Goal: Task Accomplishment & Management: Manage account settings

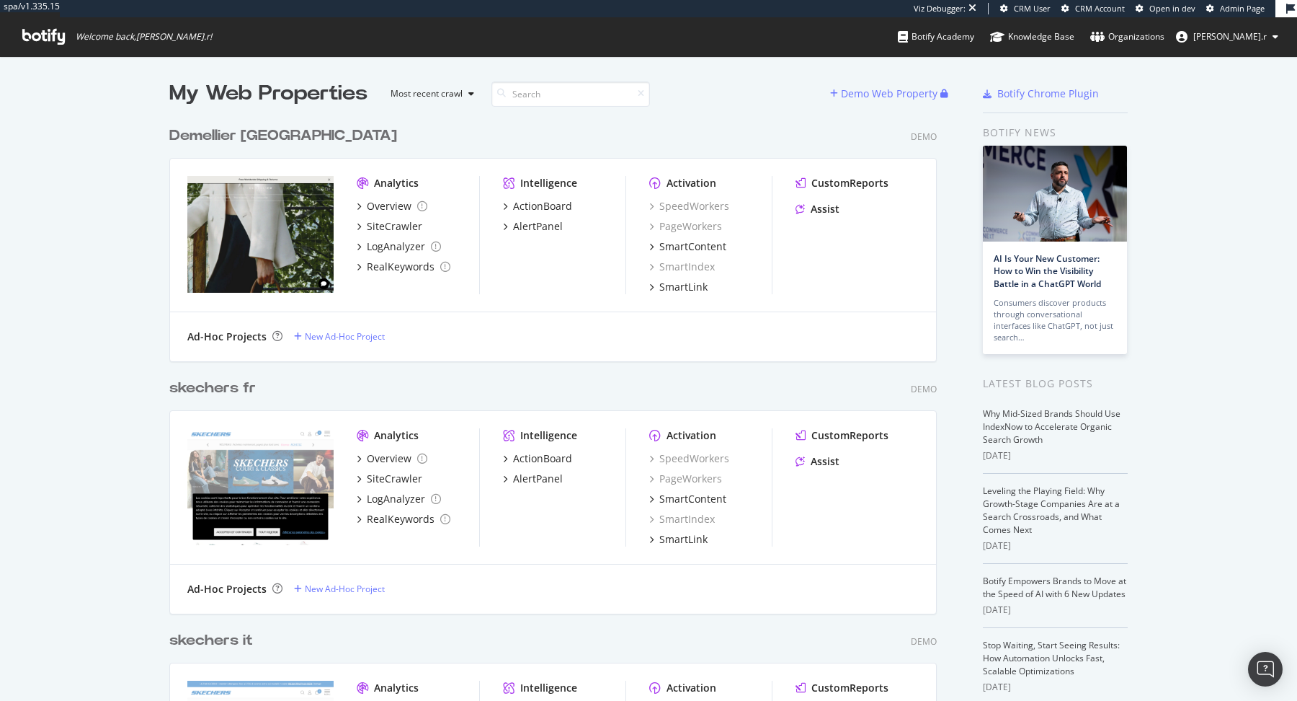
scroll to position [701, 1297]
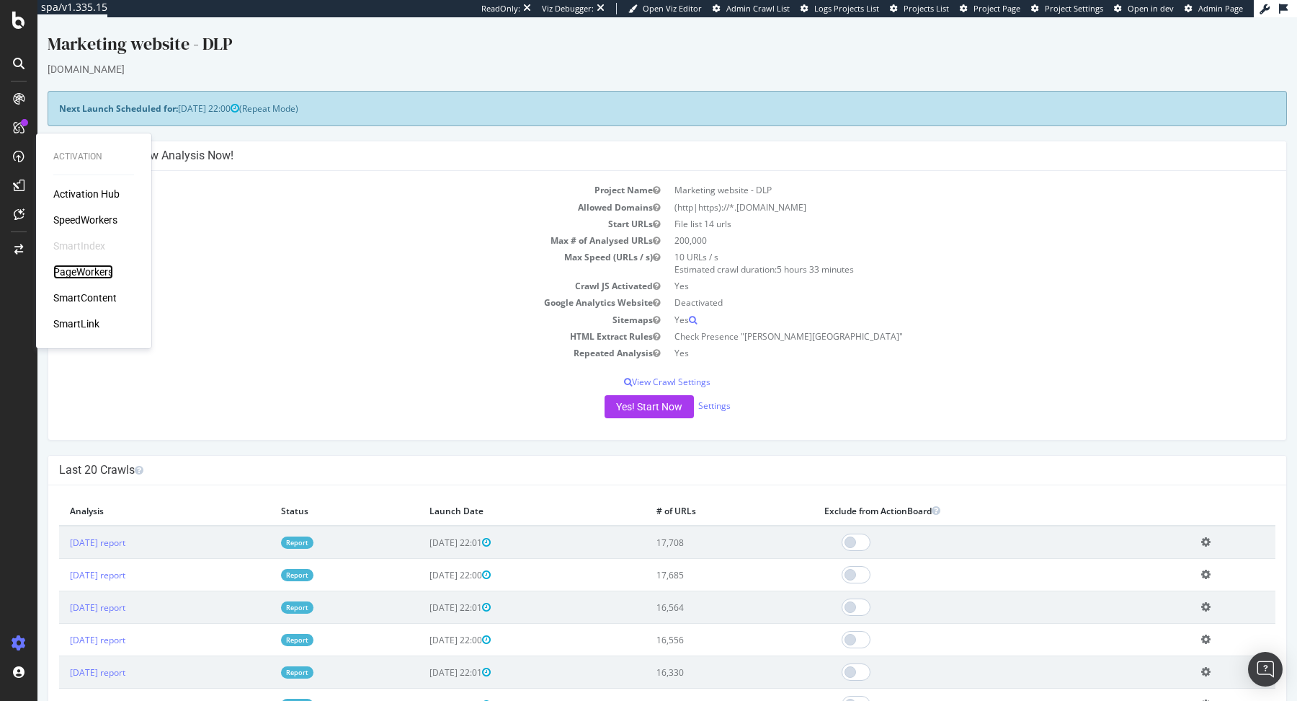
click at [89, 273] on div "PageWorkers" at bounding box center [83, 272] width 60 height 14
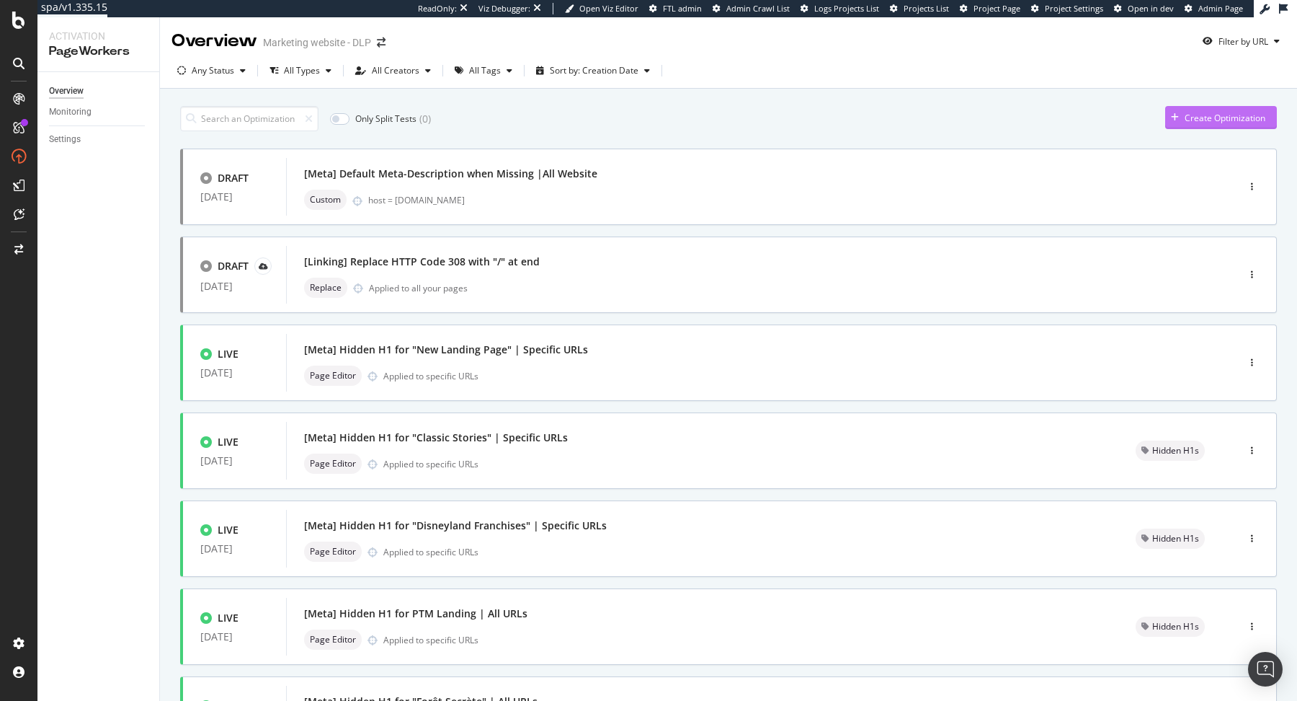
click at [1209, 118] on div "Create Optimization" at bounding box center [1225, 118] width 81 height 12
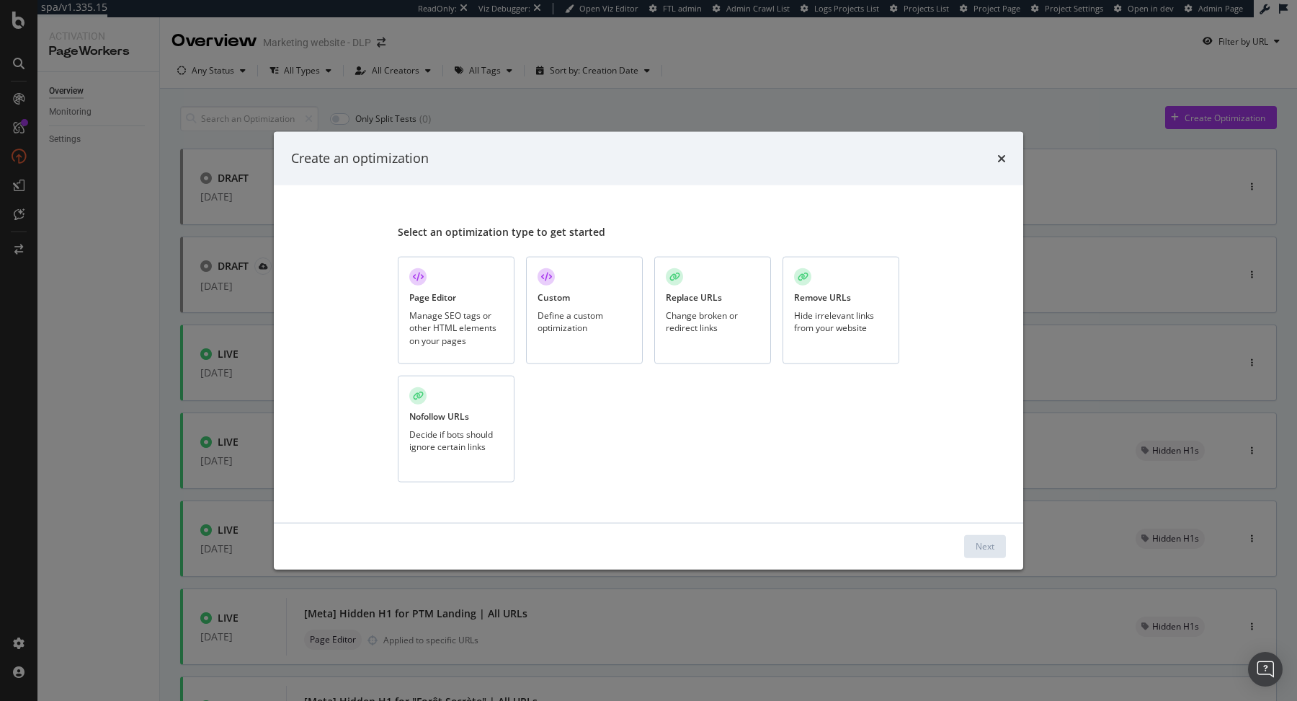
click at [706, 310] on div "Change broken or redirect links" at bounding box center [713, 321] width 94 height 25
click at [977, 540] on div "Next" at bounding box center [985, 546] width 19 height 12
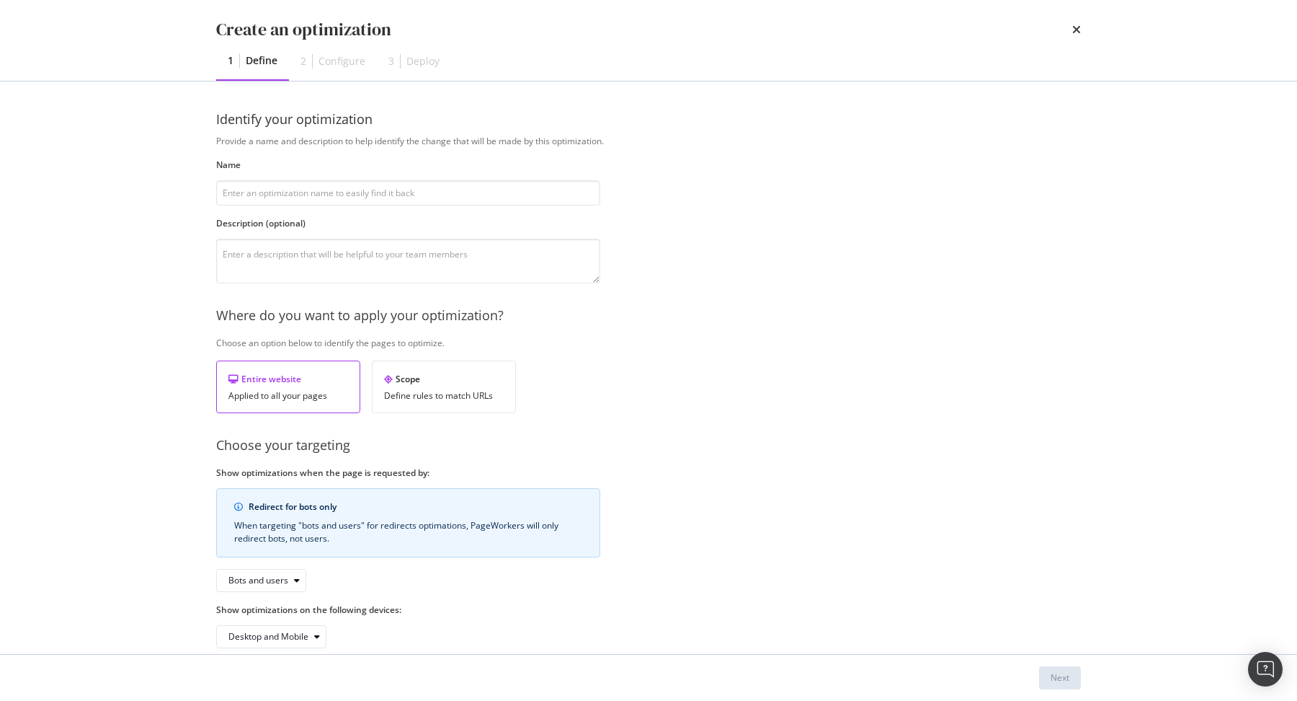
click at [719, 3] on div "Create an optimization 1 Define 2 Configure 3 Deploy" at bounding box center [648, 40] width 923 height 81
click at [517, 198] on input "modal" at bounding box center [408, 192] width 384 height 25
type input "[Linking] Replace HTTP | August 2025"
click at [1053, 671] on div "Next" at bounding box center [1060, 678] width 19 height 22
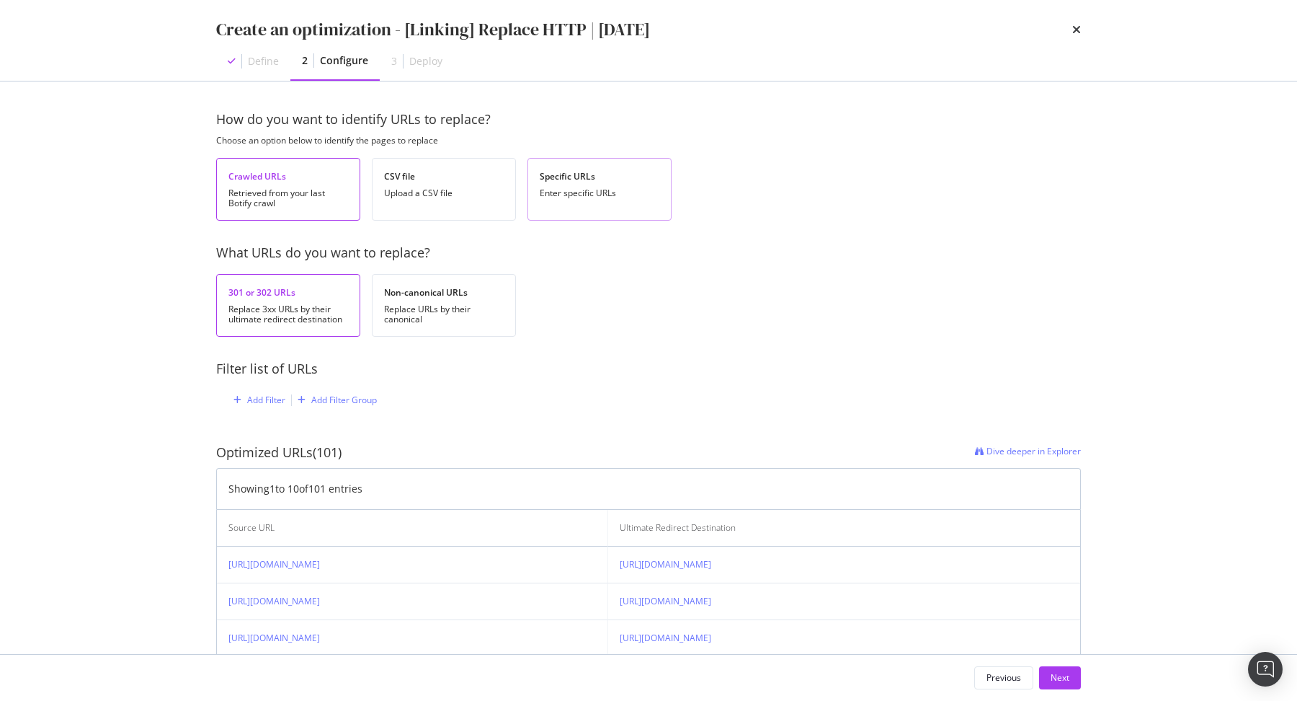
click at [592, 205] on div "Specific URLs Enter specific URLs" at bounding box center [600, 189] width 144 height 63
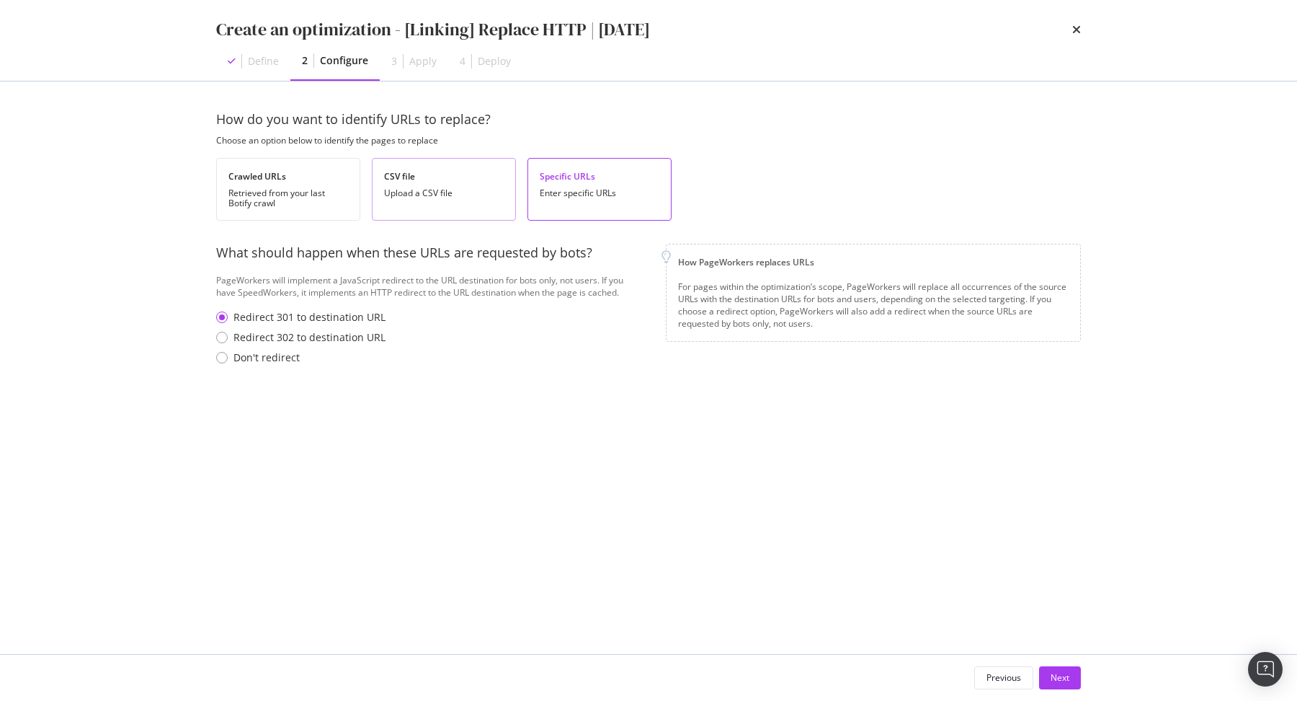
click at [492, 196] on div "Upload a CSV file" at bounding box center [444, 193] width 120 height 10
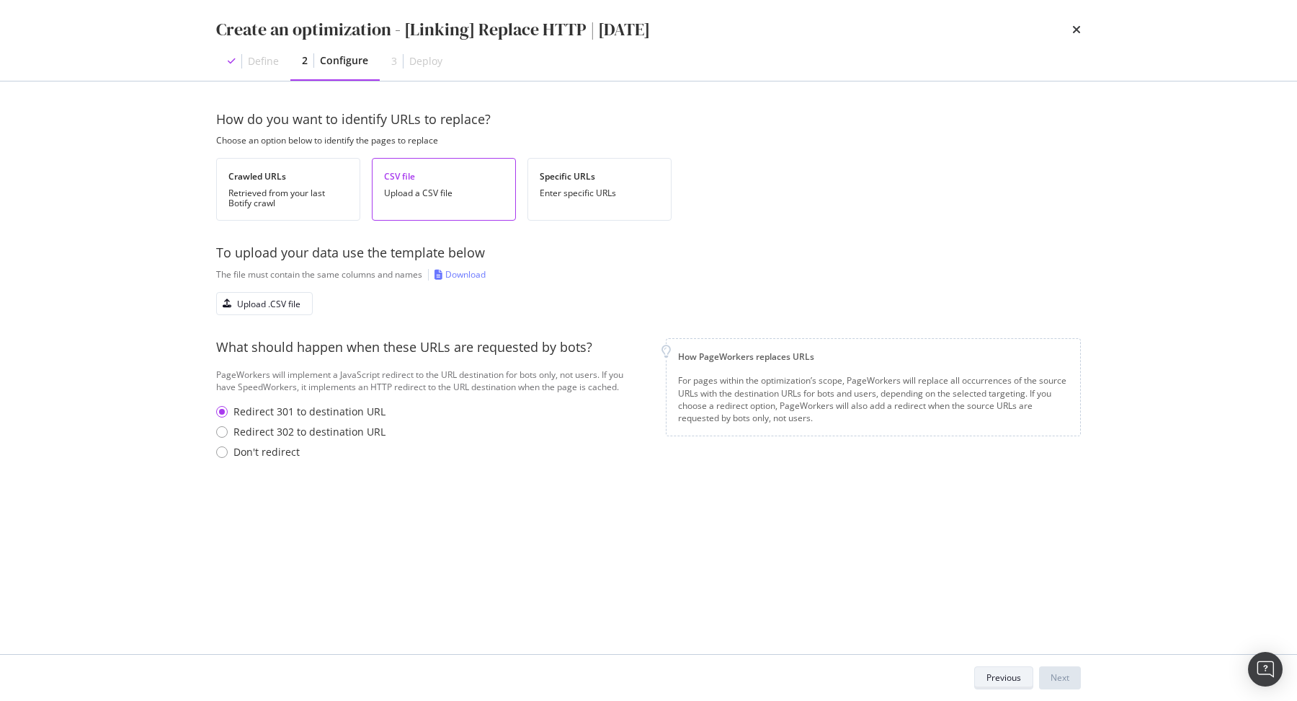
click at [996, 679] on div "Previous" at bounding box center [1004, 677] width 35 height 12
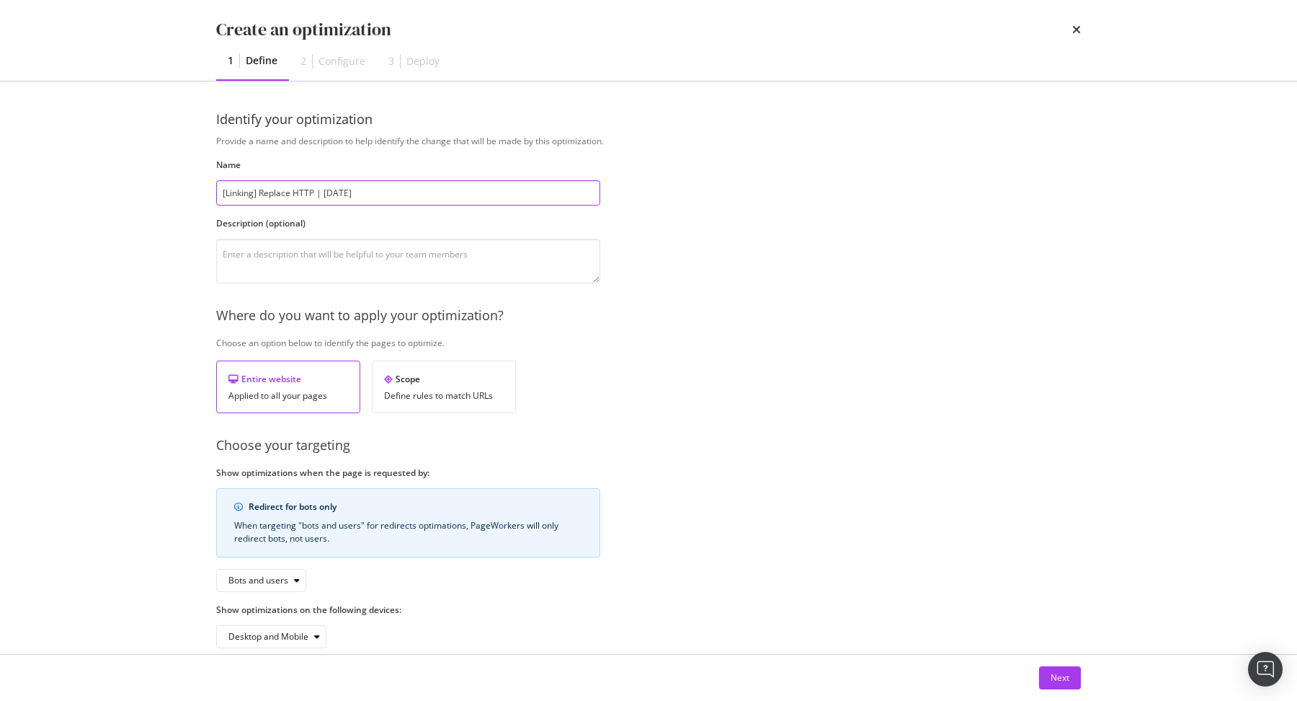
click at [319, 190] on input "[Linking] Replace HTTP | August 2025" at bounding box center [408, 192] width 384 height 25
type input "[Linking] Replace HTTP 3xx | August 2025"
click at [1055, 665] on div "Next" at bounding box center [648, 677] width 923 height 46
click at [1055, 674] on div "Next" at bounding box center [1060, 677] width 19 height 12
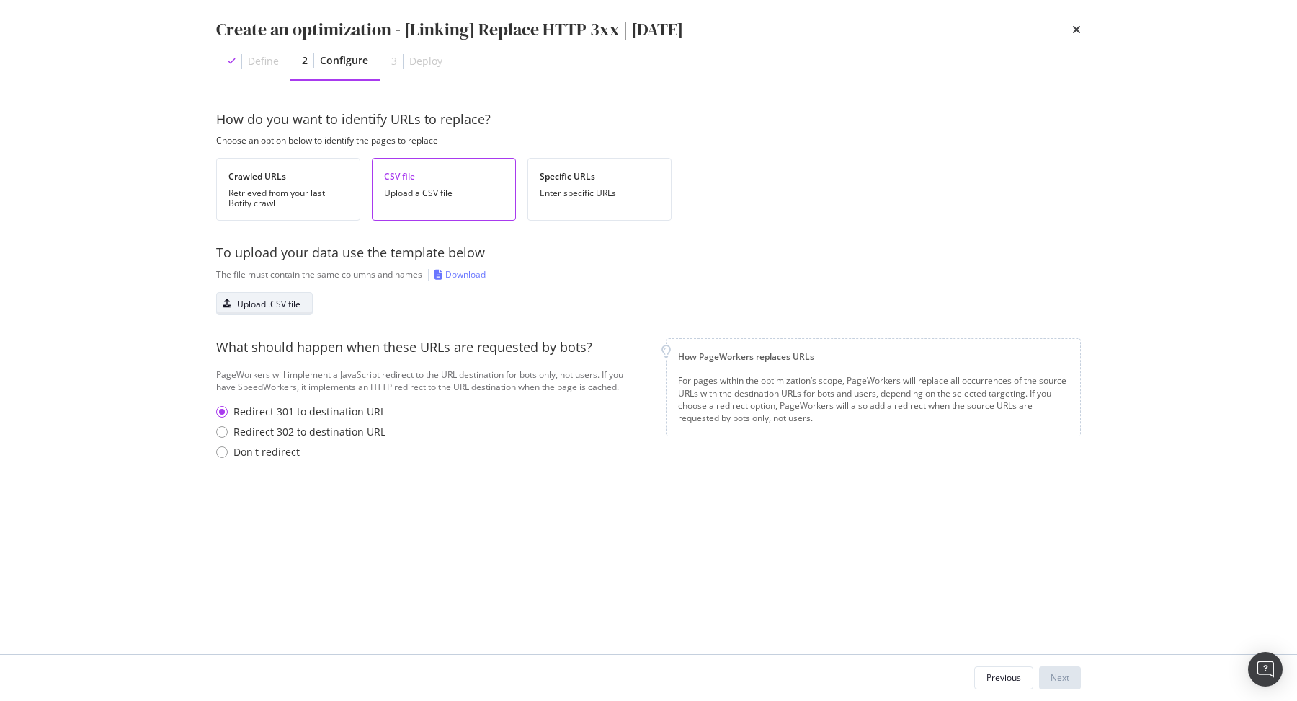
click at [288, 300] on div "Upload .CSV file" at bounding box center [268, 304] width 63 height 12
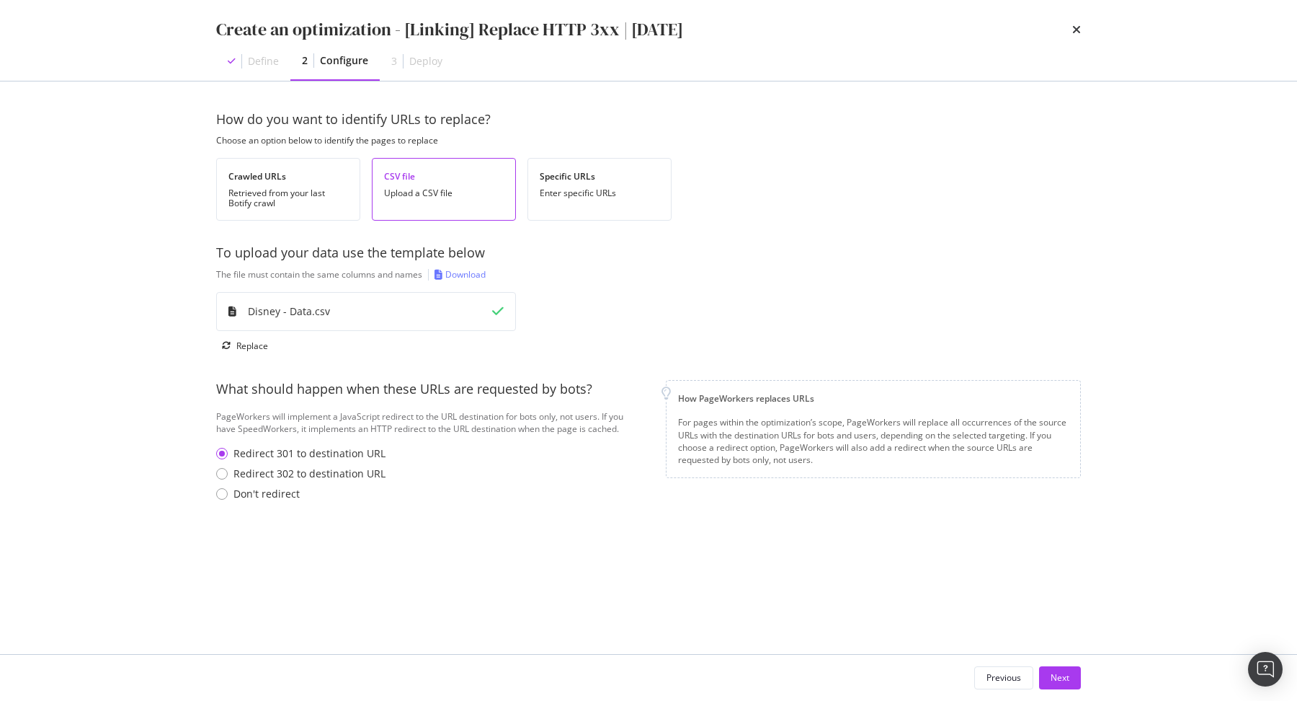
click at [1062, 679] on div "Next" at bounding box center [1060, 677] width 19 height 12
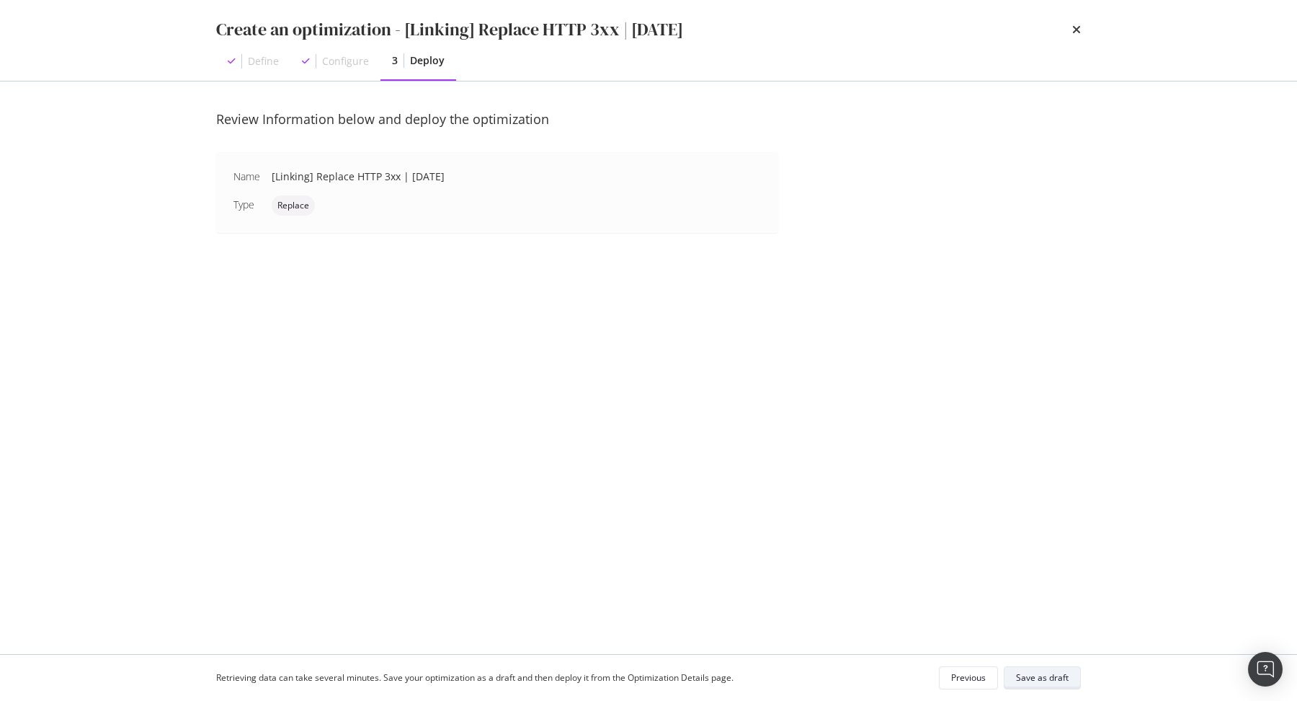
click at [1051, 687] on div "Save as draft" at bounding box center [1042, 677] width 53 height 20
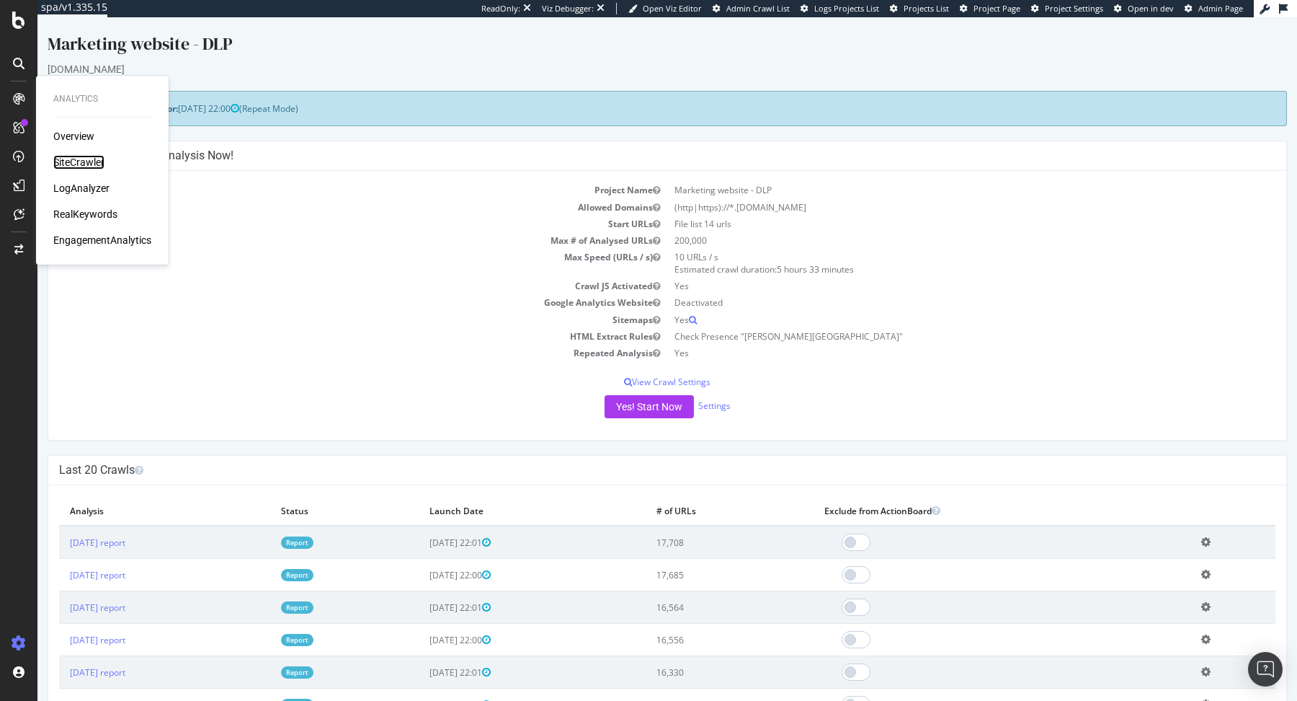
click at [85, 162] on div "SiteCrawler" at bounding box center [78, 162] width 51 height 14
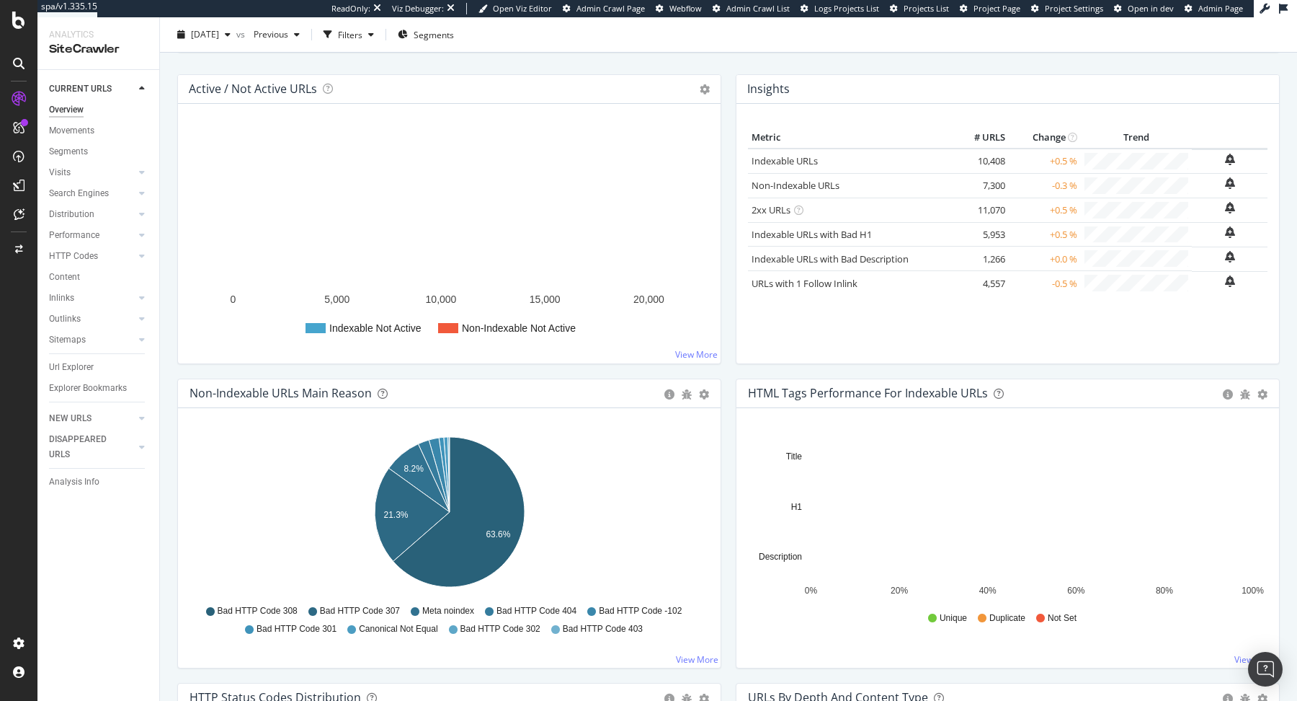
scroll to position [159, 0]
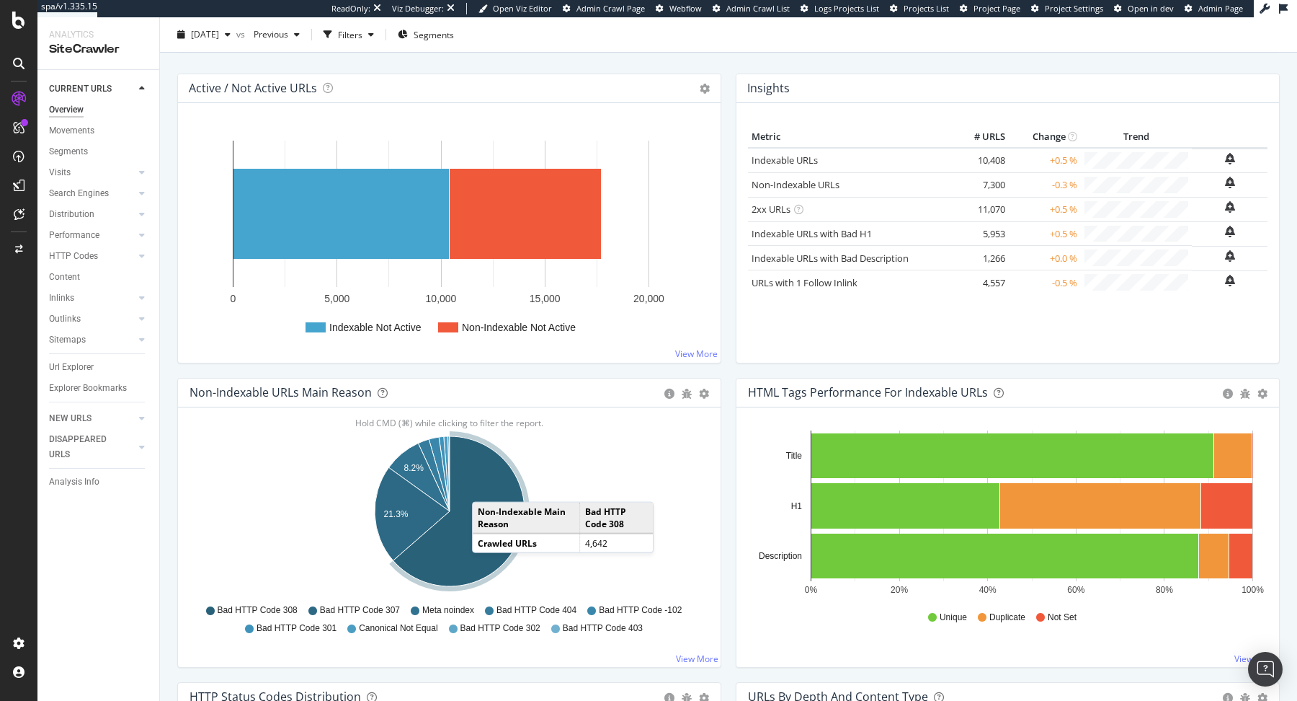
click at [487, 486] on icon "A chart." at bounding box center [459, 511] width 131 height 150
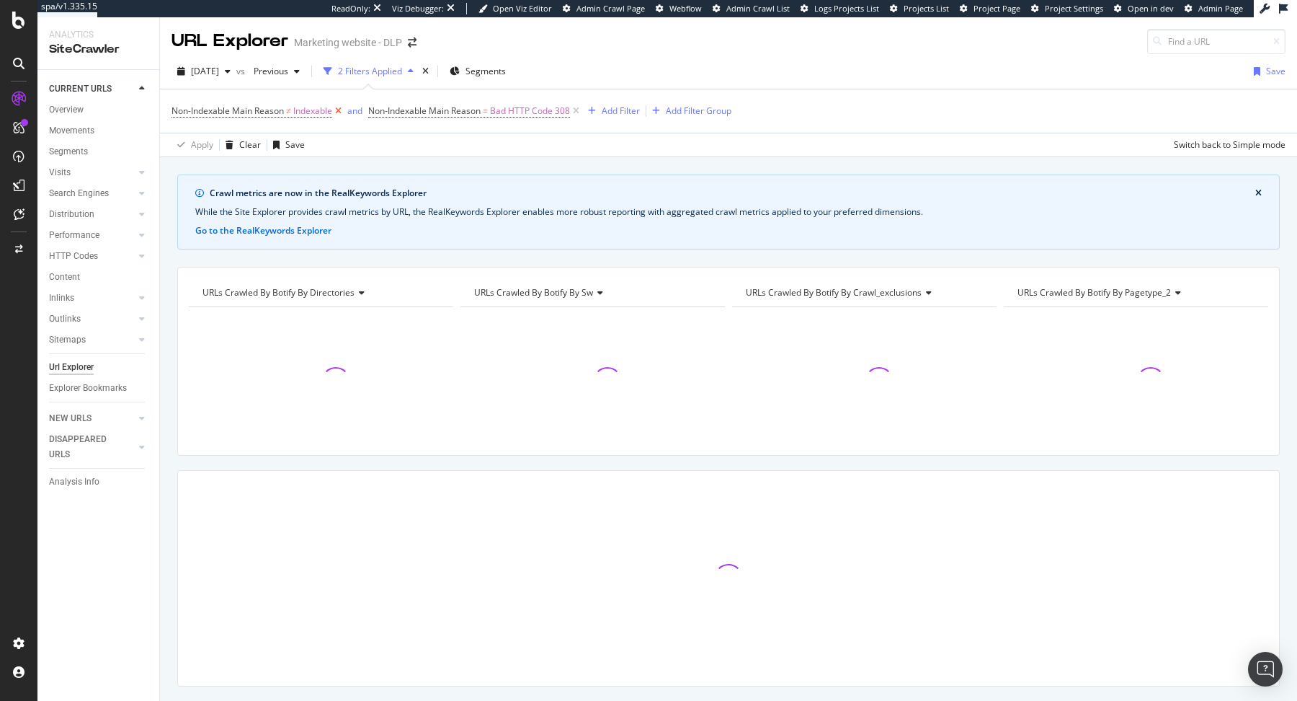
click at [340, 112] on icon at bounding box center [338, 111] width 12 height 14
click at [422, 115] on div "Add Filter" at bounding box center [424, 111] width 38 height 12
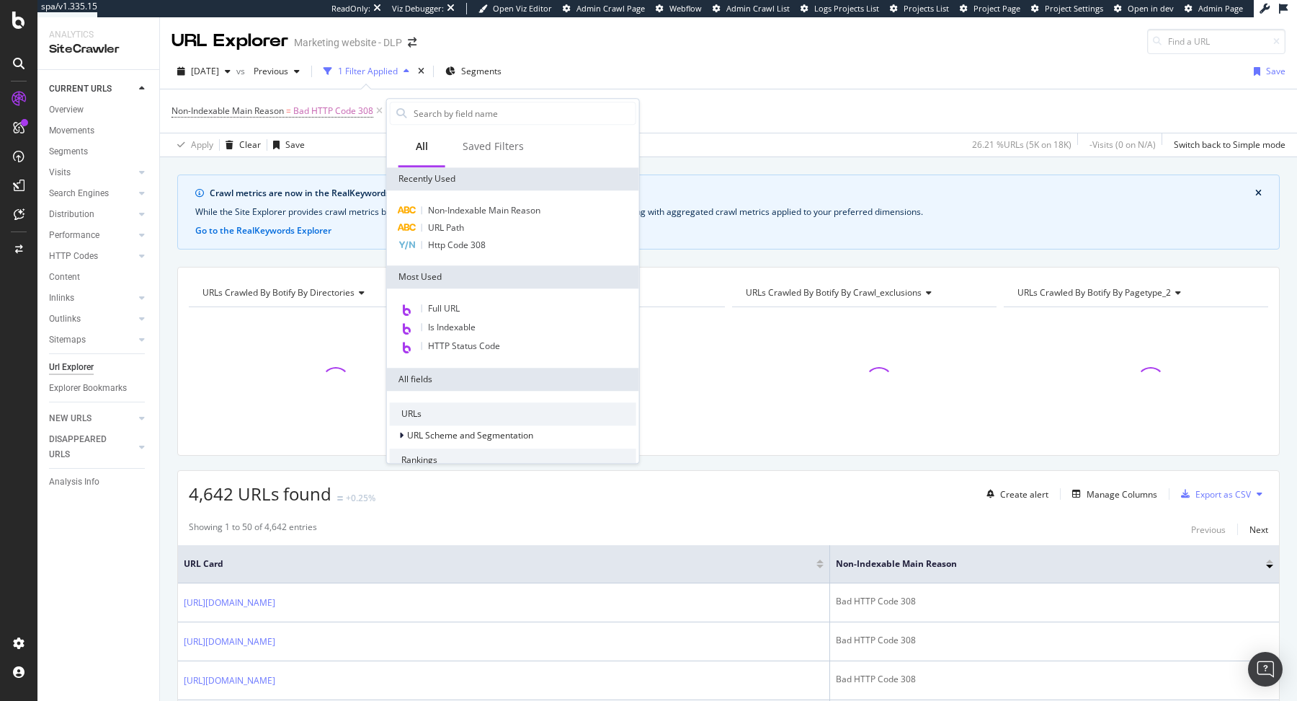
click at [422, 115] on input "text" at bounding box center [523, 113] width 223 height 22
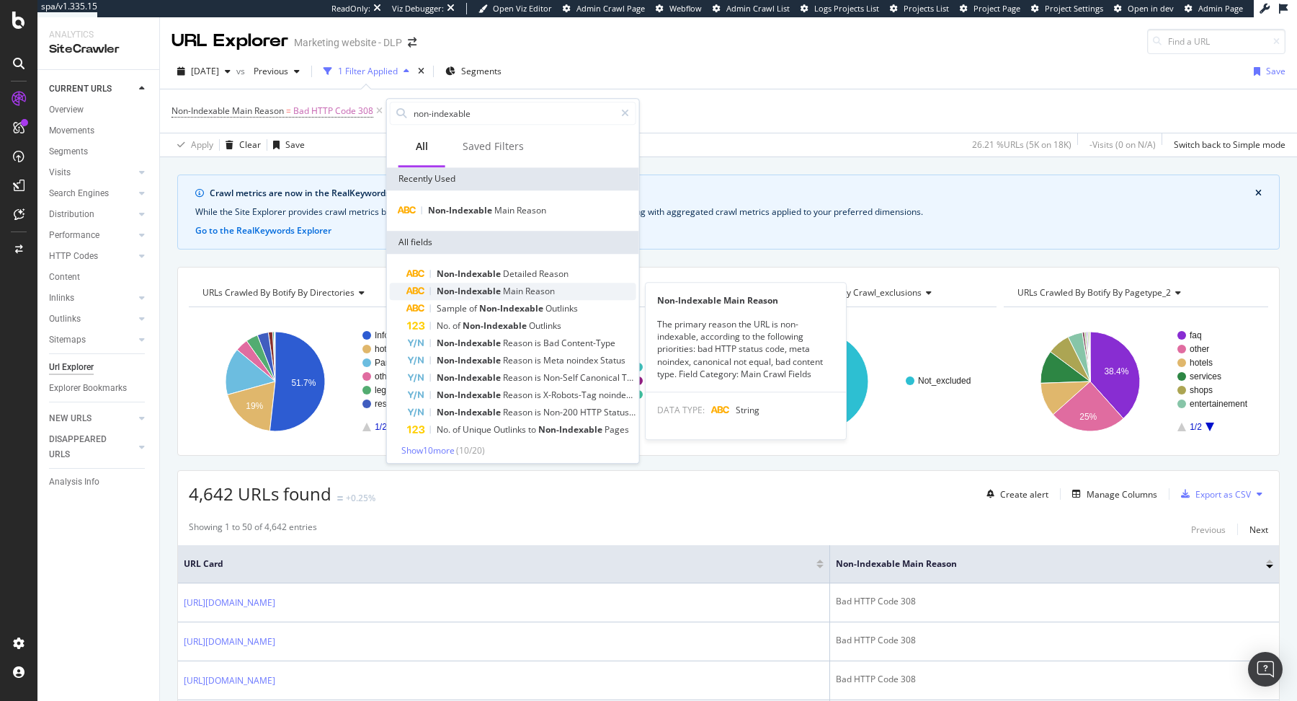
type input "non-indexable"
click at [510, 285] on span "Main" at bounding box center [514, 291] width 22 height 12
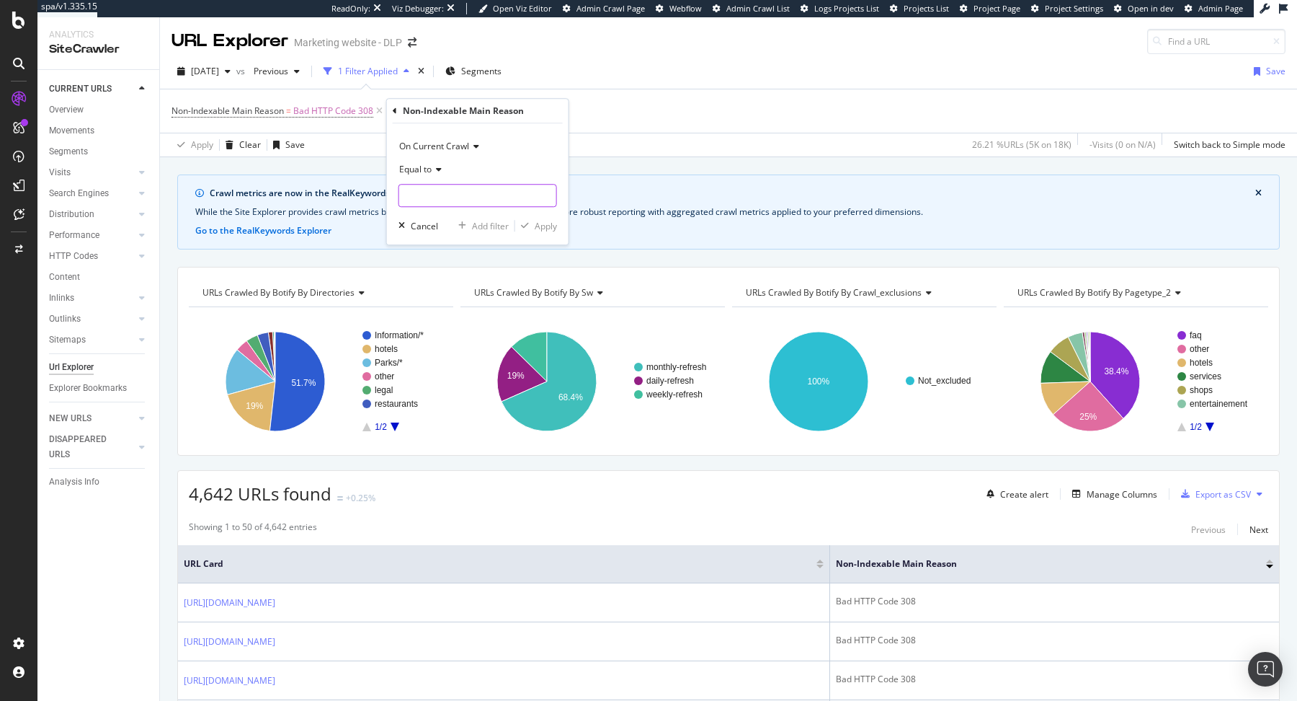
click at [466, 191] on input "text" at bounding box center [477, 195] width 157 height 23
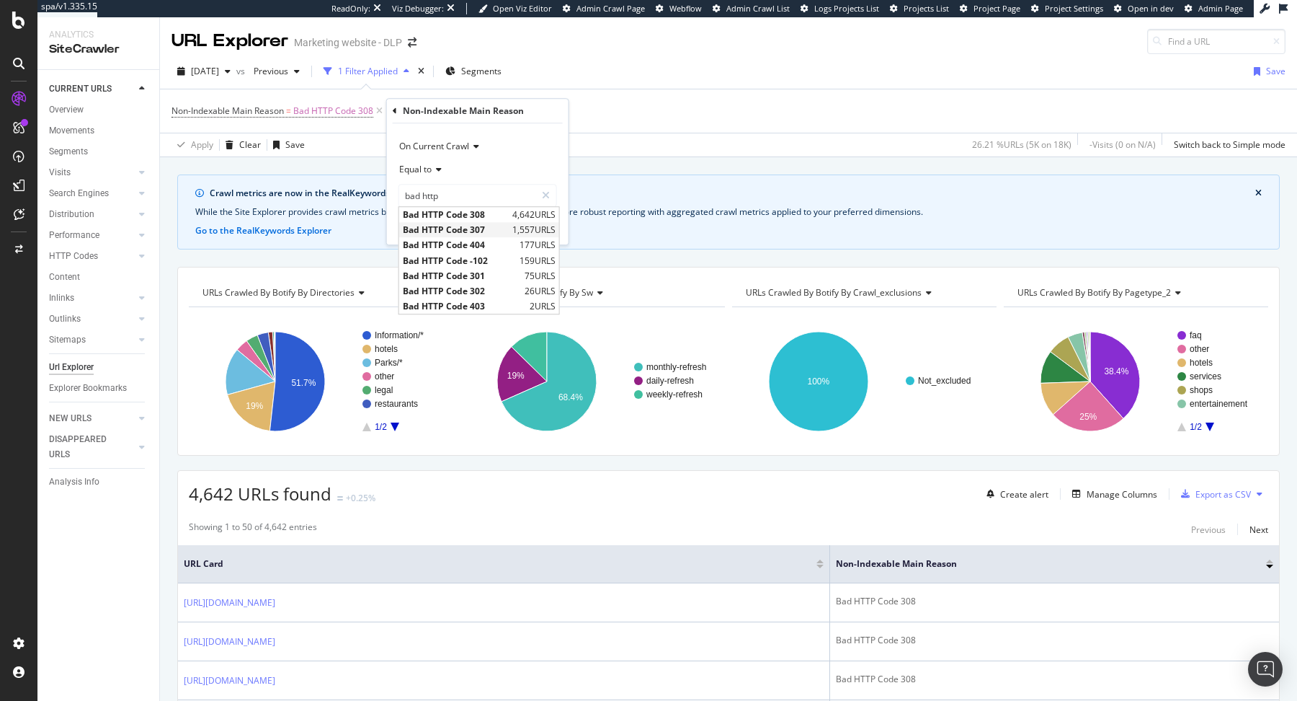
click at [499, 231] on span "Bad HTTP Code 307" at bounding box center [456, 230] width 106 height 12
type input "Bad HTTP Code 307"
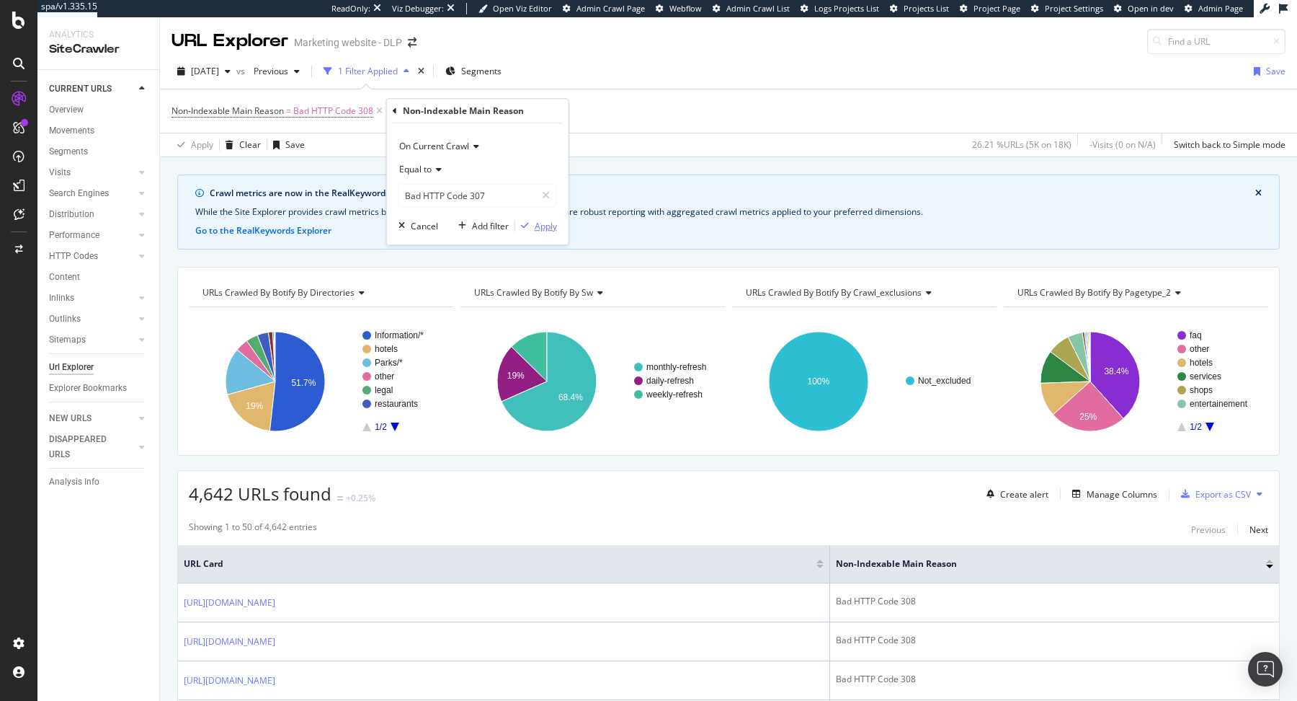
click at [551, 220] on div "Apply" at bounding box center [546, 226] width 22 height 12
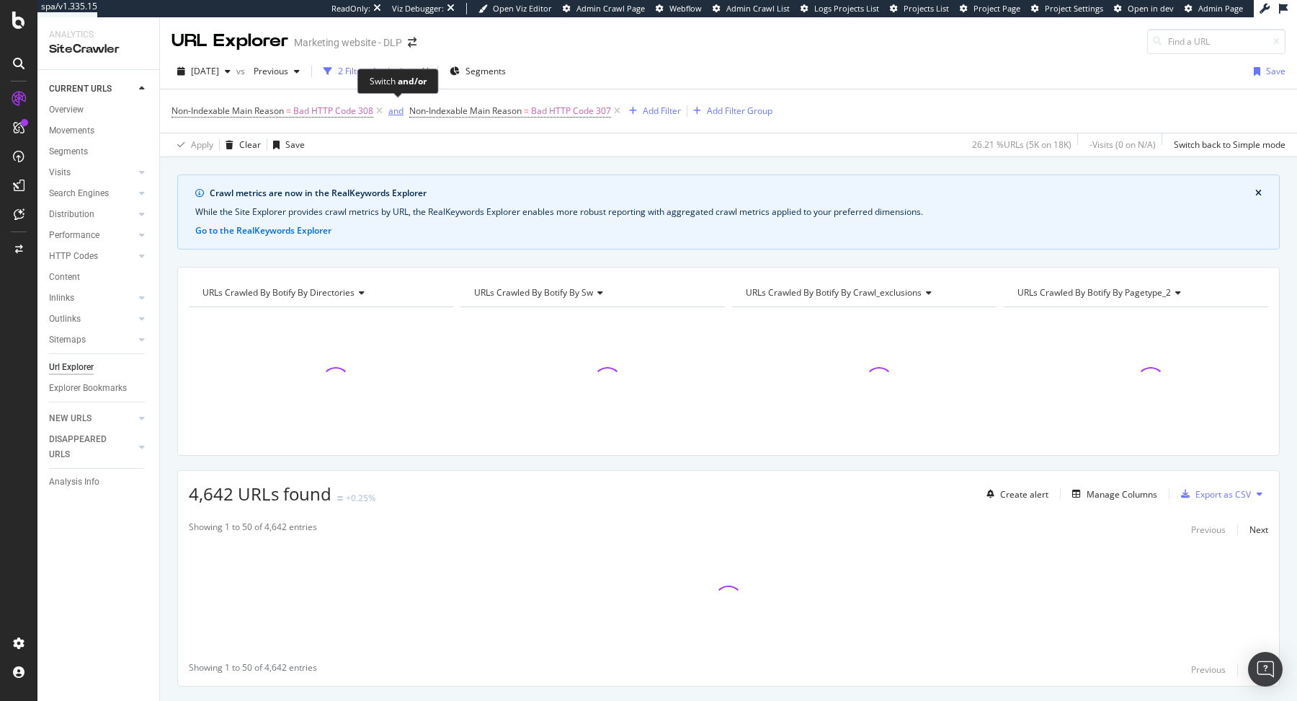
click at [396, 112] on div "and" at bounding box center [395, 111] width 15 height 12
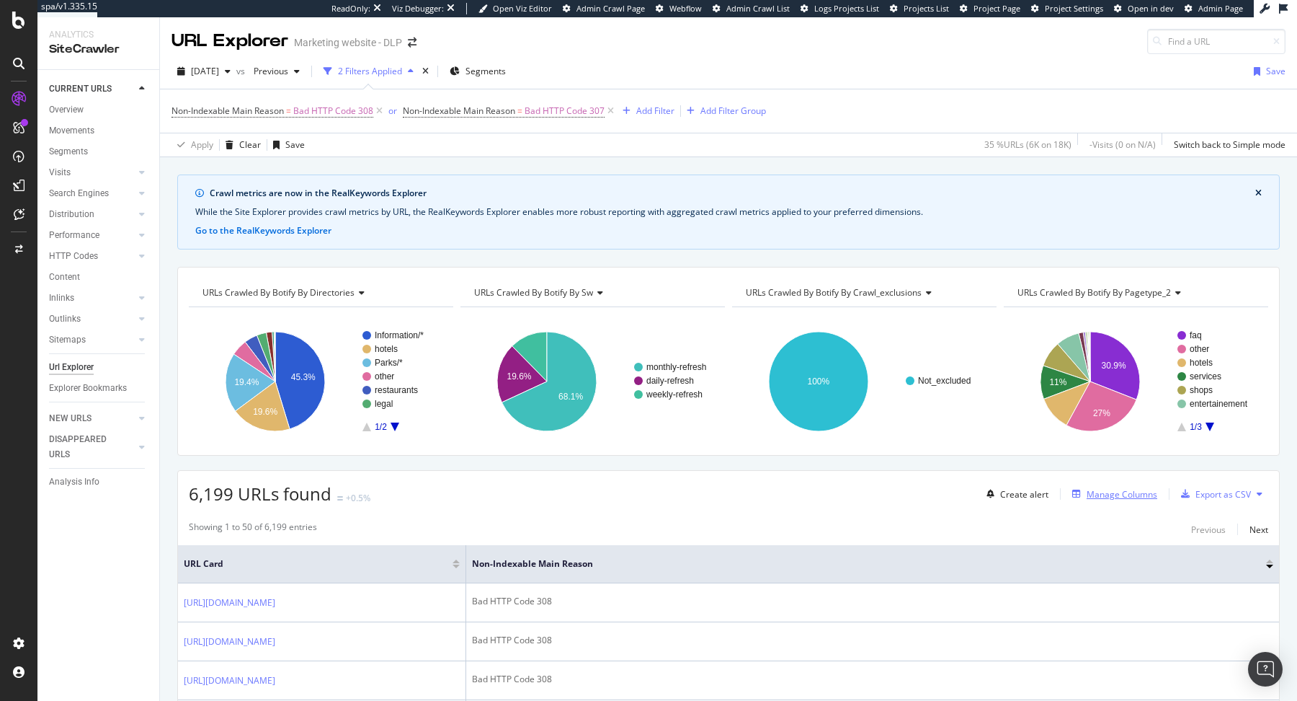
click at [1126, 498] on div "Manage Columns" at bounding box center [1112, 494] width 91 height 16
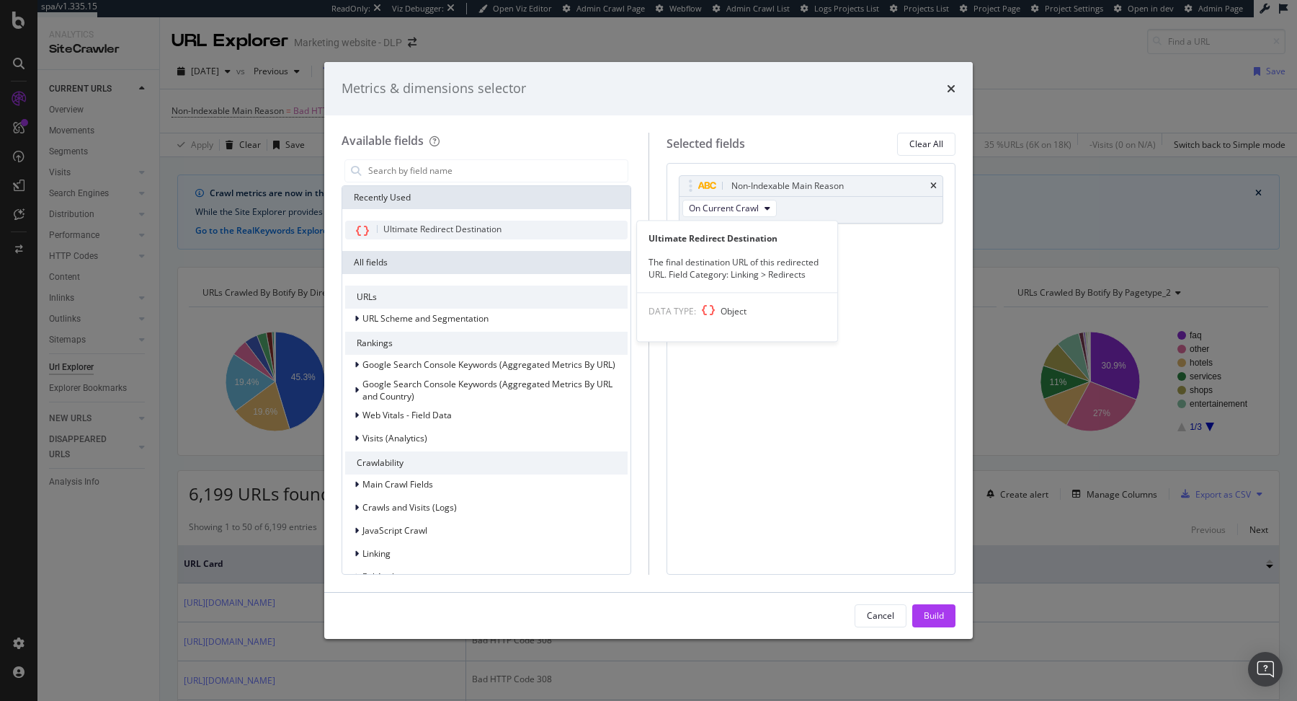
click at [494, 228] on span "Ultimate Redirect Destination" at bounding box center [442, 229] width 118 height 12
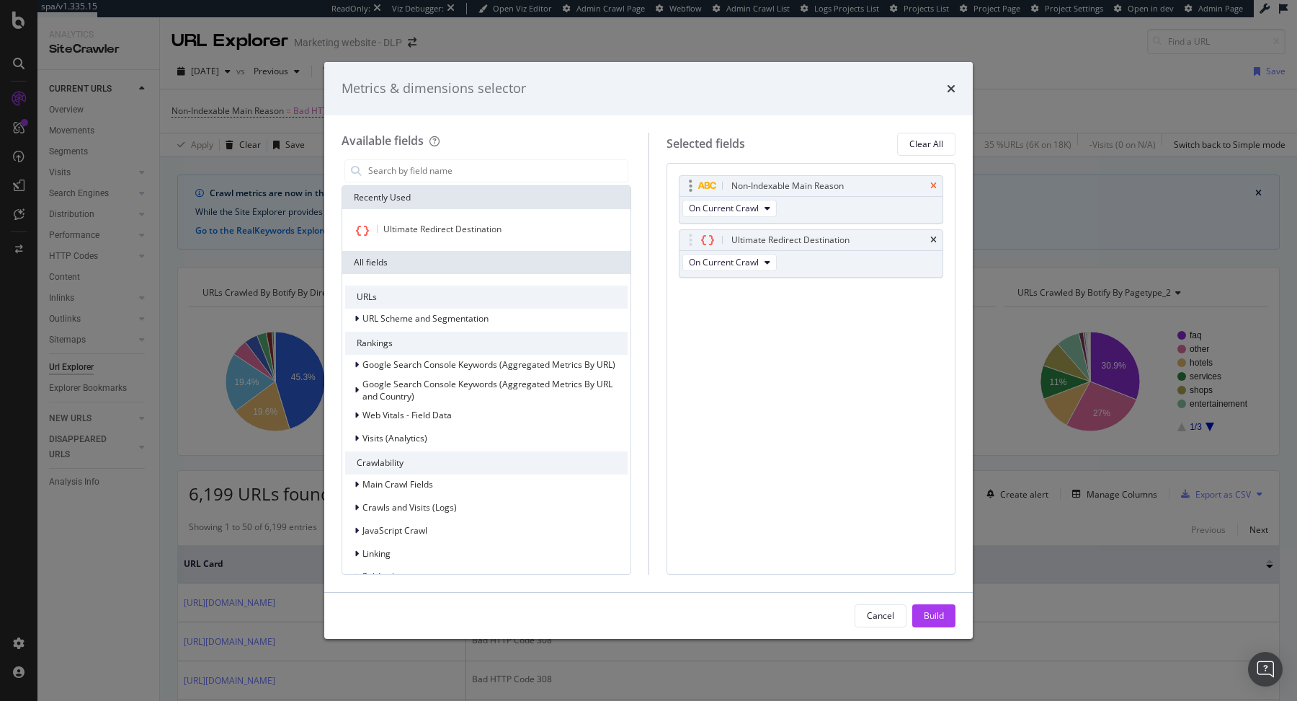
click at [935, 187] on icon "times" at bounding box center [933, 186] width 6 height 9
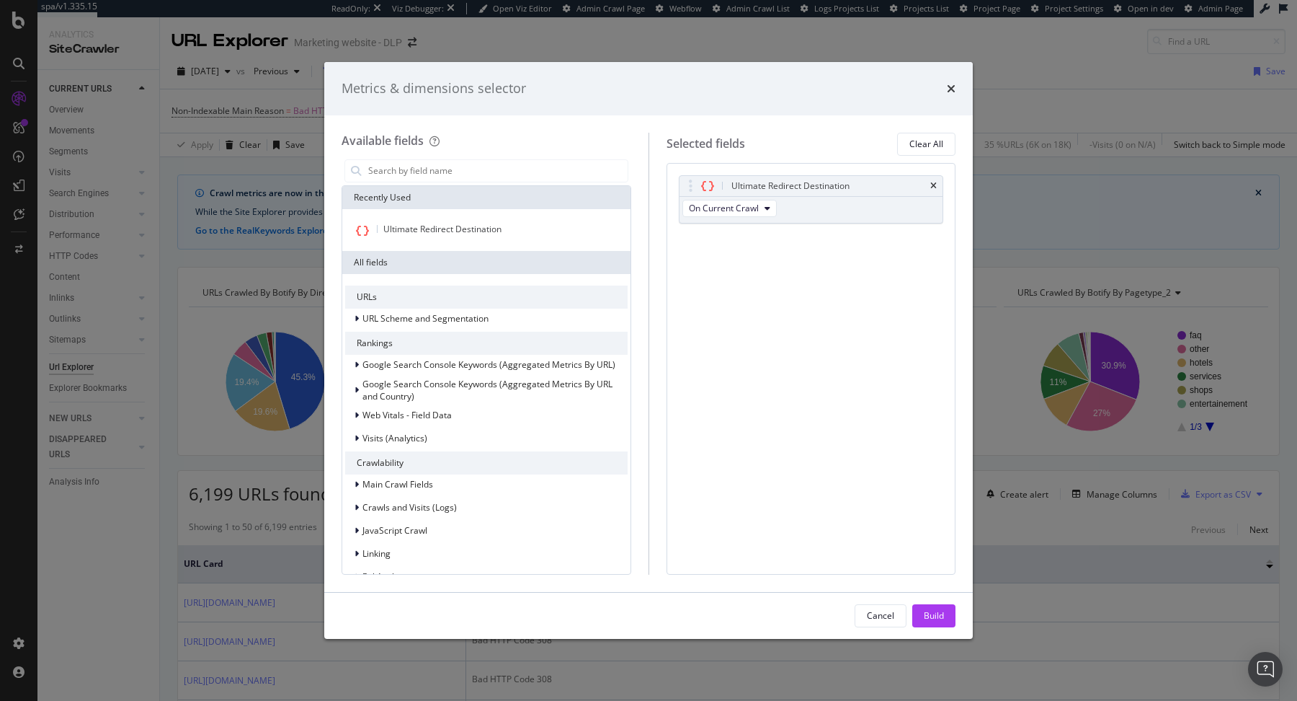
click at [938, 611] on div "Build" at bounding box center [934, 615] width 20 height 12
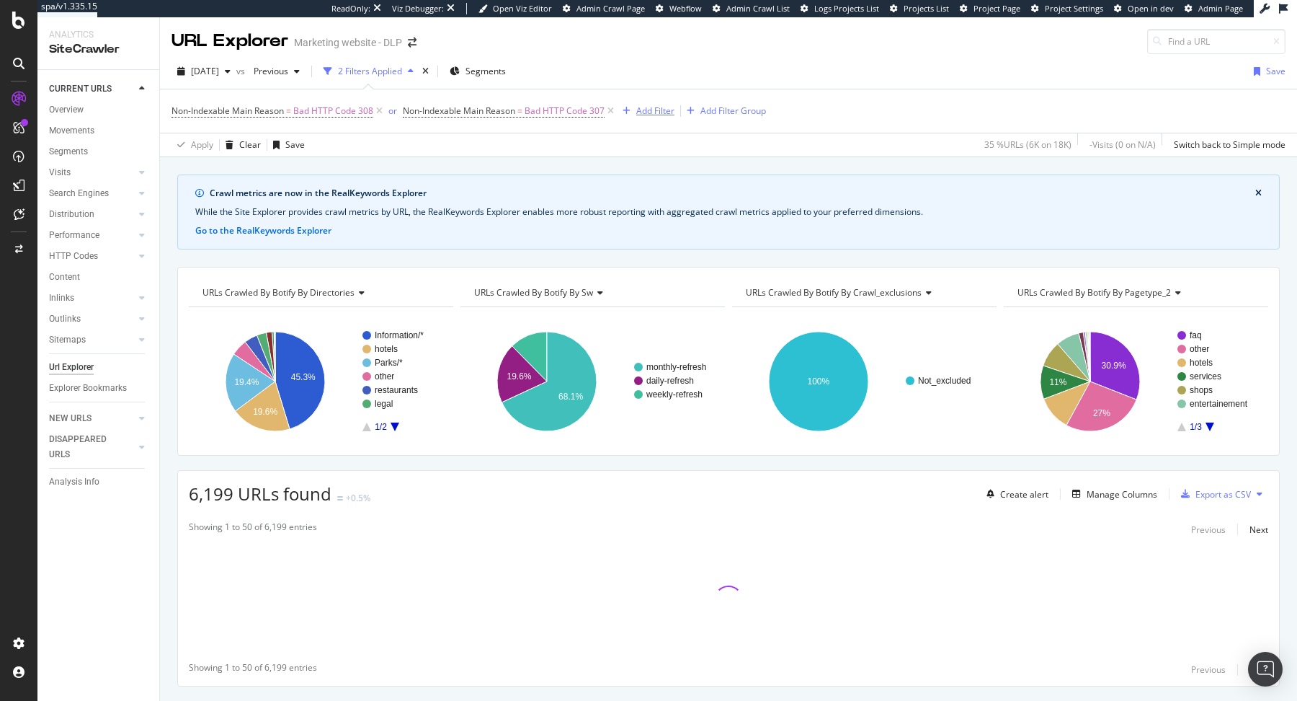
click at [663, 113] on div "Add Filter" at bounding box center [655, 111] width 38 height 12
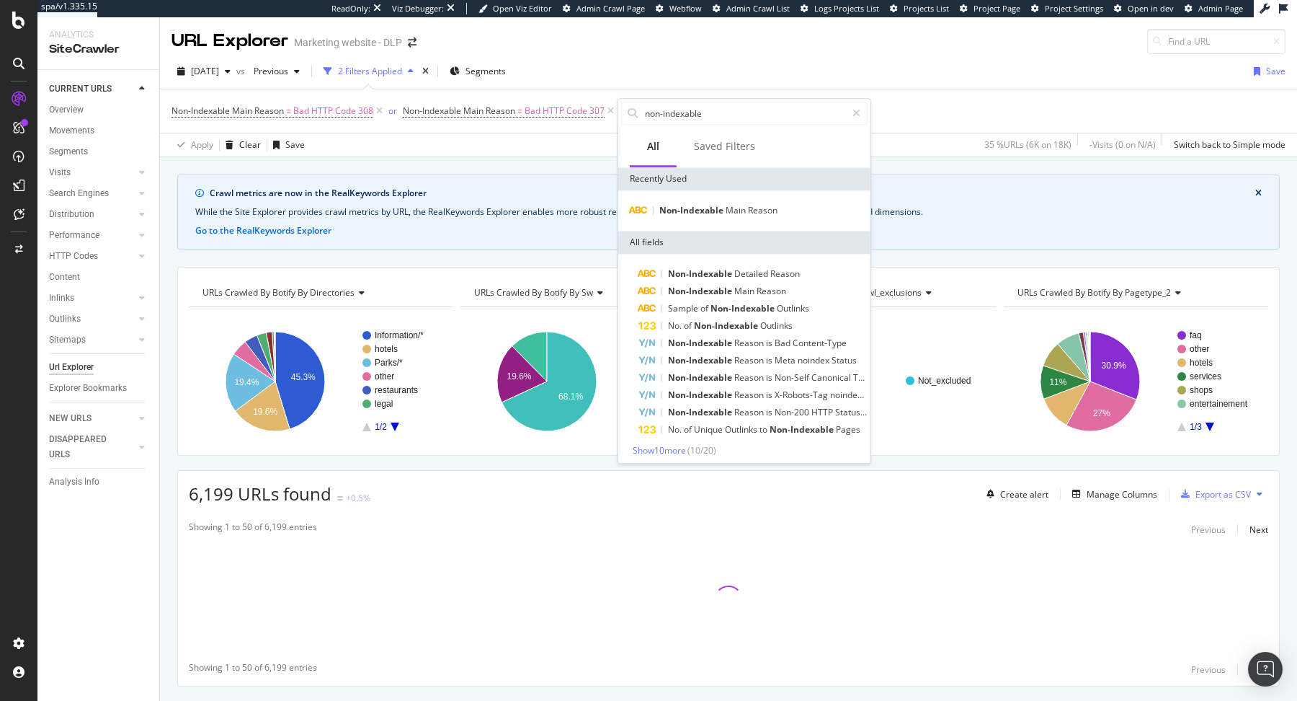
click at [841, 60] on div "2025 Aug. 8th vs Previous 2 Filters Applied Segments Save" at bounding box center [728, 74] width 1137 height 29
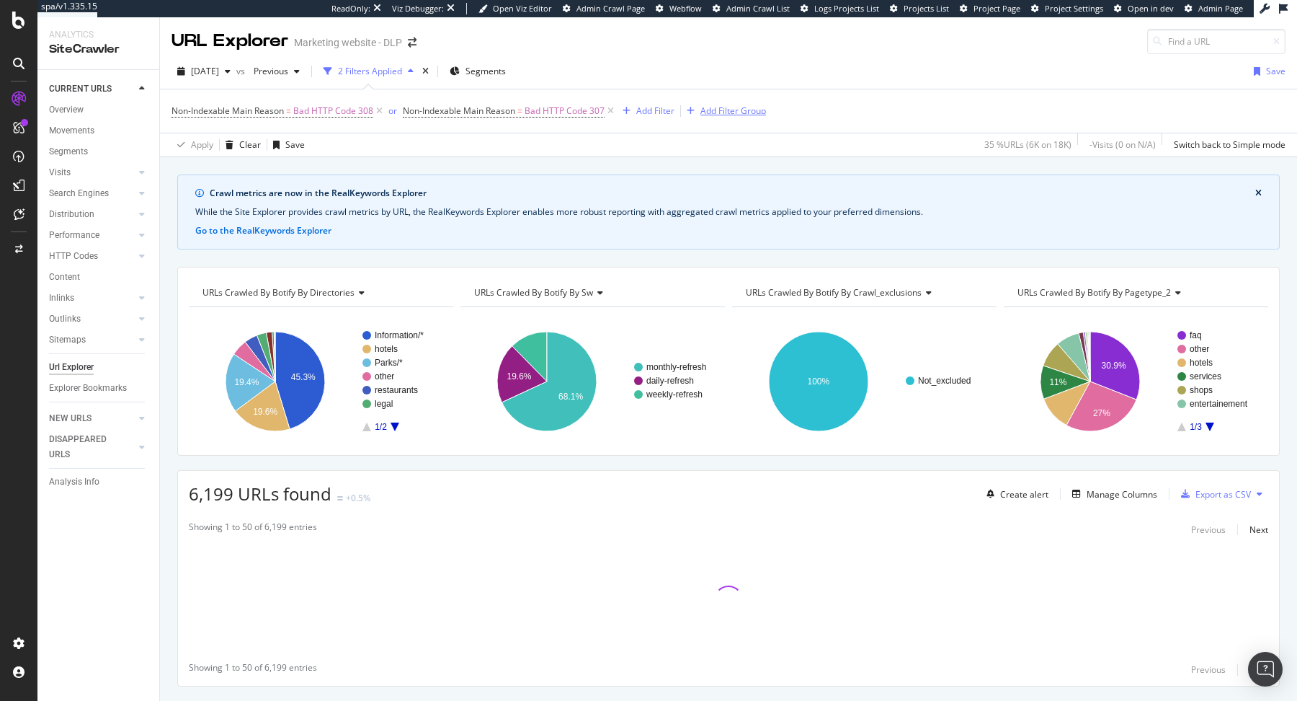
click at [754, 105] on div "Add Filter Group" at bounding box center [734, 111] width 66 height 12
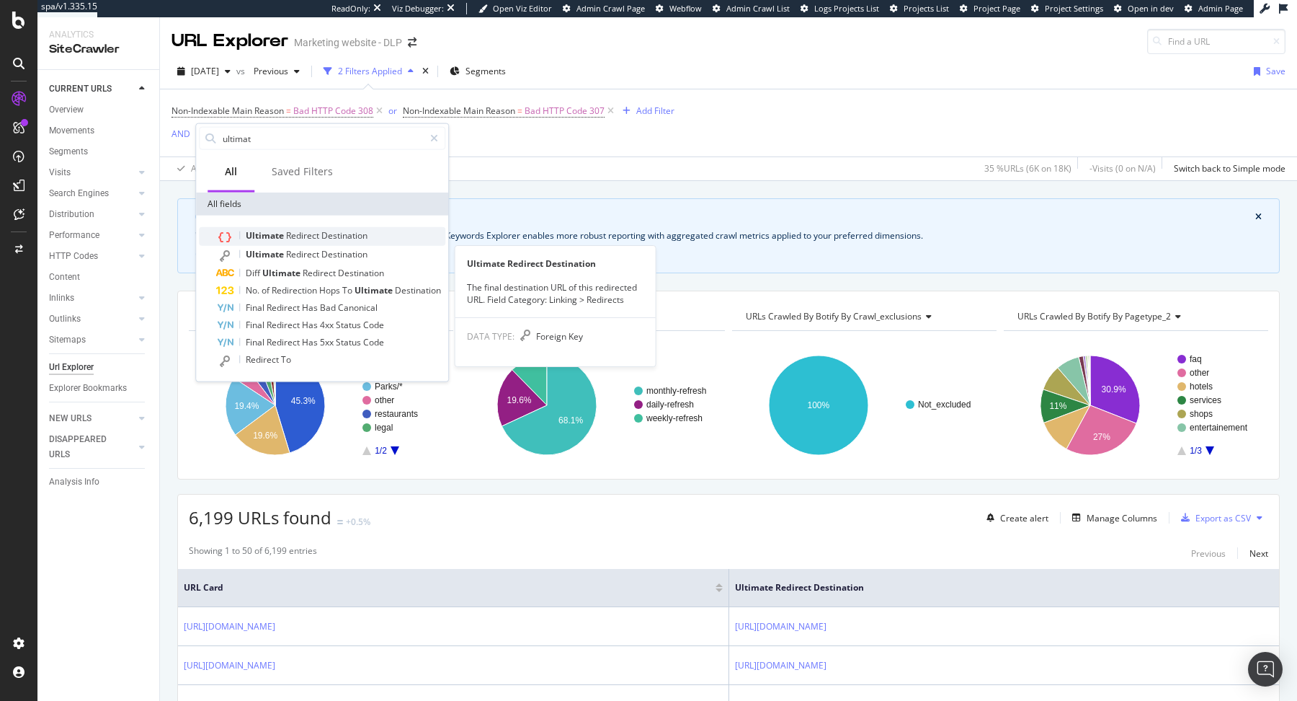
type input "ultimat"
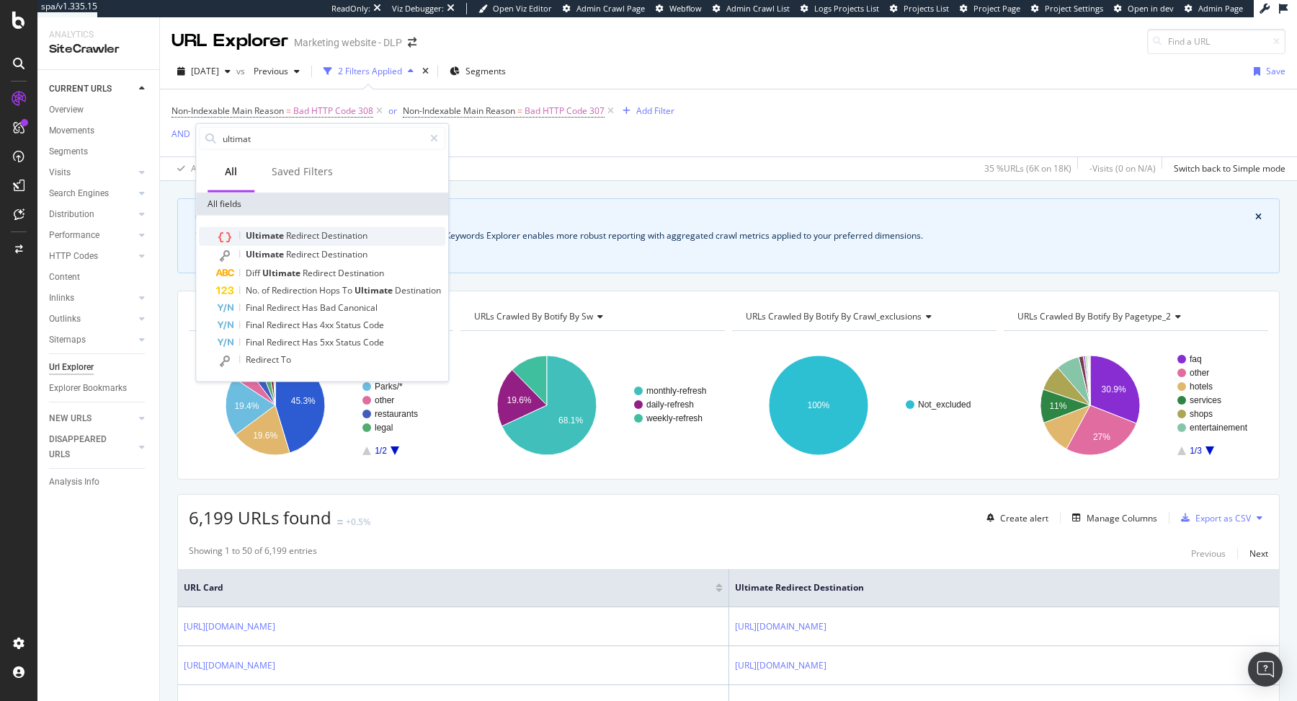
click at [293, 237] on span "Redirect" at bounding box center [303, 235] width 35 height 12
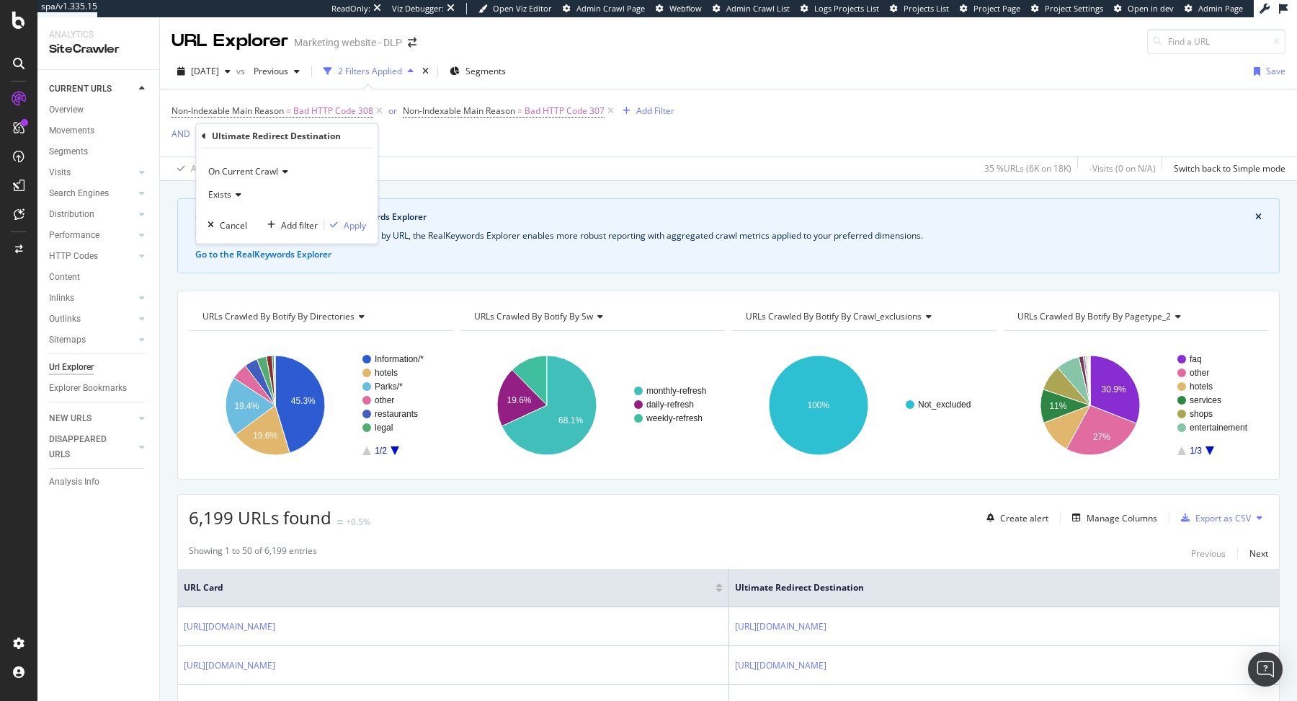
click at [205, 135] on icon at bounding box center [204, 135] width 4 height 9
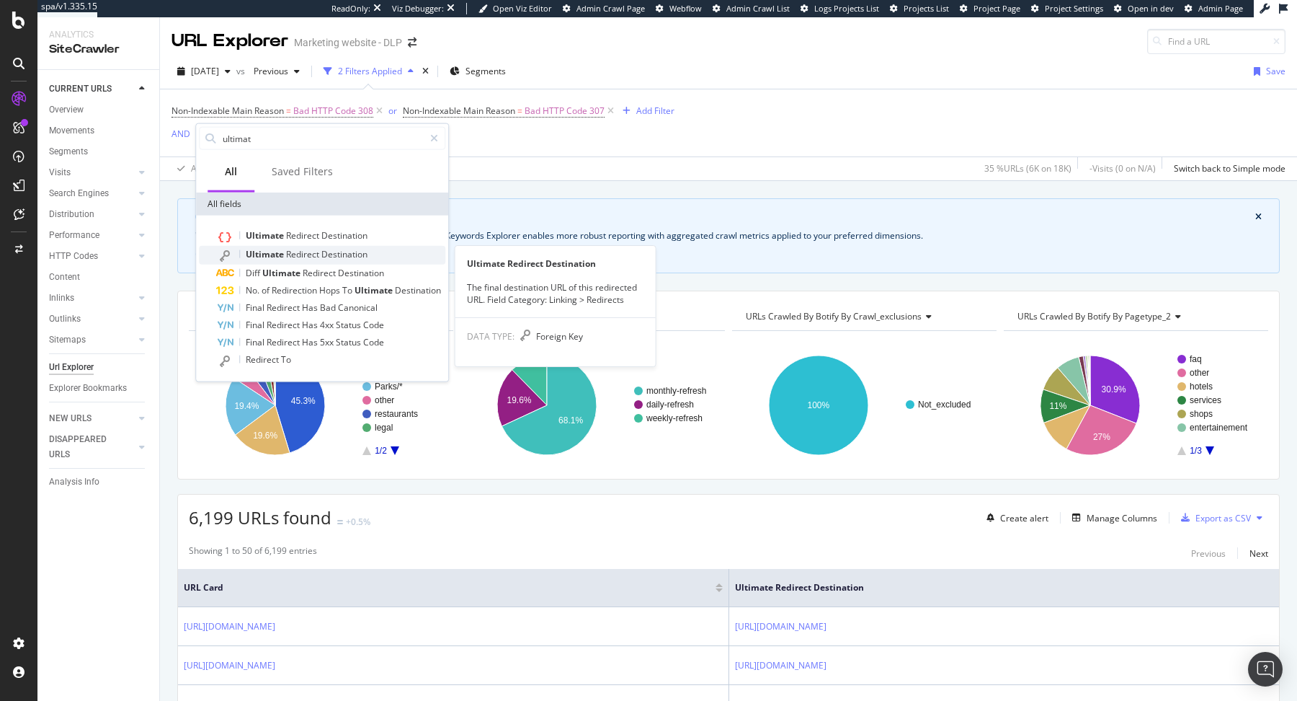
click at [307, 256] on span "Redirect" at bounding box center [303, 254] width 35 height 12
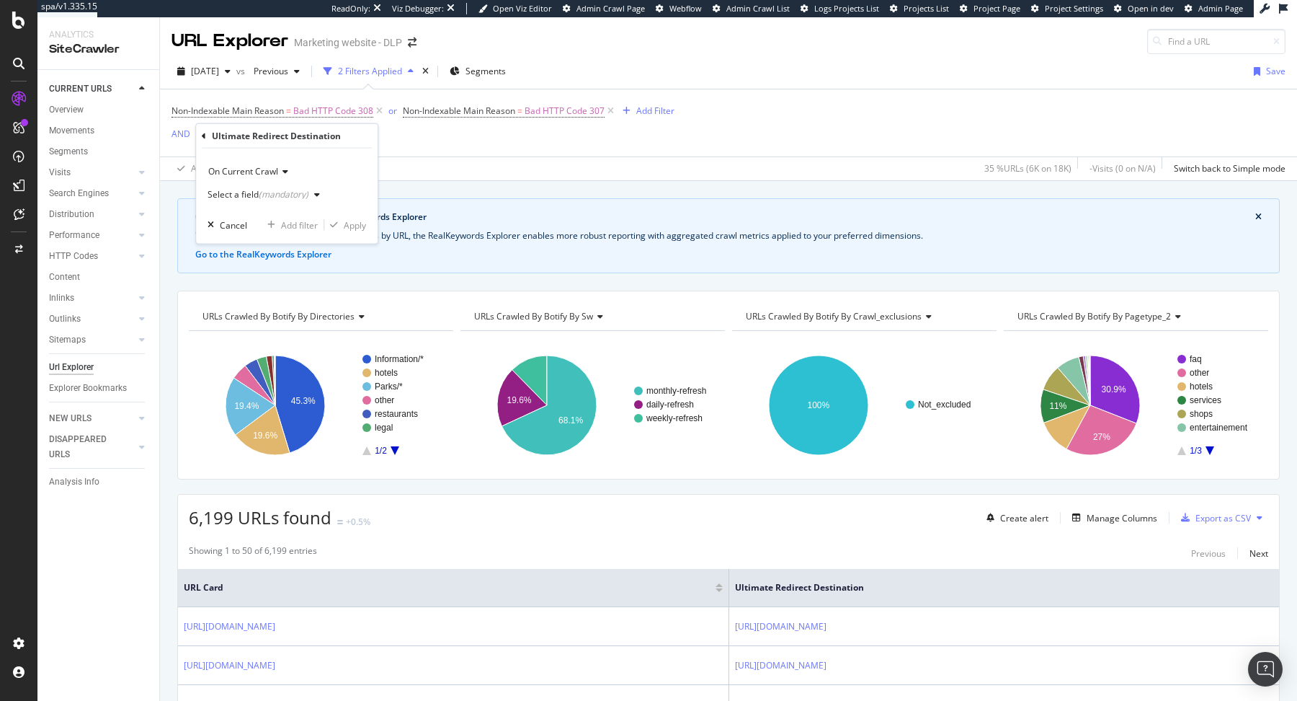
click at [303, 195] on div "(mandatory)" at bounding box center [284, 194] width 50 height 12
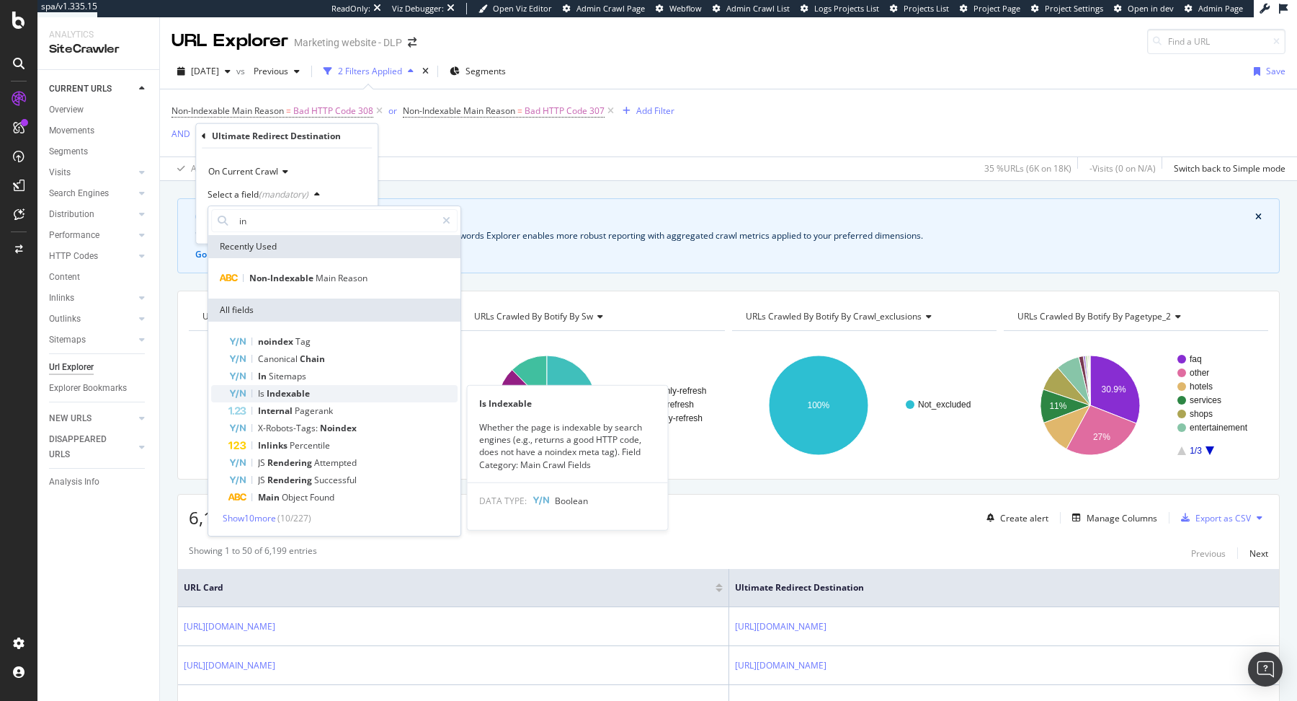
type input "in"
click at [323, 391] on div "Is Indexable" at bounding box center [342, 393] width 229 height 17
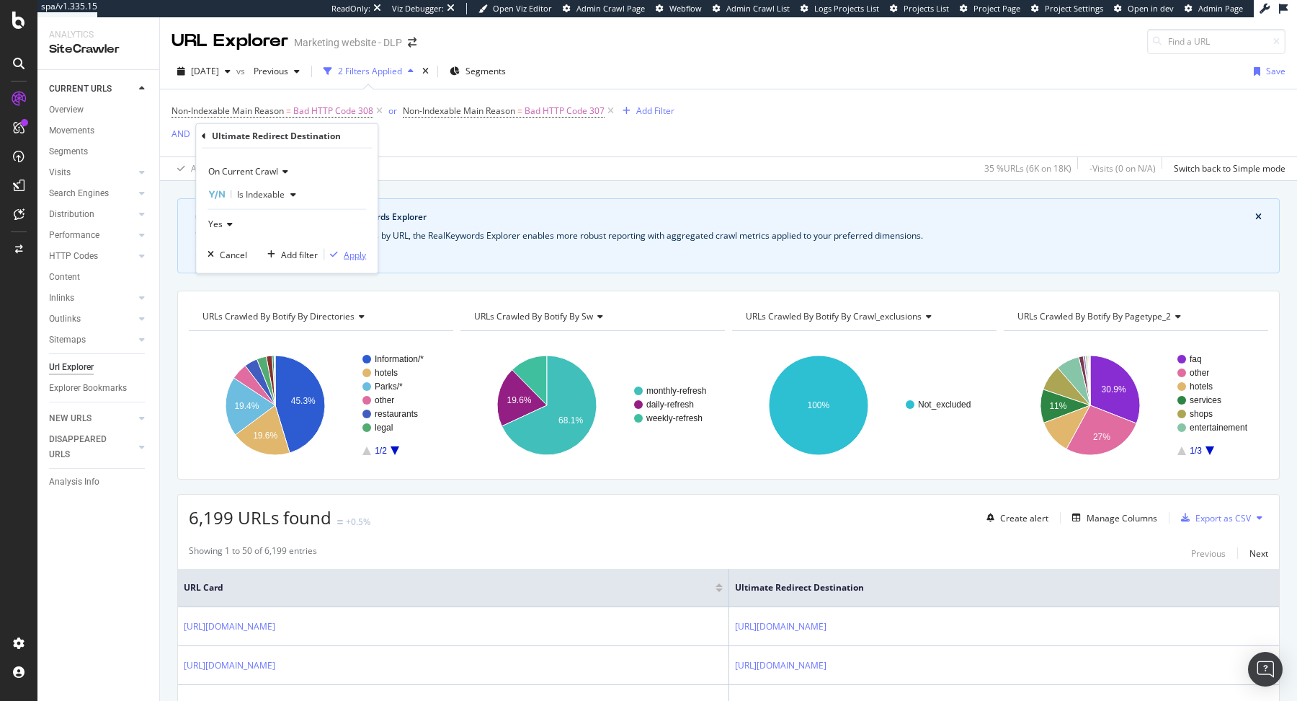
click at [359, 249] on div "Apply" at bounding box center [355, 254] width 22 height 12
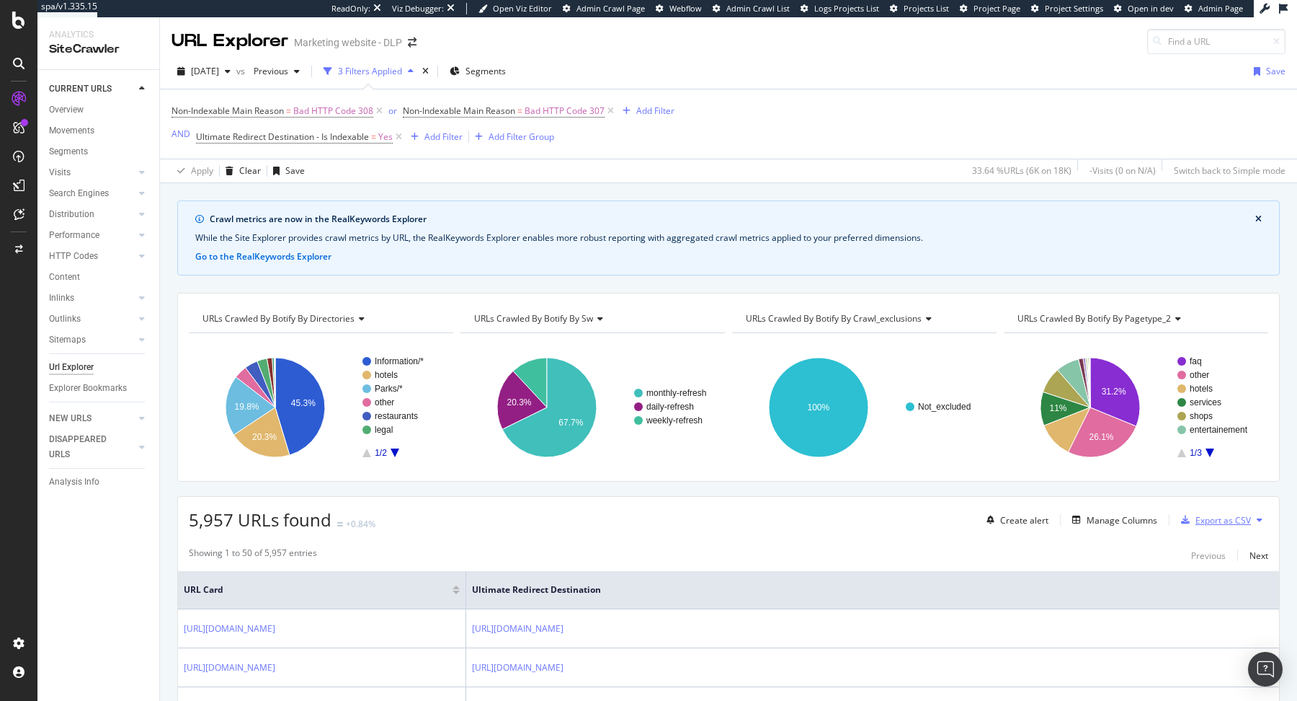
click at [1229, 514] on div "Export as CSV" at bounding box center [1223, 520] width 55 height 12
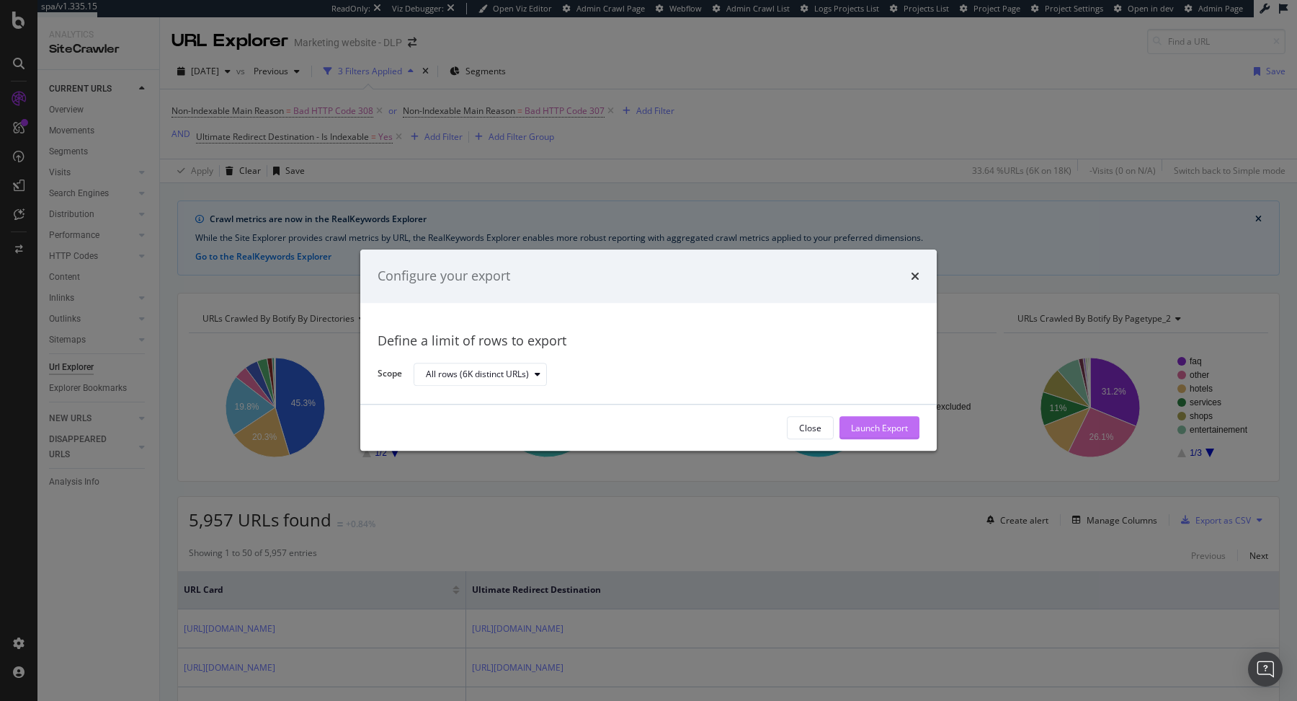
click at [860, 424] on div "Launch Export" at bounding box center [879, 428] width 57 height 12
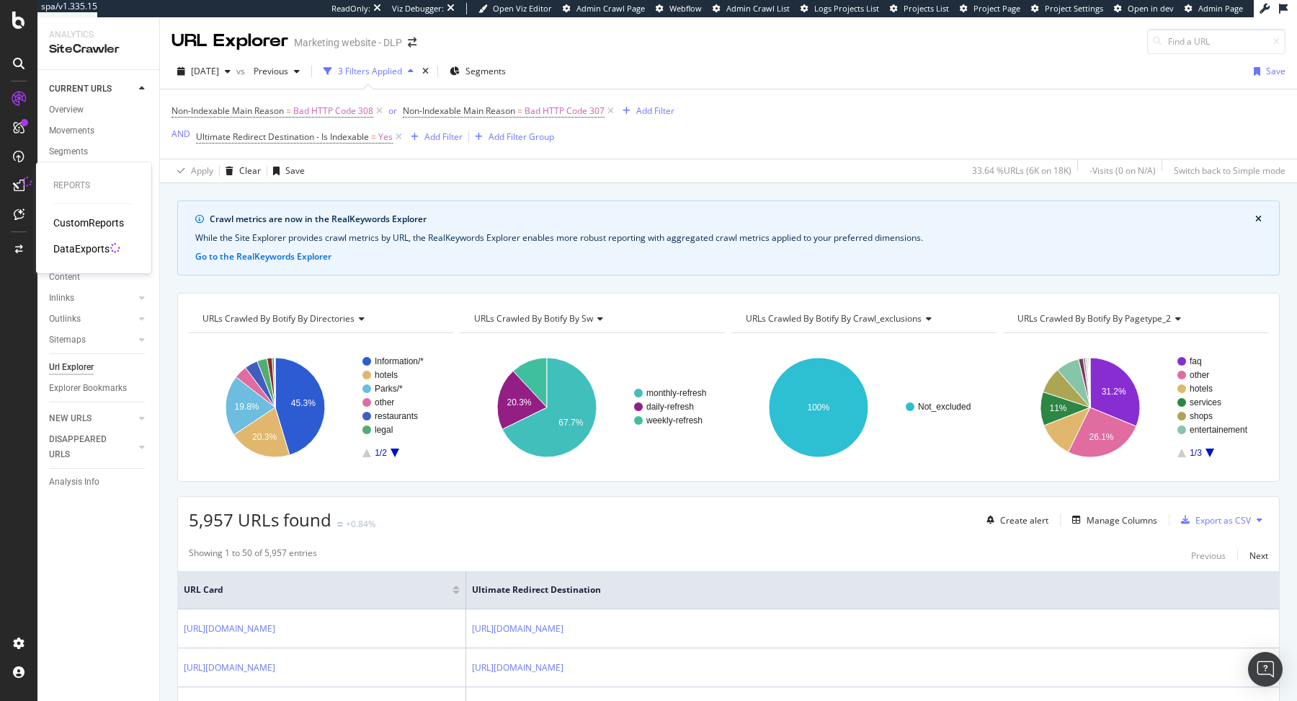
click at [78, 247] on div "DataExports" at bounding box center [81, 248] width 56 height 14
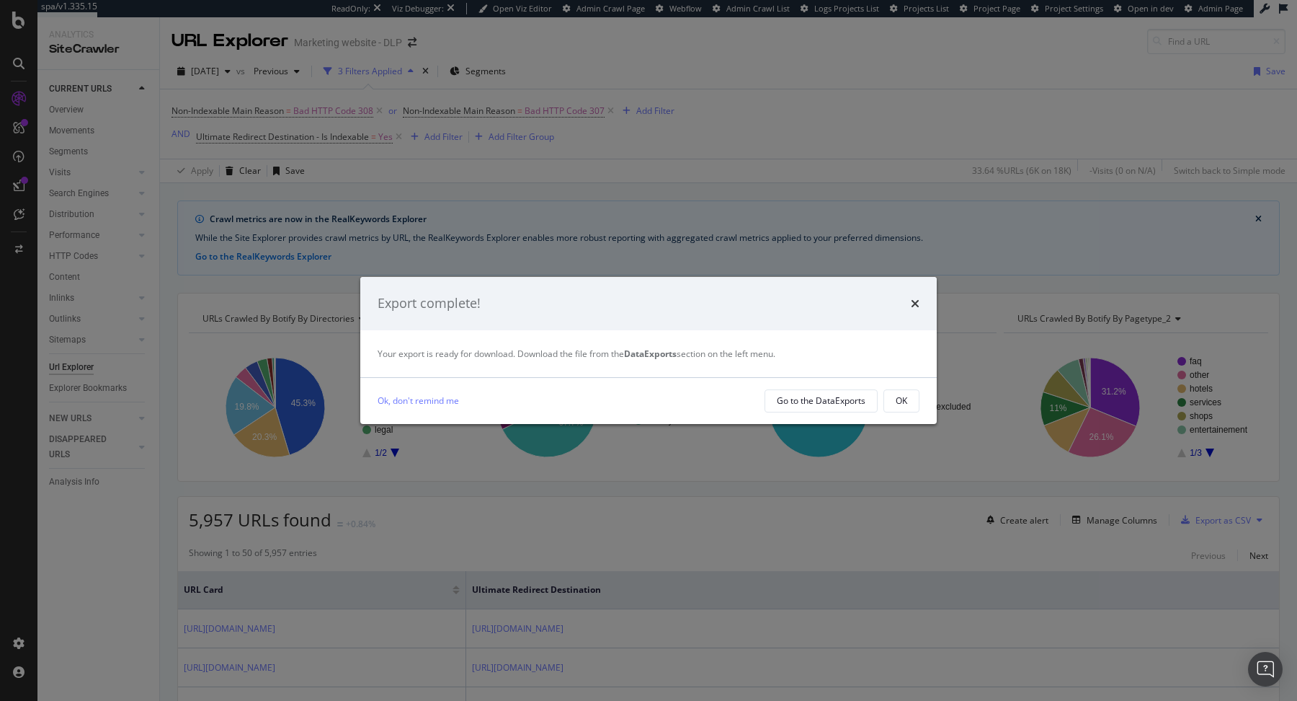
click at [920, 303] on div "Export complete!" at bounding box center [648, 303] width 577 height 53
click at [915, 303] on icon "times" at bounding box center [915, 304] width 9 height 12
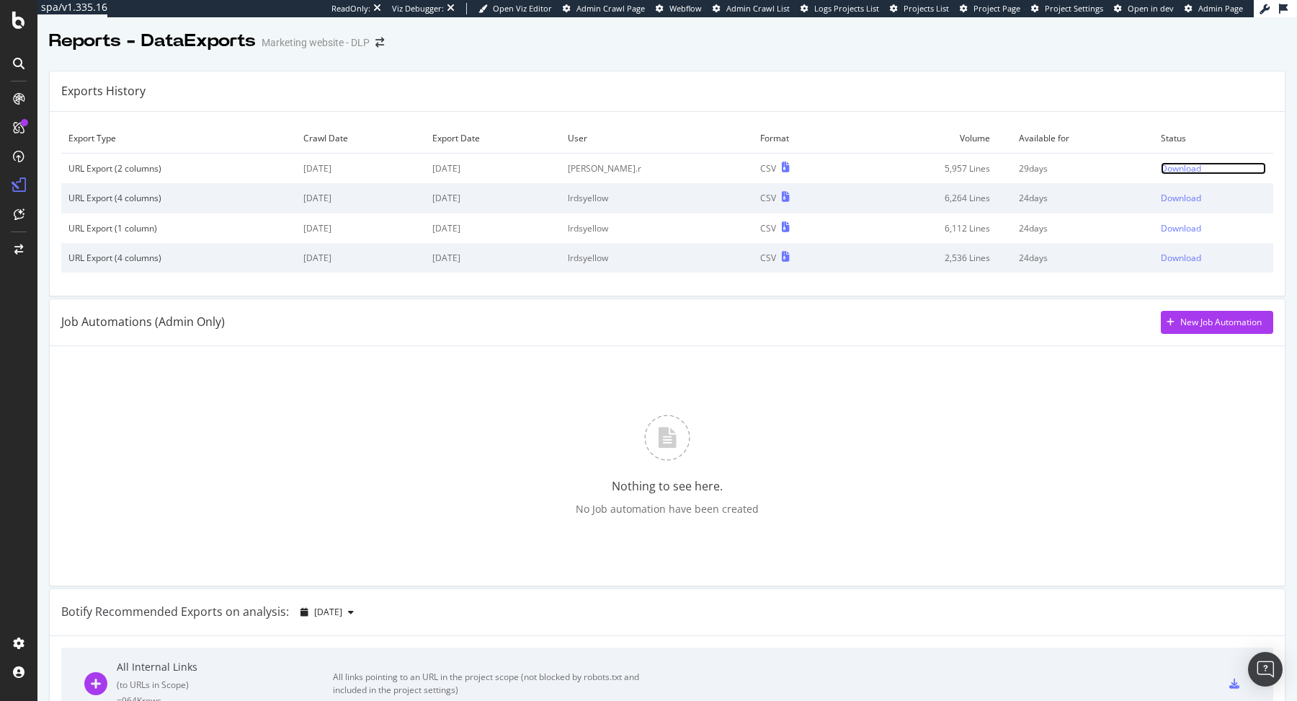
click at [1166, 162] on div "Download" at bounding box center [1181, 168] width 40 height 12
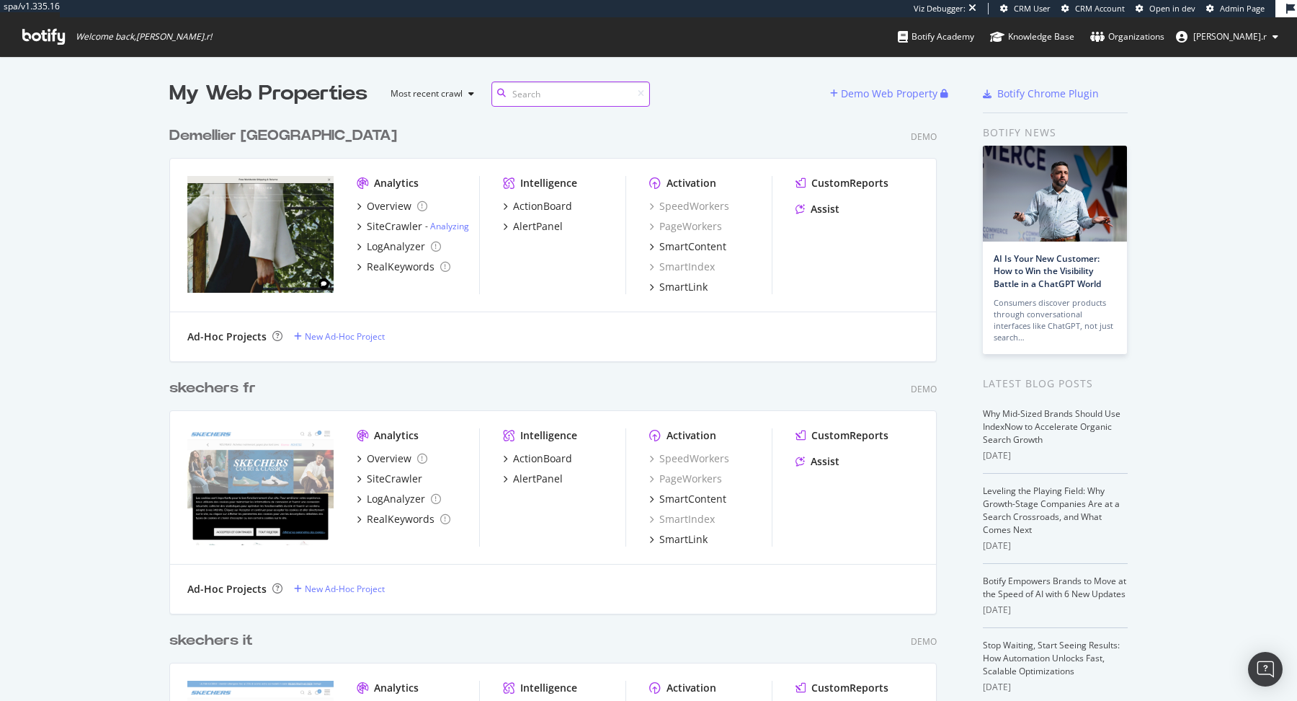
scroll to position [10912, 778]
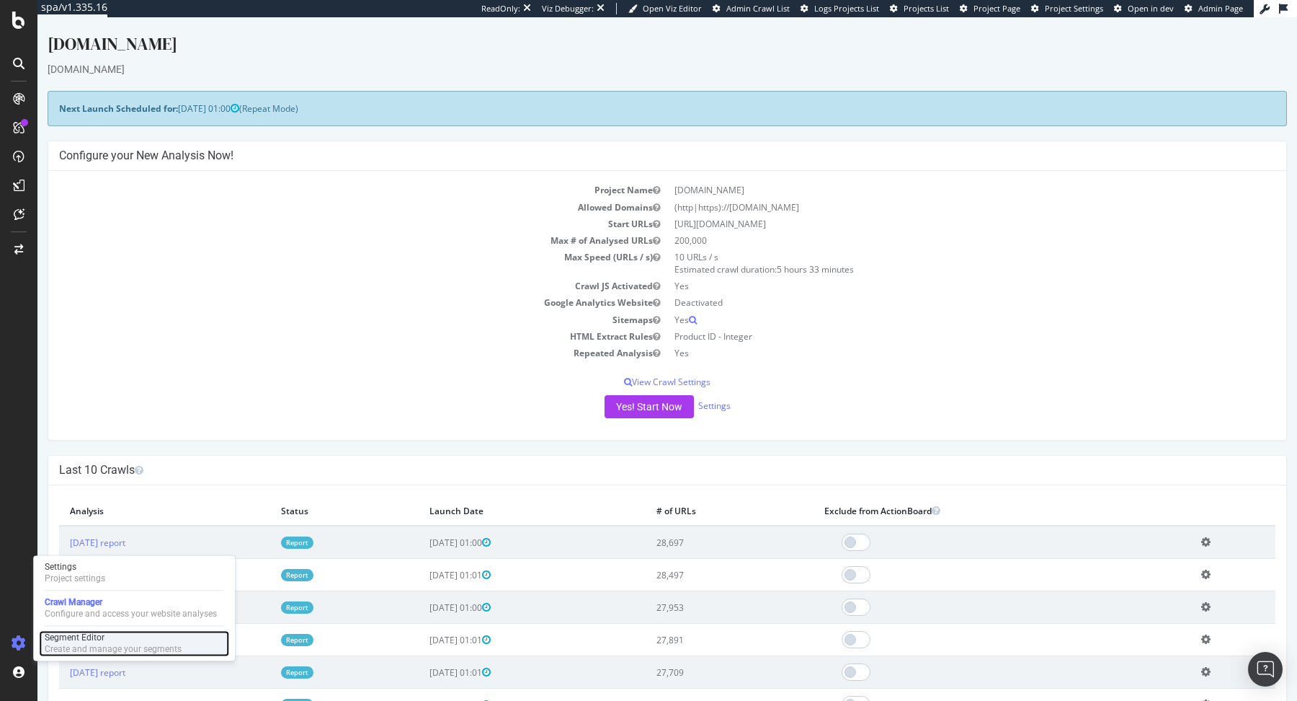
click at [91, 641] on div "Segment Editor" at bounding box center [113, 637] width 137 height 12
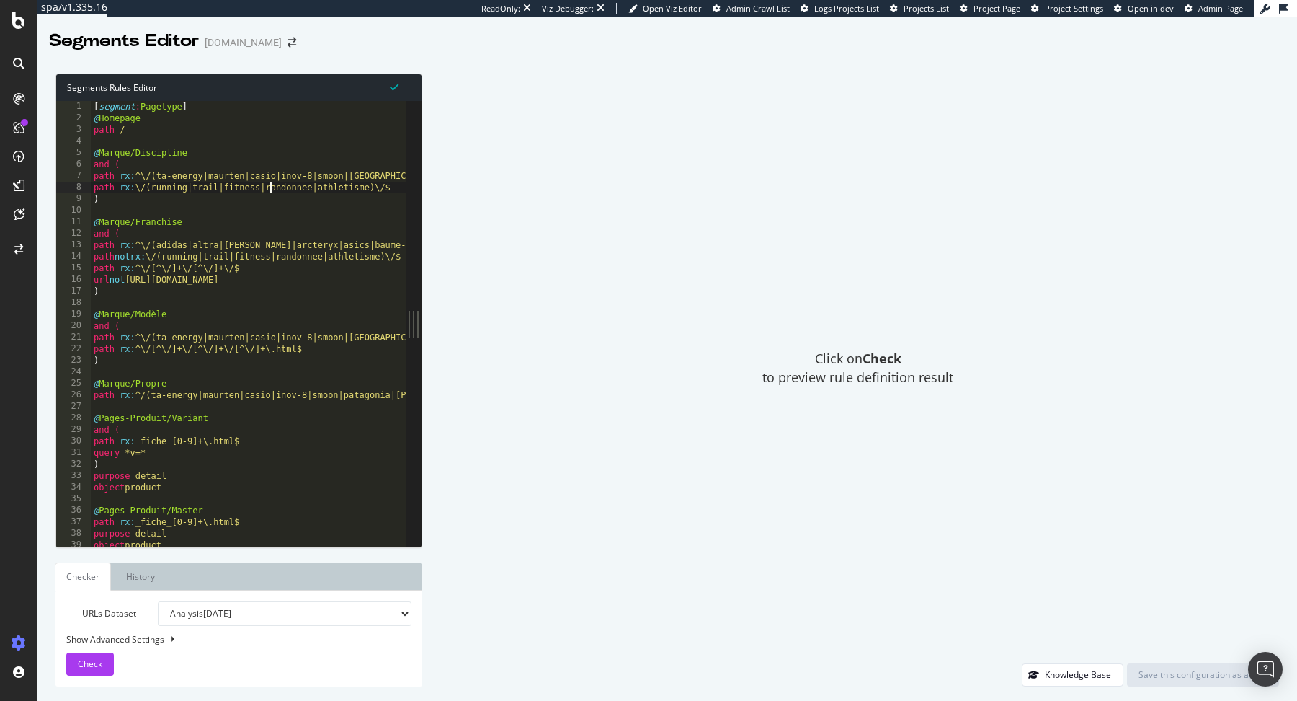
type textarea ") #--- End of Static_Resources segment ---#"
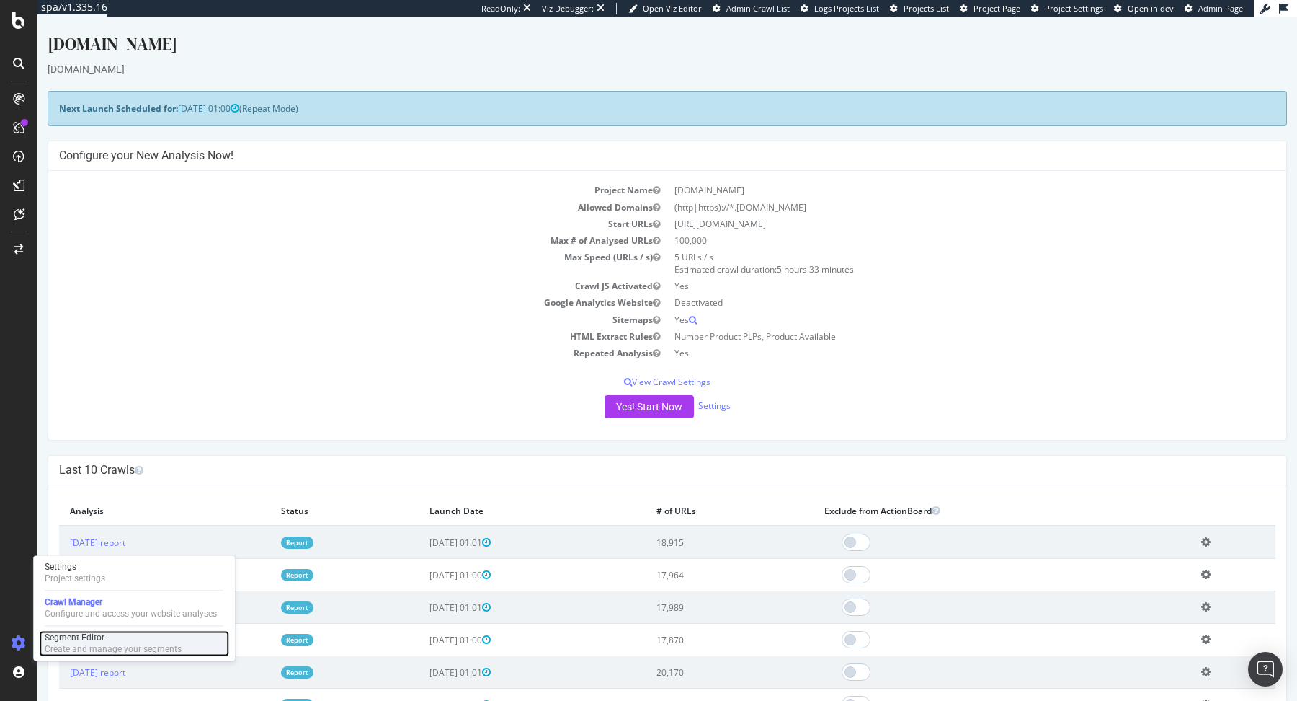
click at [86, 641] on div "Segment Editor" at bounding box center [113, 637] width 137 height 12
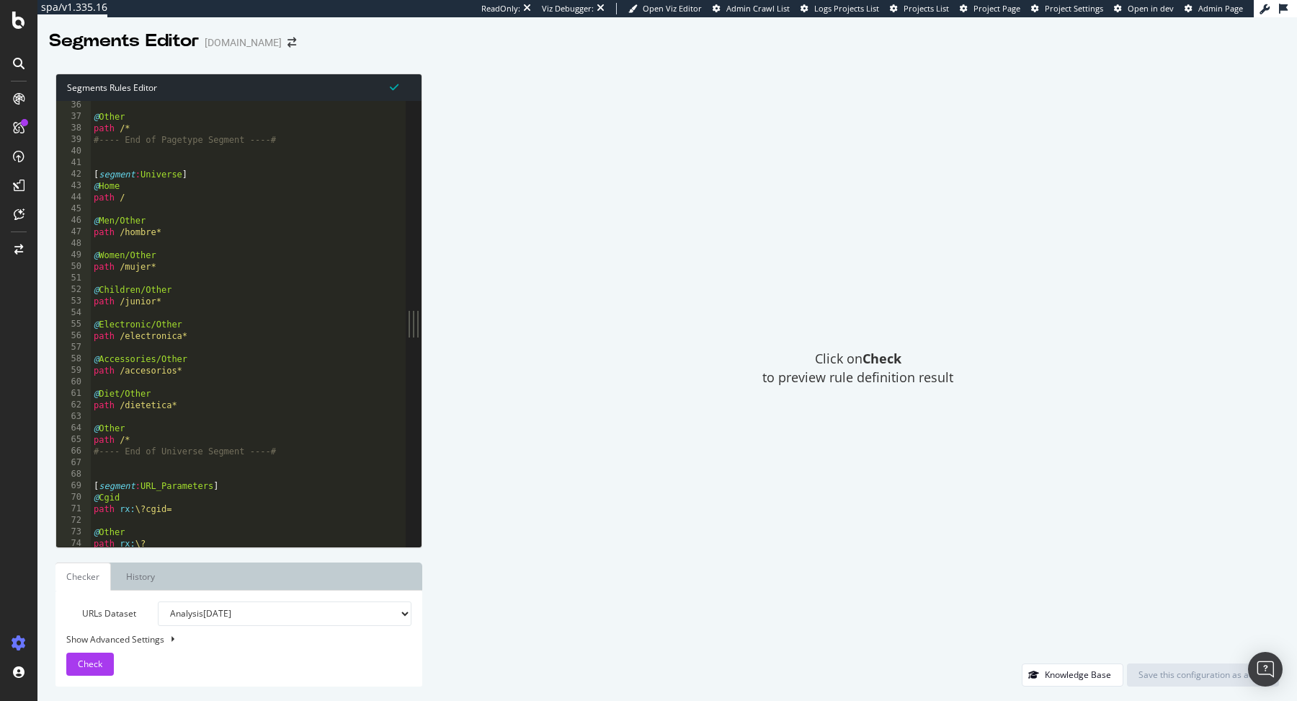
scroll to position [406, 0]
click at [311, 453] on div "@ Other path /* #---- End of Pagetype Segment ----# [ segment : Universe ] @ Ho…" at bounding box center [249, 334] width 316 height 471
click at [93, 171] on div "@ Other path /* #---- End of Pagetype Segment ----# [ segment : Universe ] @ Ho…" at bounding box center [249, 334] width 316 height 471
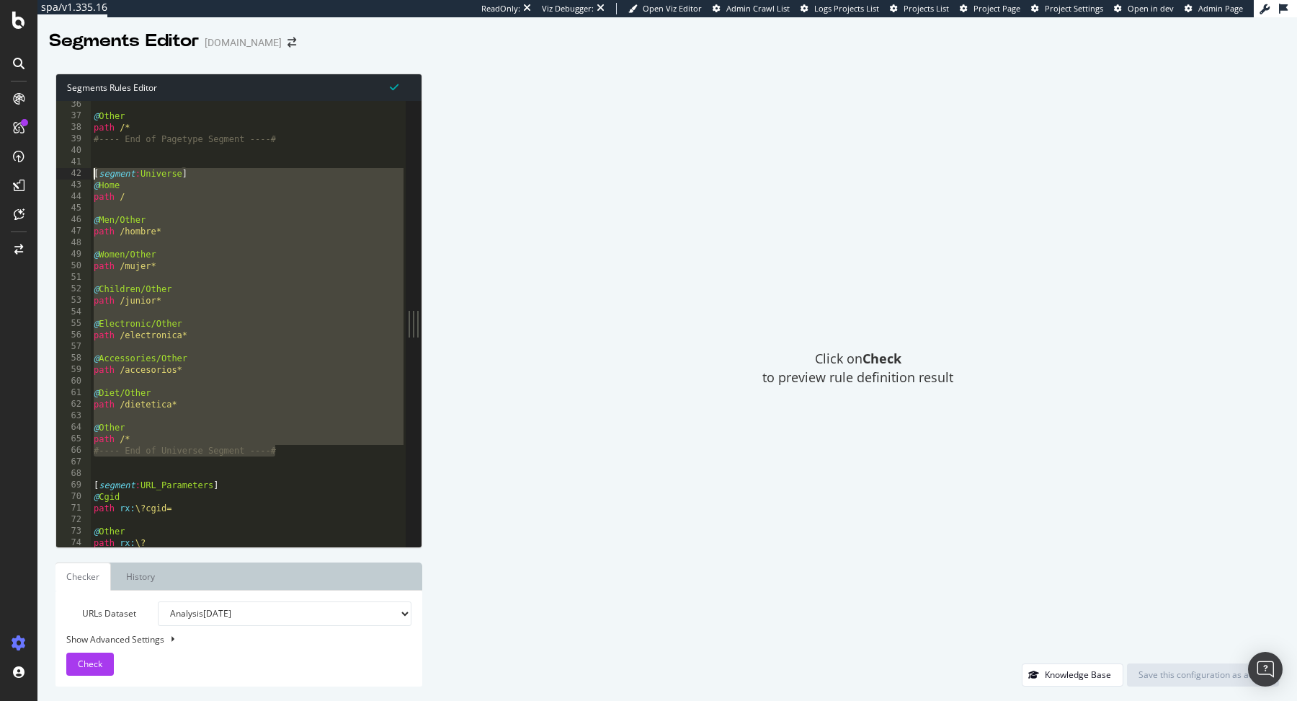
click at [226, 296] on div "@ Other path /* #---- End of Pagetype Segment ----# [ segment : Universe ] @ Ho…" at bounding box center [249, 334] width 316 height 471
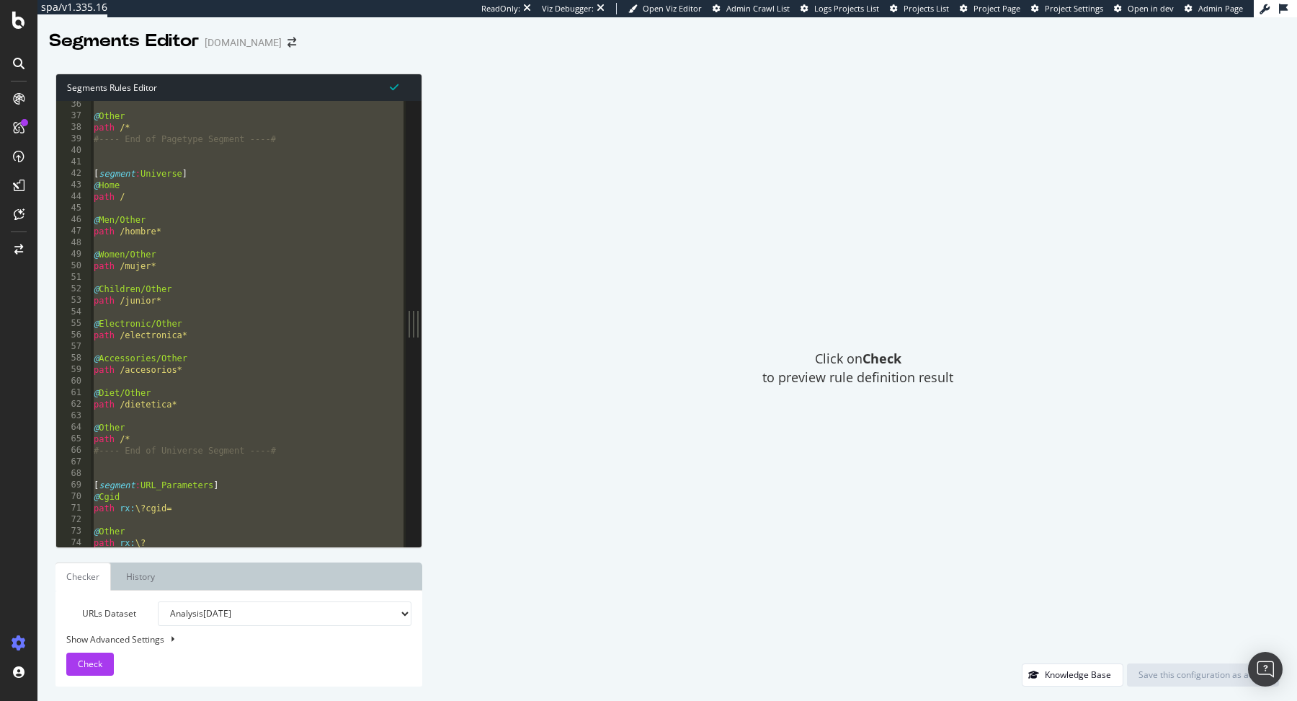
paste textarea "#--- End of Static_Resources"
type textarea "#--- End of Static_Resources segment ---#"
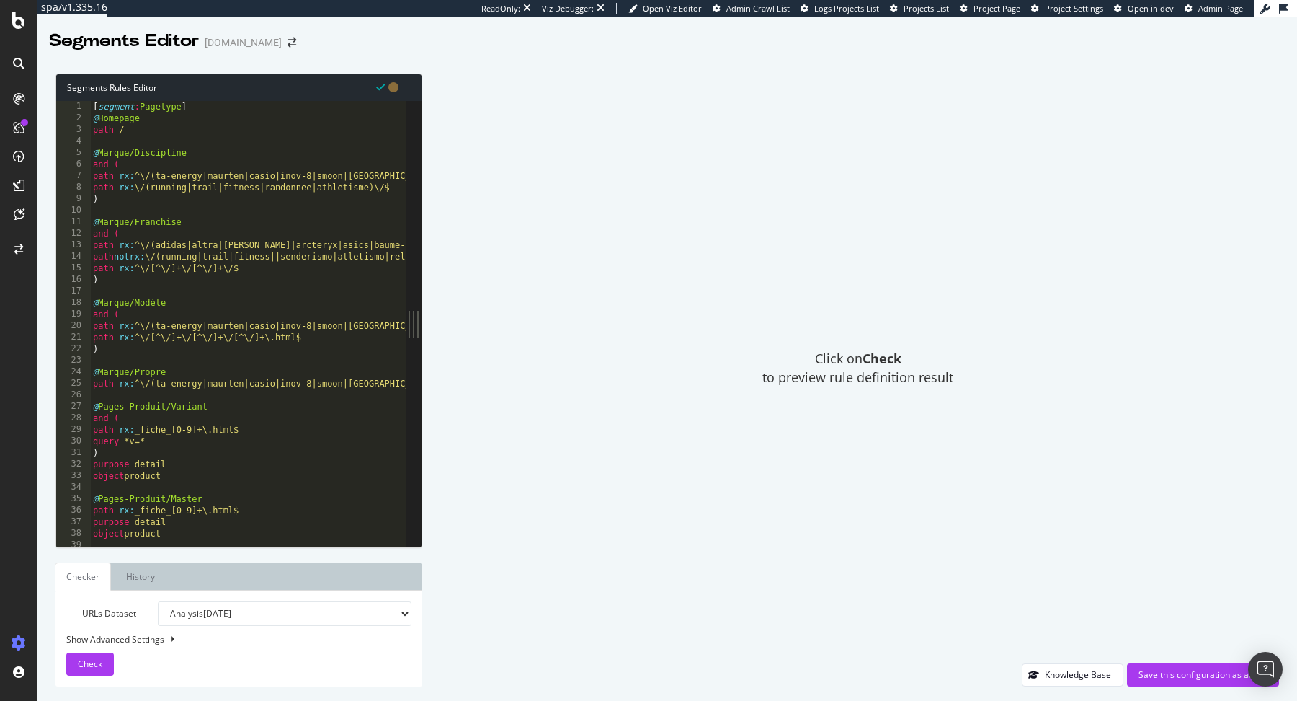
scroll to position [0, 0]
click at [1168, 678] on div "Save this configuration as active" at bounding box center [1203, 674] width 129 height 12
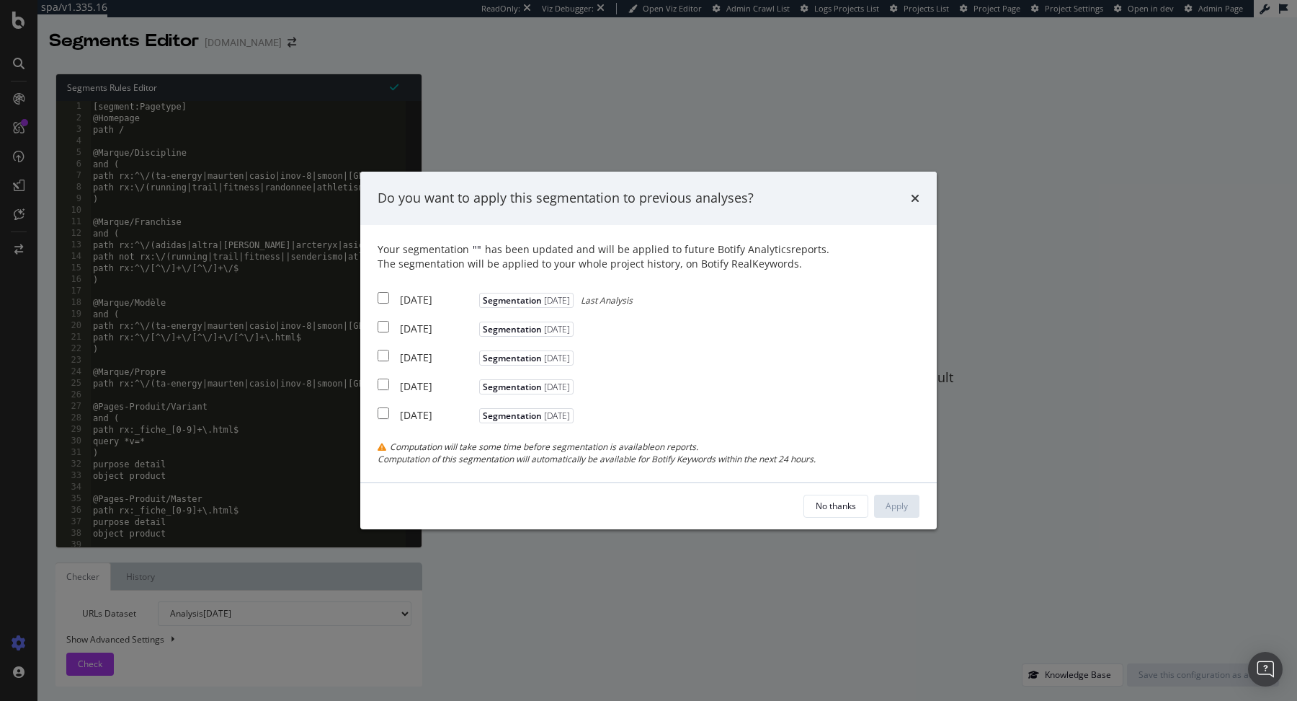
click at [407, 295] on div "2025 Aug. 7th" at bounding box center [438, 300] width 76 height 14
checkbox input "true"
click at [407, 314] on div "Your segmentation " " has been updated and will be applied to future Botify Ana…" at bounding box center [649, 353] width 542 height 223
click at [407, 325] on div "2025 Jul. 31st" at bounding box center [438, 328] width 76 height 14
checkbox input "true"
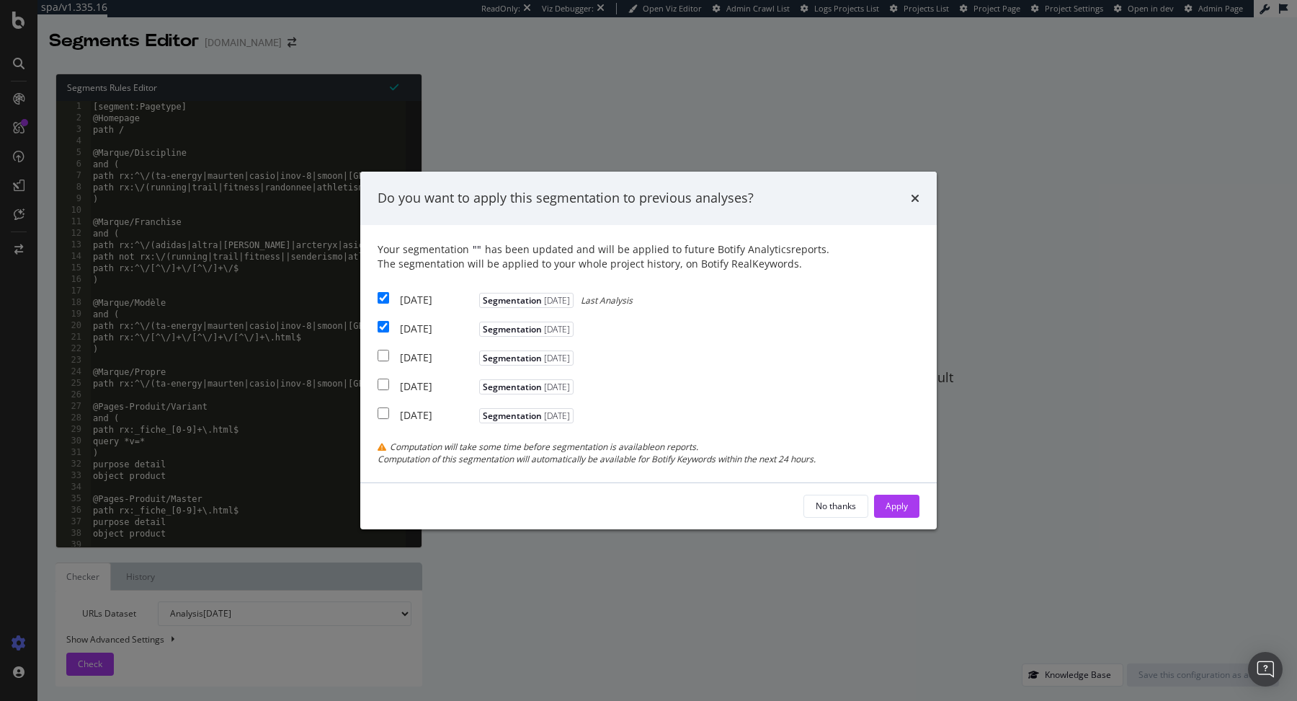
click at [417, 362] on div "2025 Jul. 24th" at bounding box center [438, 357] width 76 height 14
checkbox input "true"
click at [891, 501] on div "Apply" at bounding box center [897, 505] width 22 height 12
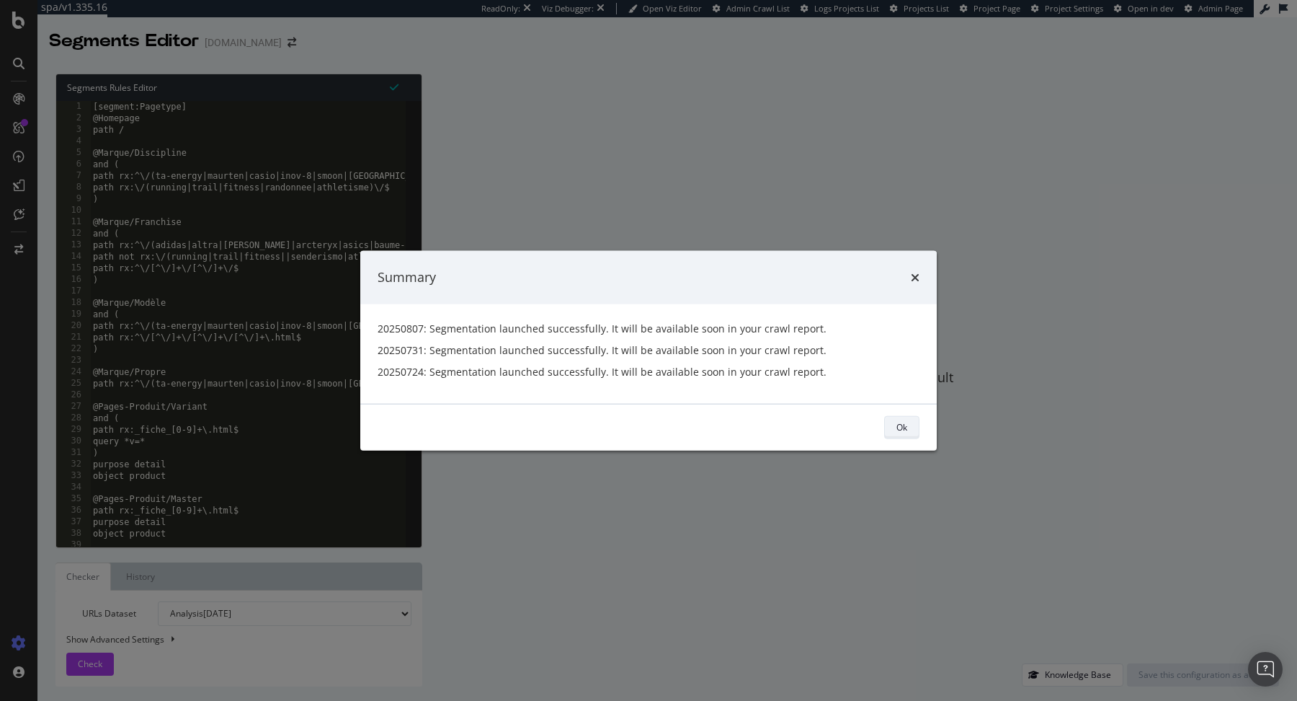
click at [894, 423] on button "Ok" at bounding box center [901, 426] width 35 height 23
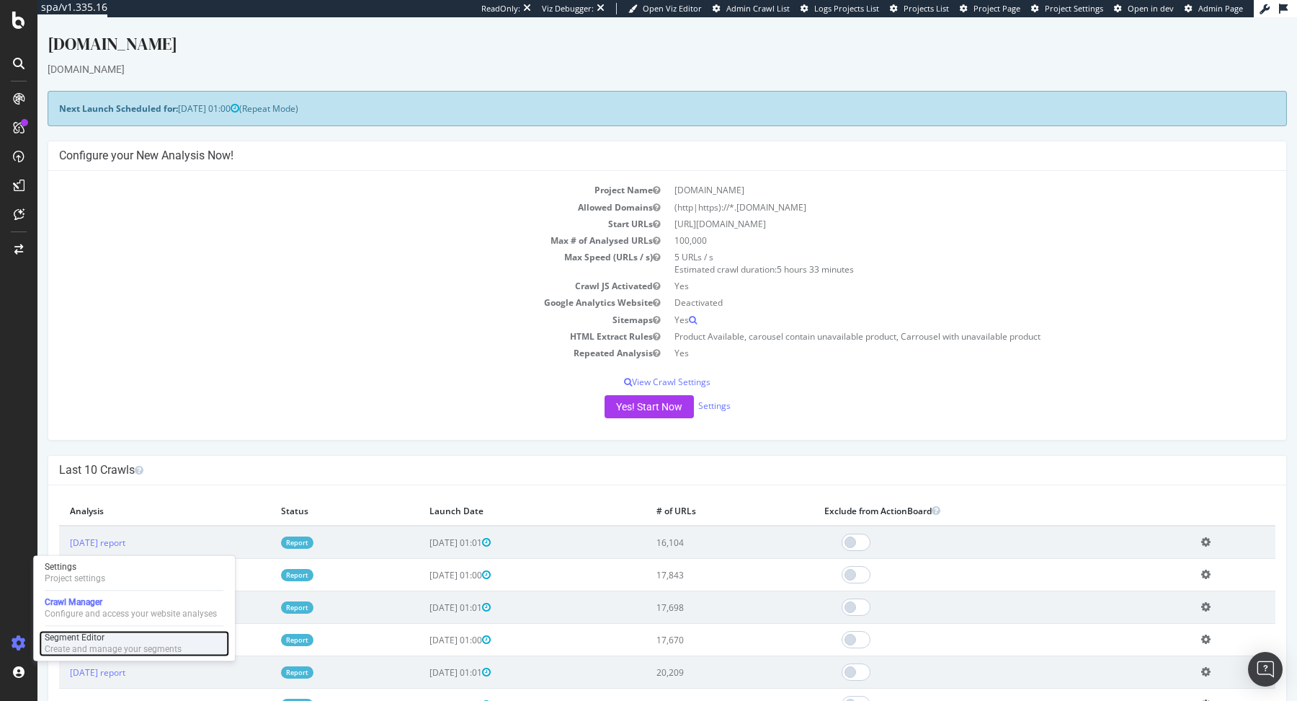
click at [74, 649] on div "Create and manage your segments" at bounding box center [113, 649] width 137 height 12
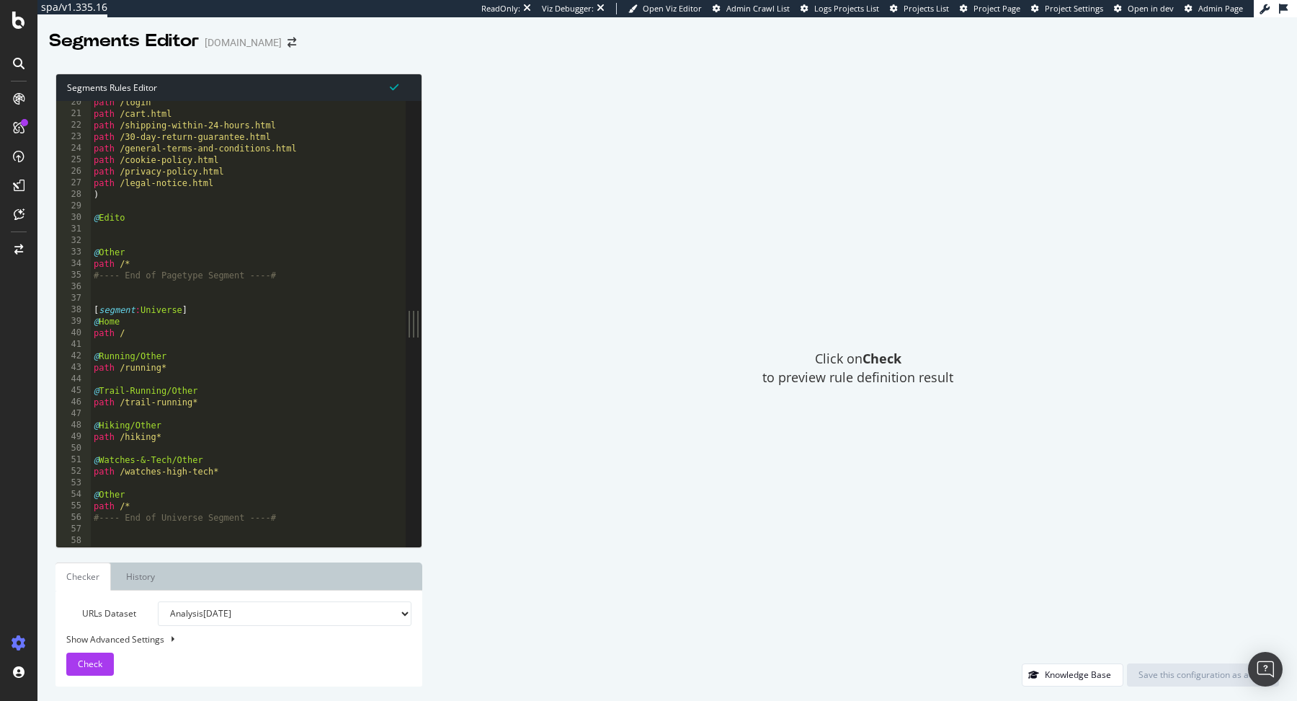
scroll to position [240, 0]
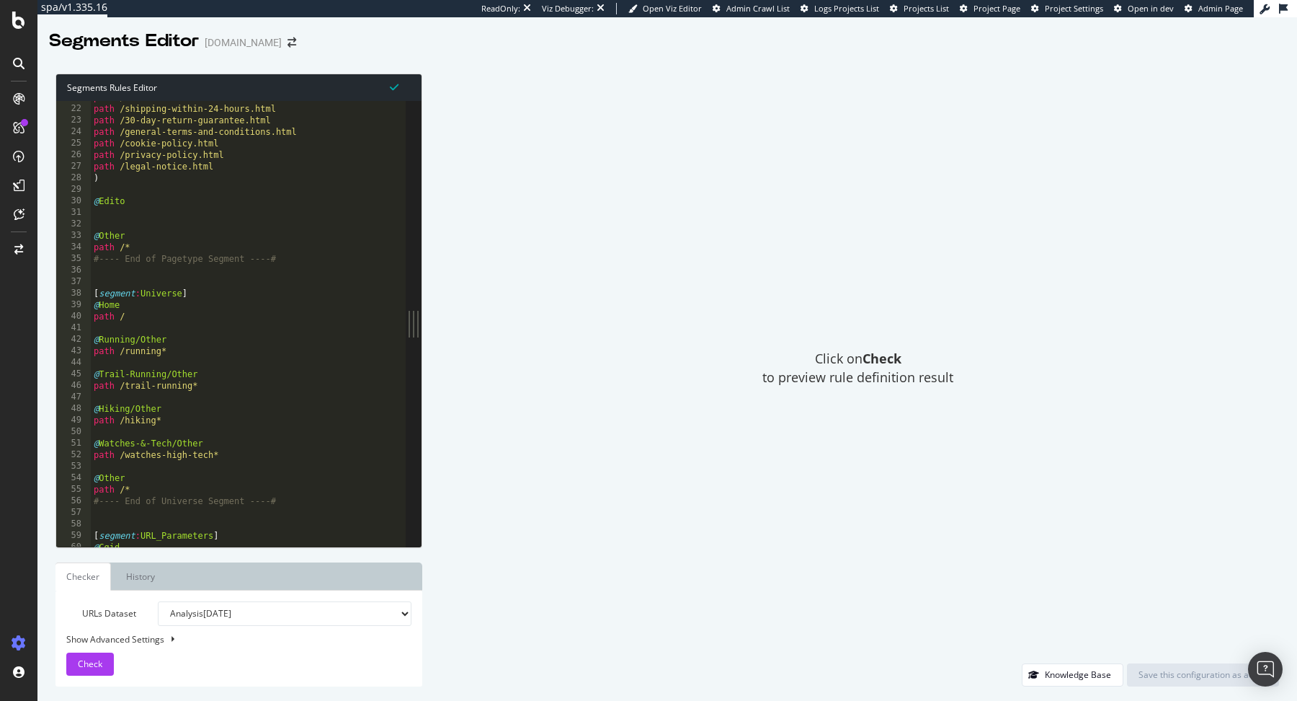
click at [94, 293] on div "path /cart.html path /shipping-within-24-hours.html path /30-day-return-guarant…" at bounding box center [249, 327] width 316 height 471
click at [298, 499] on div "path /cart.html path /shipping-within-24-hours.html path /30-day-return-guarant…" at bounding box center [249, 327] width 316 height 471
type textarea "path /* #---- End of Universe Segment ----#"
click at [303, 270] on div "path /cart.html path /shipping-within-24-hours.html path /30-day-return-guarant…" at bounding box center [249, 327] width 316 height 471
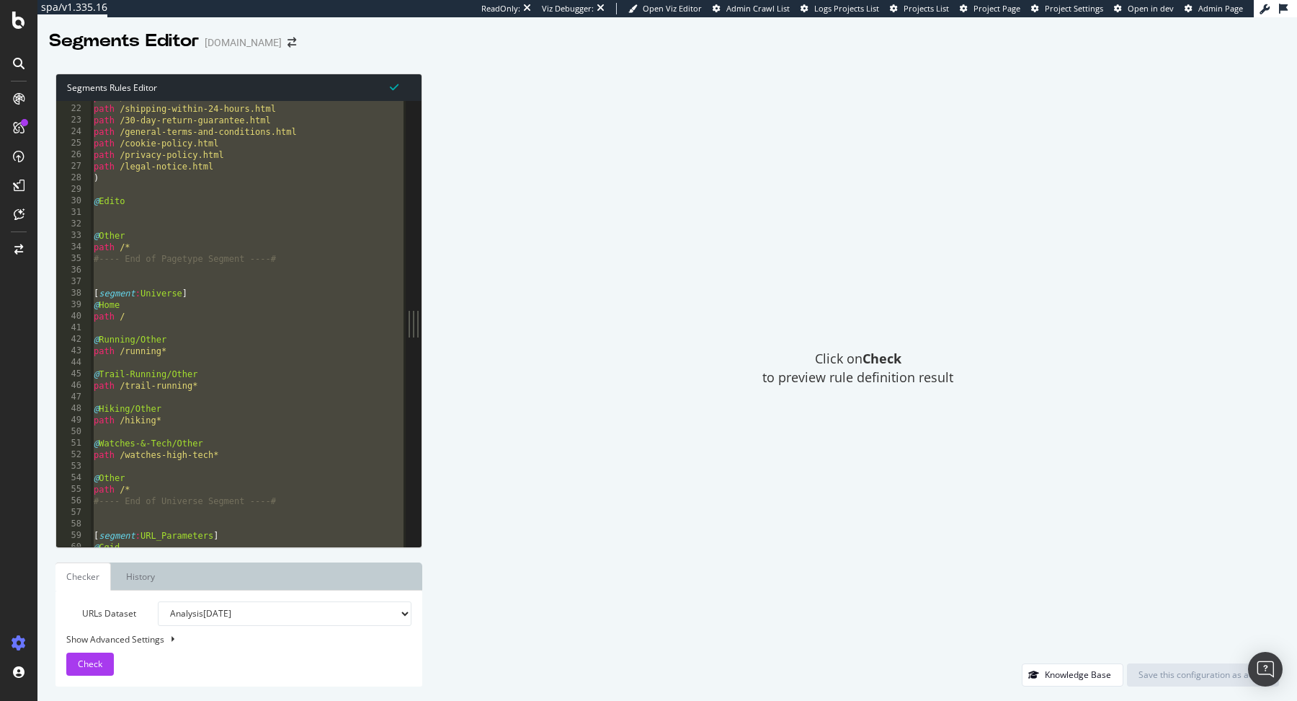
paste textarea "#--- End of Static_Resources"
type textarea "#--- End of Static_Resources segment ---#"
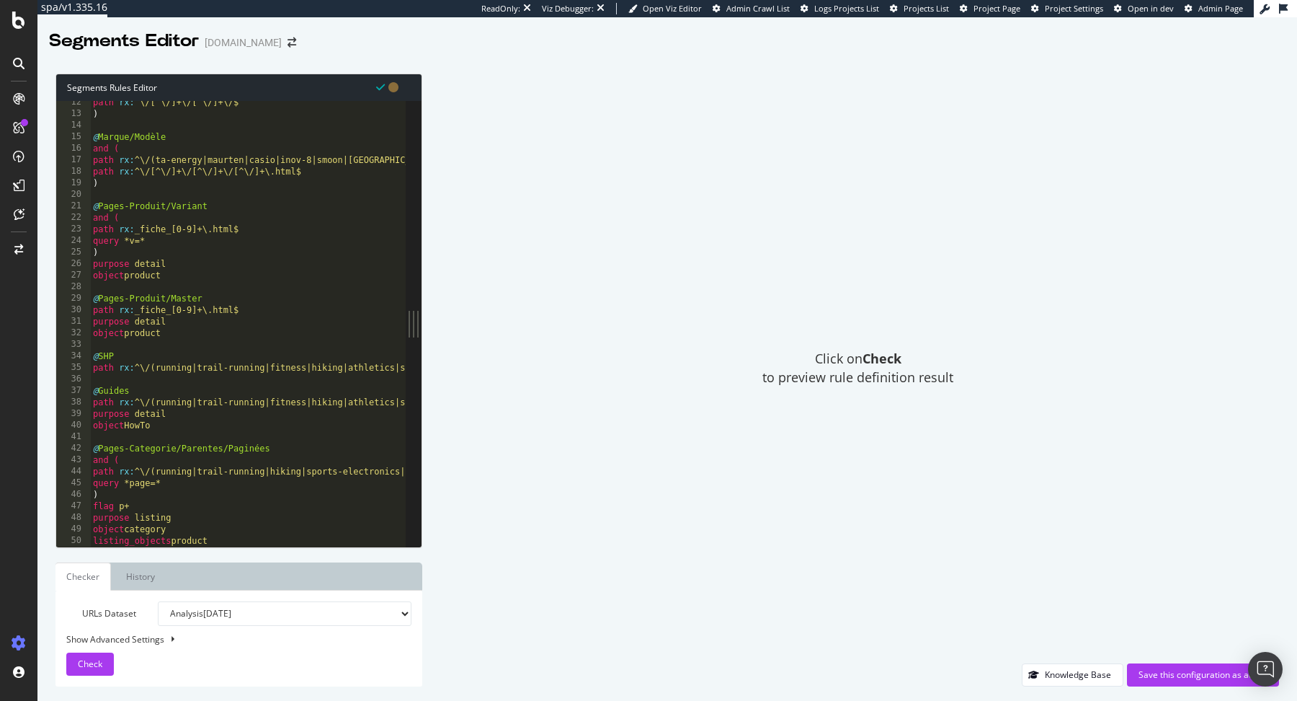
scroll to position [0, 0]
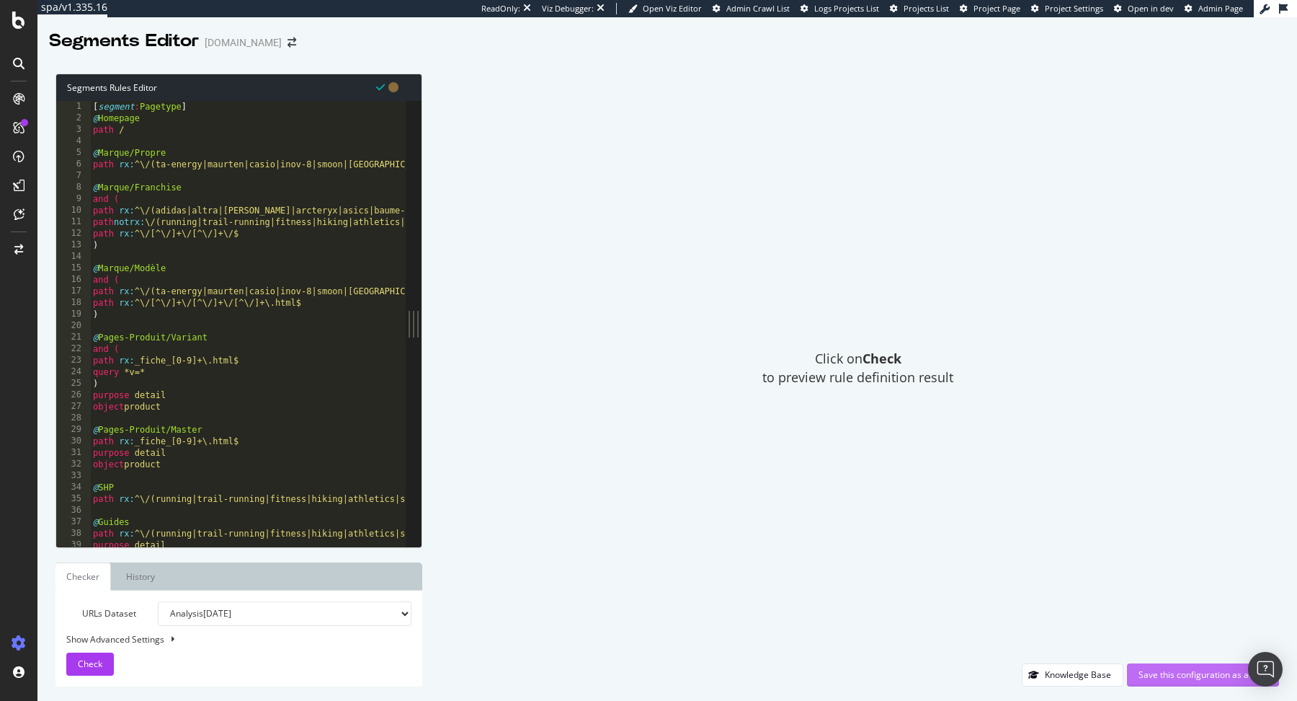
click at [1212, 680] on div "Save this configuration as active" at bounding box center [1203, 674] width 129 height 12
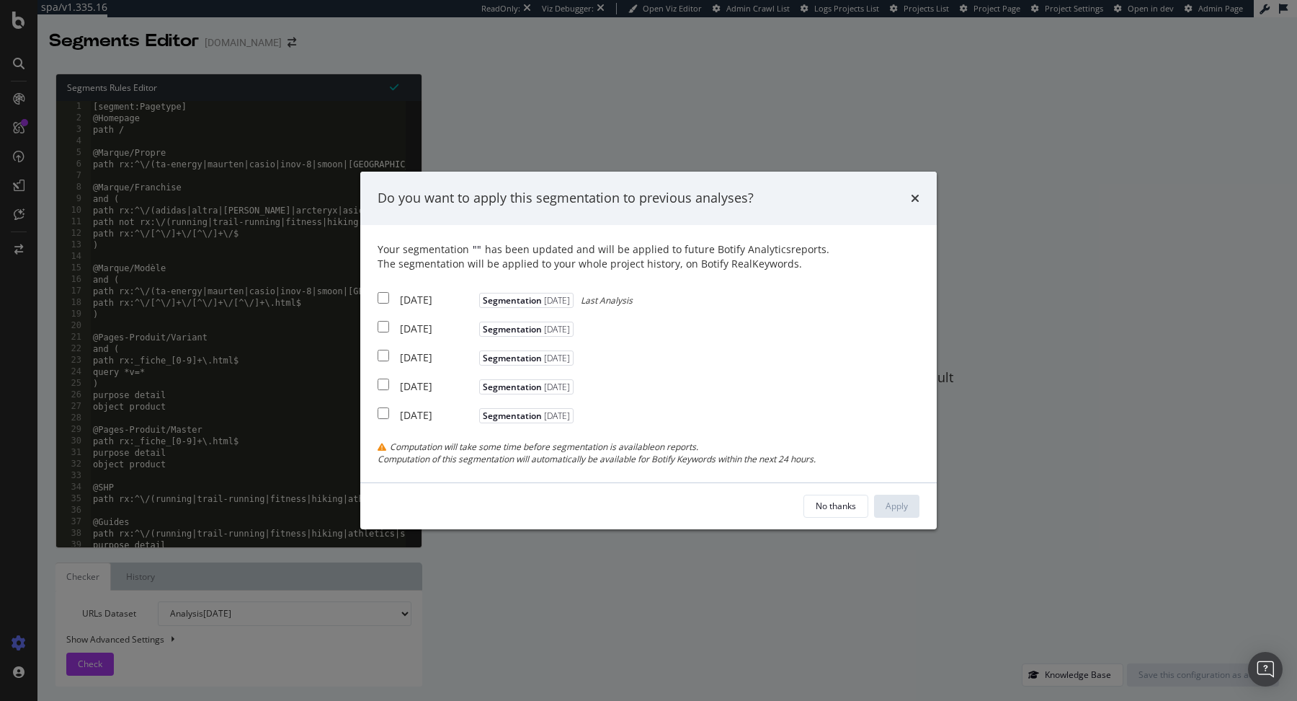
click at [436, 297] on div "2025 Aug. 8th" at bounding box center [438, 300] width 76 height 14
checkbox input "true"
click at [436, 312] on div "Your segmentation " " has been updated and will be applied to future Botify Ana…" at bounding box center [649, 353] width 542 height 223
click at [430, 320] on div "2025 Aug. 1st Segmentation 2024-03-26" at bounding box center [478, 327] width 200 height 18
checkbox input "true"
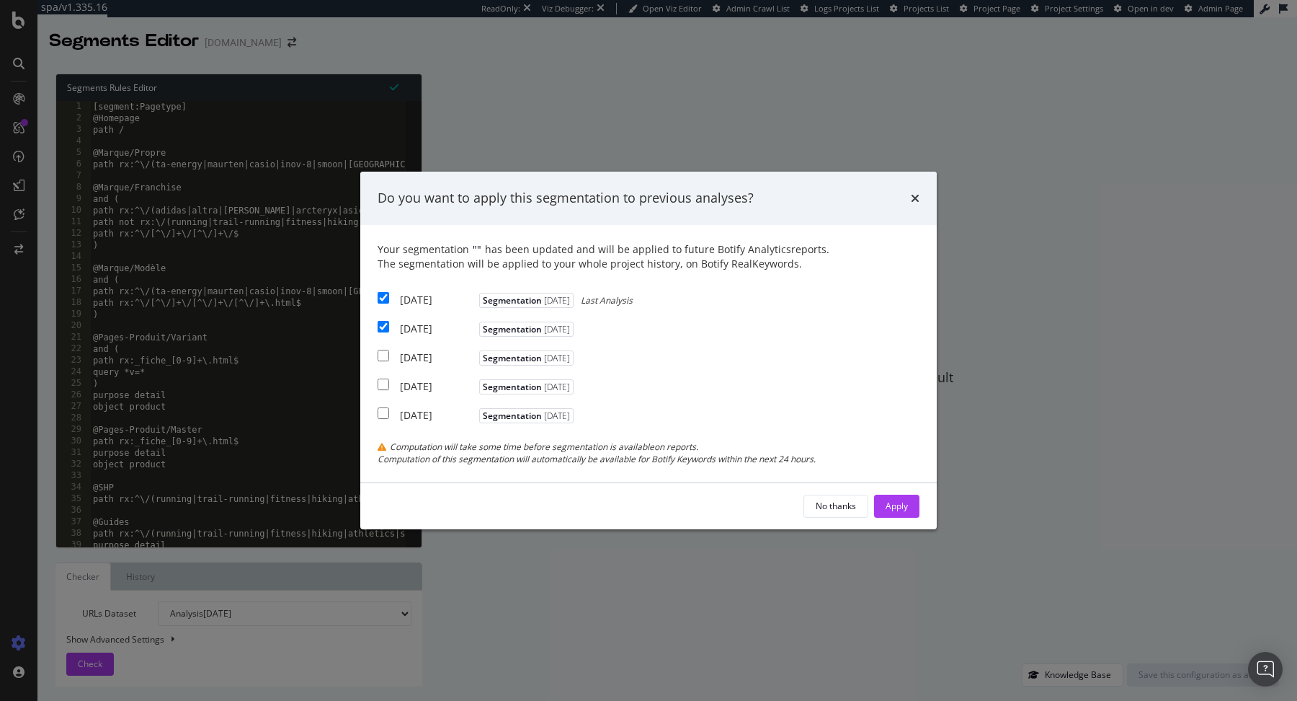
click at [429, 347] on div "2025 Jul. 25th Segmentation 2024-03-26" at bounding box center [478, 356] width 200 height 18
checkbox input "true"
click at [896, 504] on div "Apply" at bounding box center [897, 505] width 22 height 12
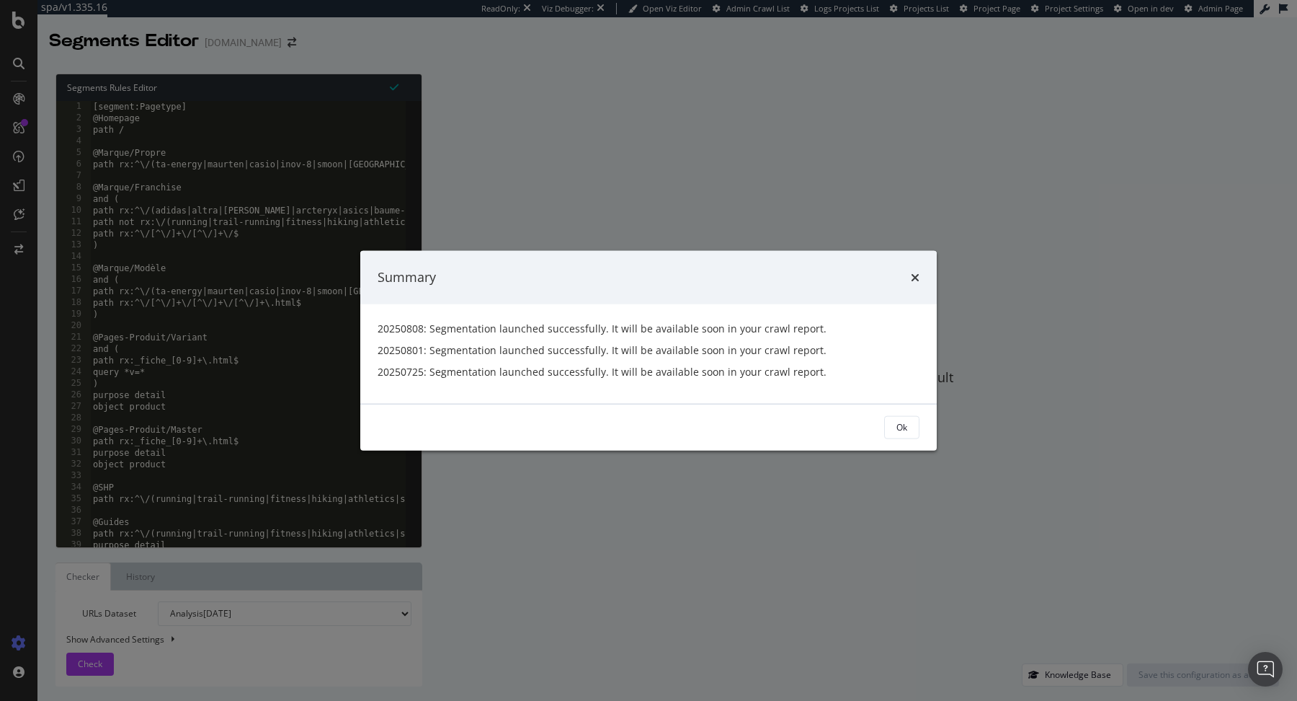
click at [881, 418] on div "Ok" at bounding box center [649, 426] width 542 height 23
click at [899, 422] on div "Ok" at bounding box center [902, 427] width 11 height 12
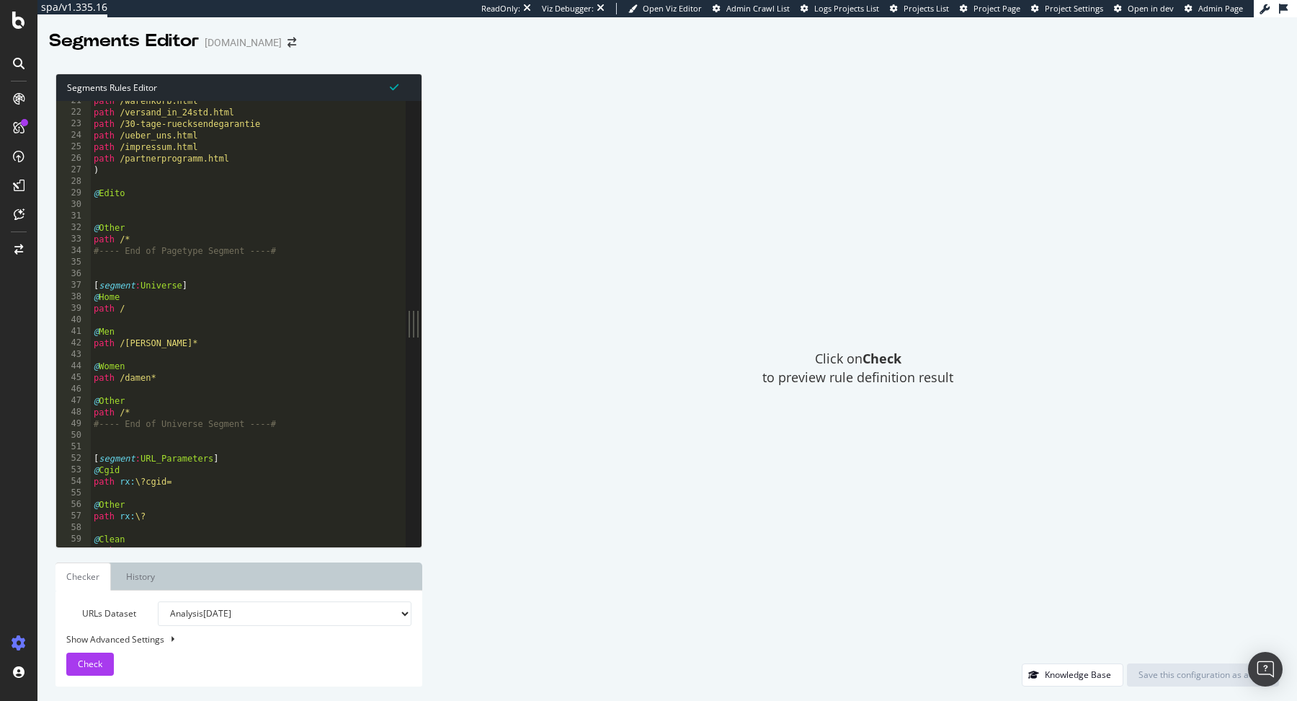
scroll to position [259, 0]
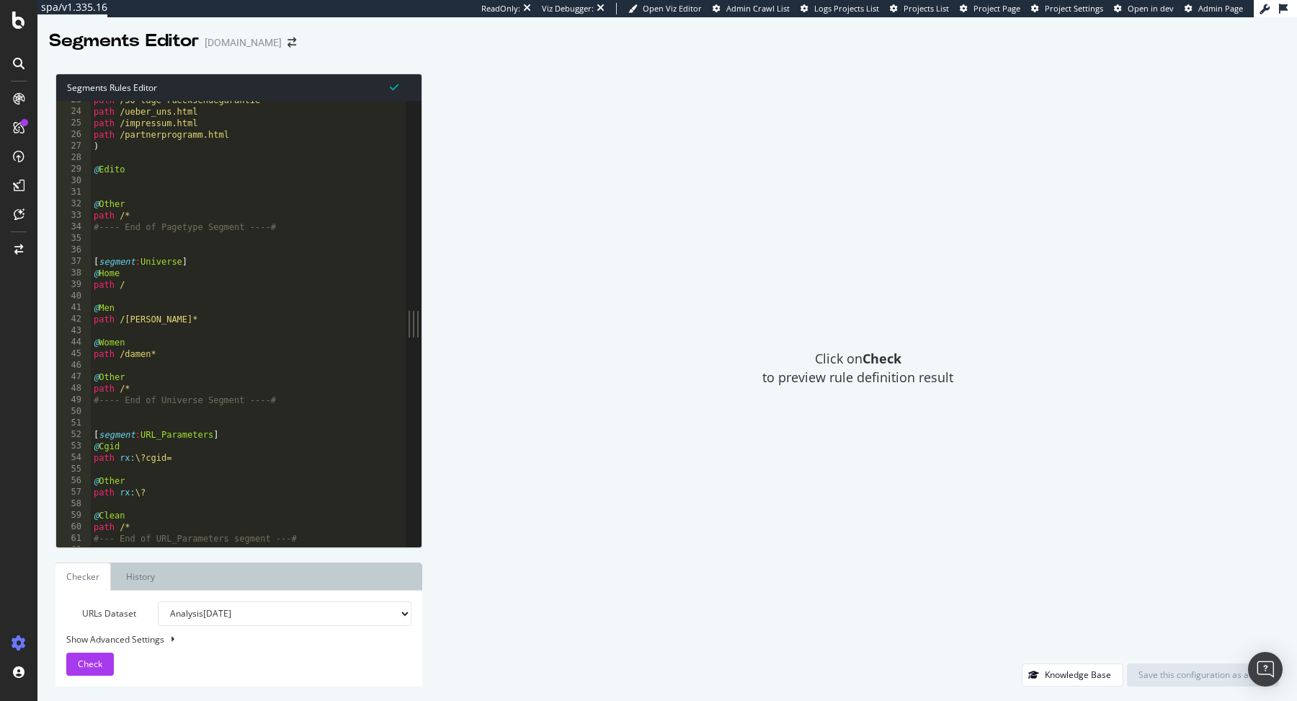
click at [93, 258] on div "path /30-tage-ruecksendegarantie path /ueber_uns.html path /impressum.html path…" at bounding box center [249, 329] width 316 height 471
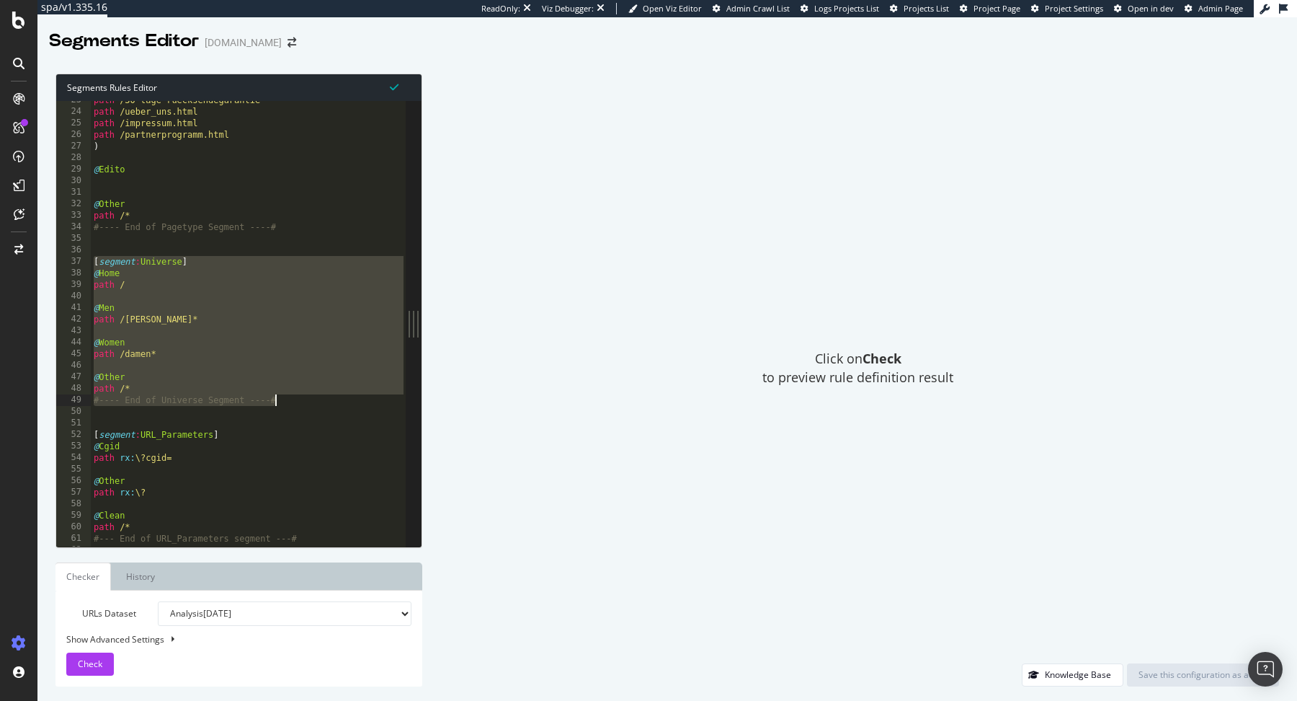
click at [321, 401] on div "path /30-tage-ruecksendegarantie path /ueber_uns.html path /impressum.html path…" at bounding box center [249, 329] width 316 height 471
click at [240, 338] on div "path /30-tage-ruecksendegarantie path /ueber_uns.html path /impressum.html path…" at bounding box center [249, 329] width 316 height 471
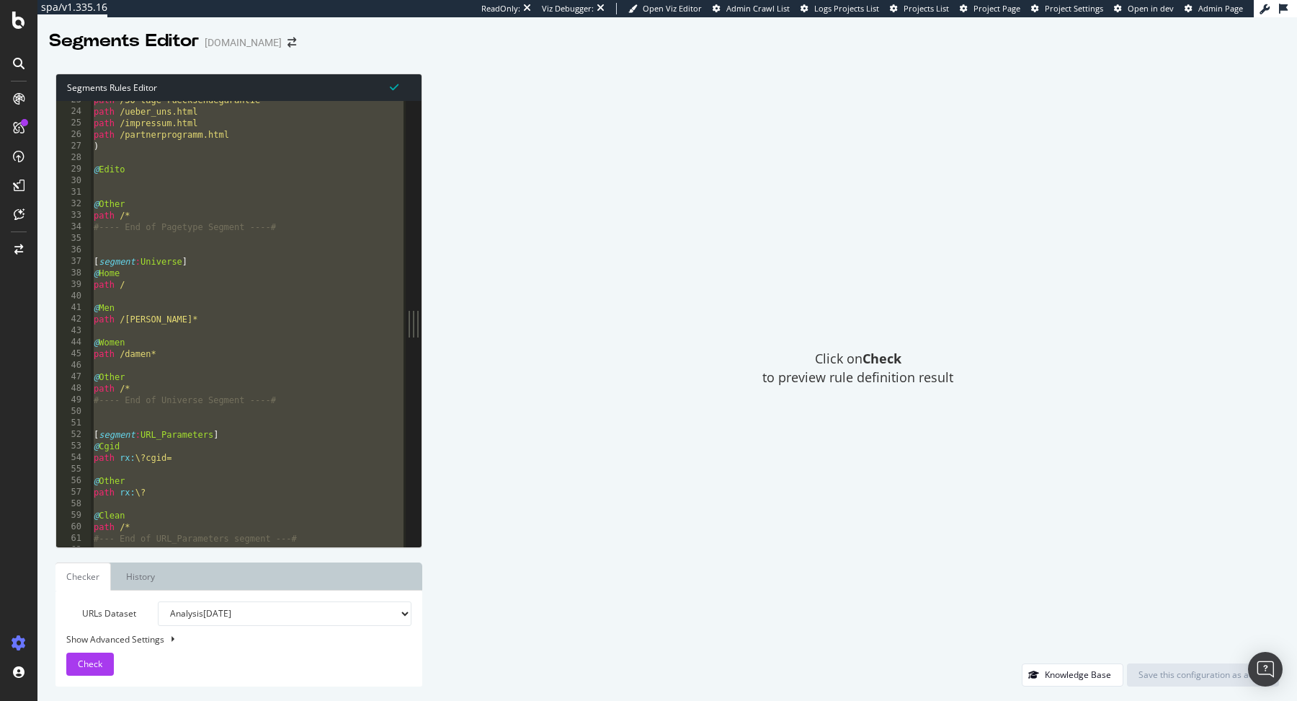
paste textarea "#--- End of Static_Resources"
type textarea "#--- End of Static_Resources segment ---#"
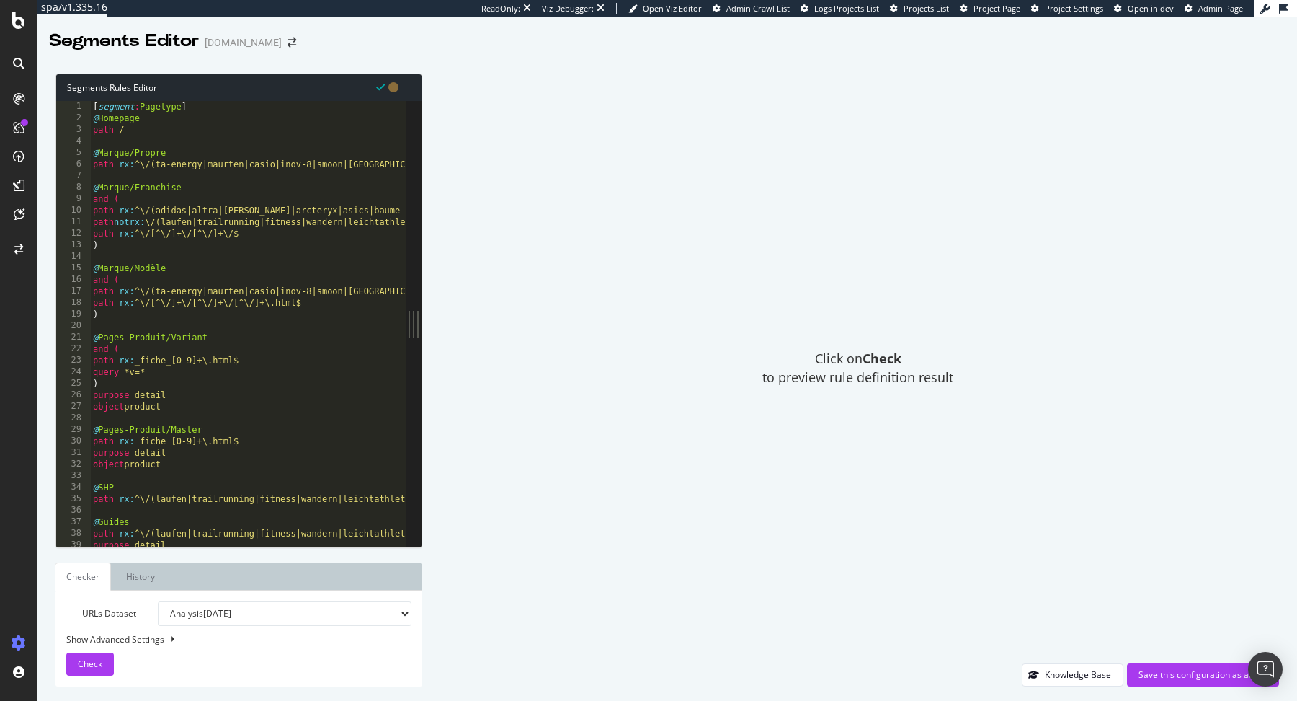
scroll to position [0, 0]
click at [1139, 665] on div "Save this configuration as active" at bounding box center [1203, 675] width 129 height 22
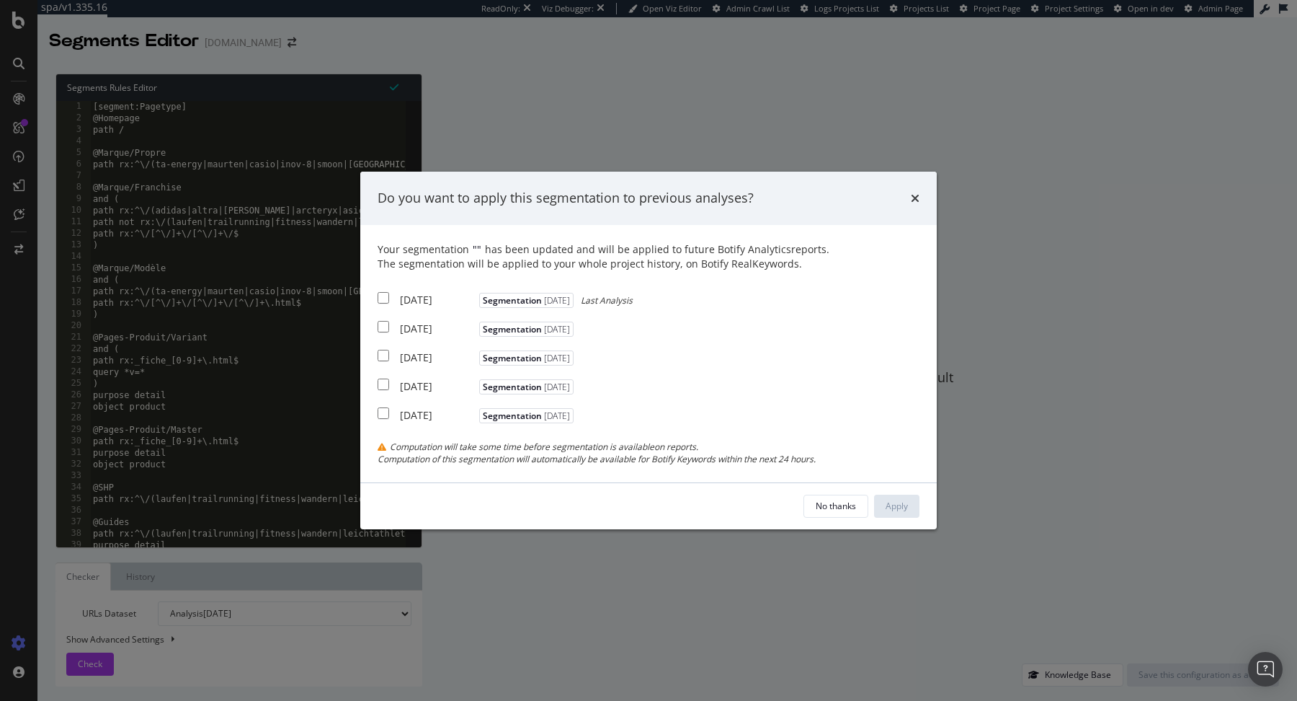
click at [435, 298] on div "[DATE]" at bounding box center [438, 300] width 76 height 14
checkbox input "true"
click at [432, 328] on div "[DATE]" at bounding box center [438, 328] width 76 height 14
checkbox input "true"
click at [421, 365] on div "Your segmentation " " has been updated and will be applied to future Botify Ana…" at bounding box center [649, 353] width 542 height 223
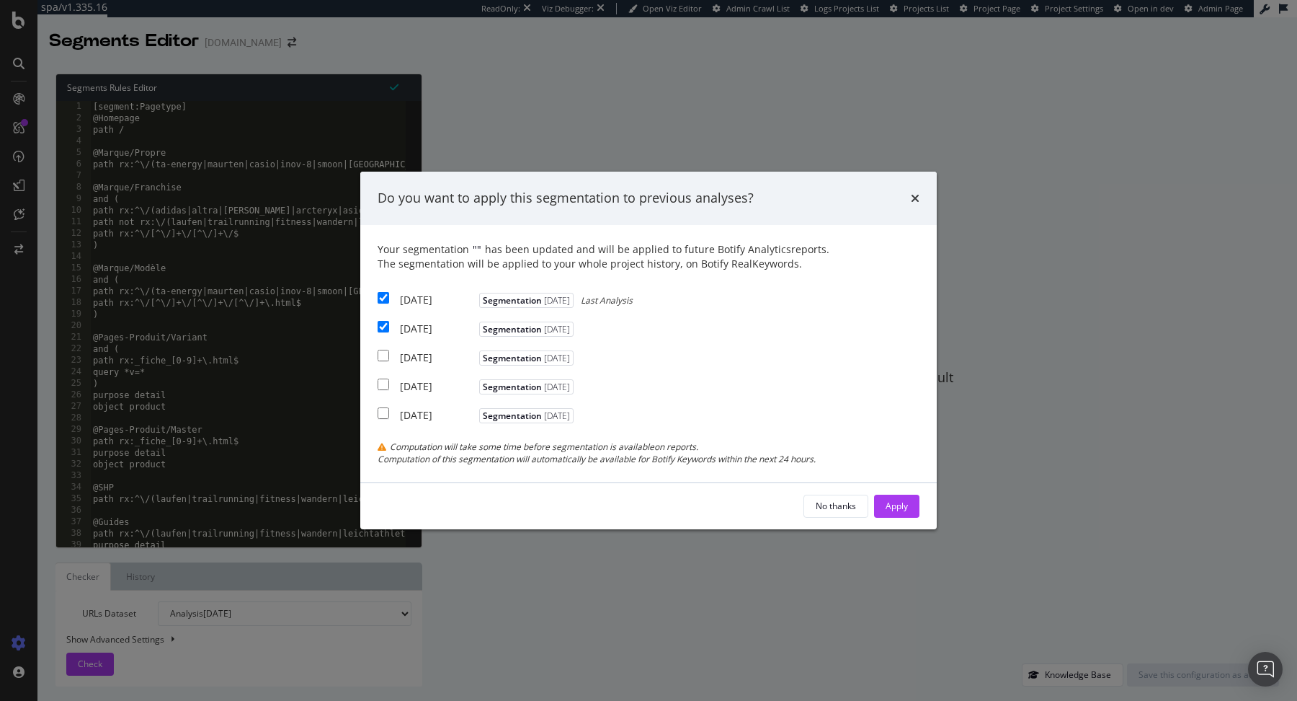
click at [449, 358] on div "[DATE]" at bounding box center [438, 357] width 76 height 14
checkbox input "true"
click at [889, 496] on div "Apply" at bounding box center [897, 506] width 22 height 22
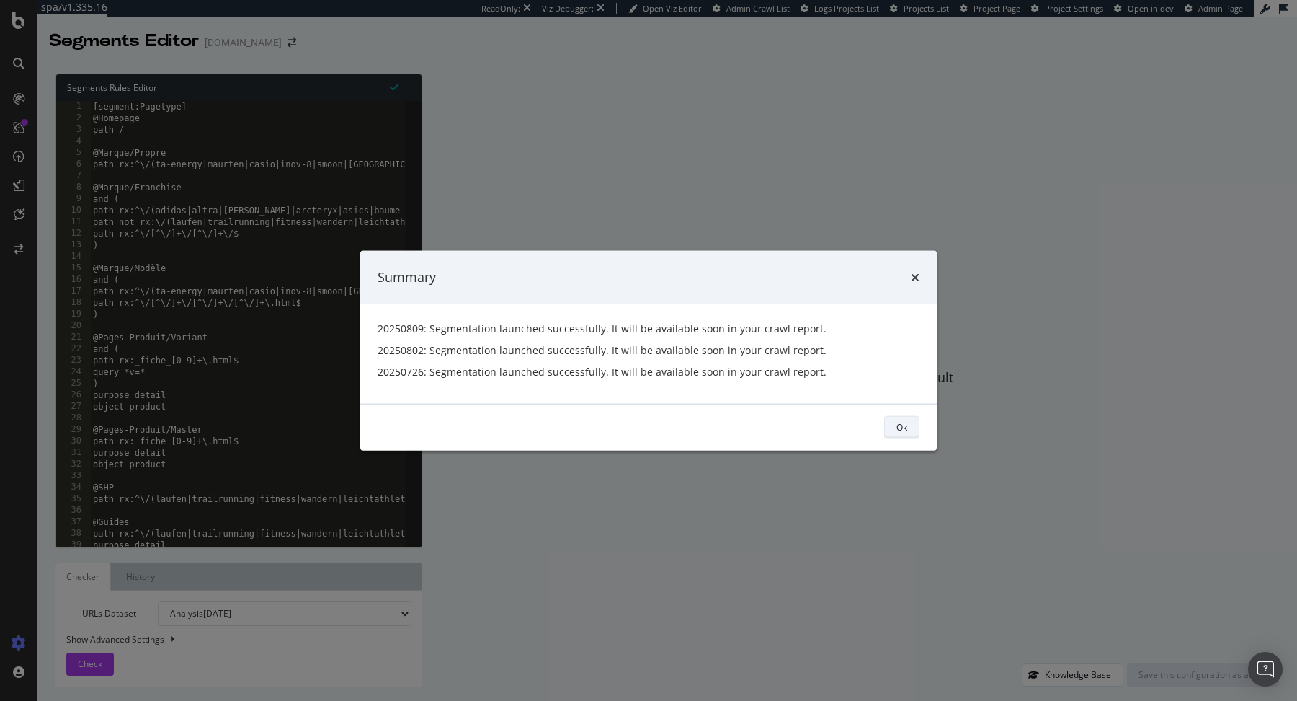
click at [892, 425] on button "Ok" at bounding box center [901, 426] width 35 height 23
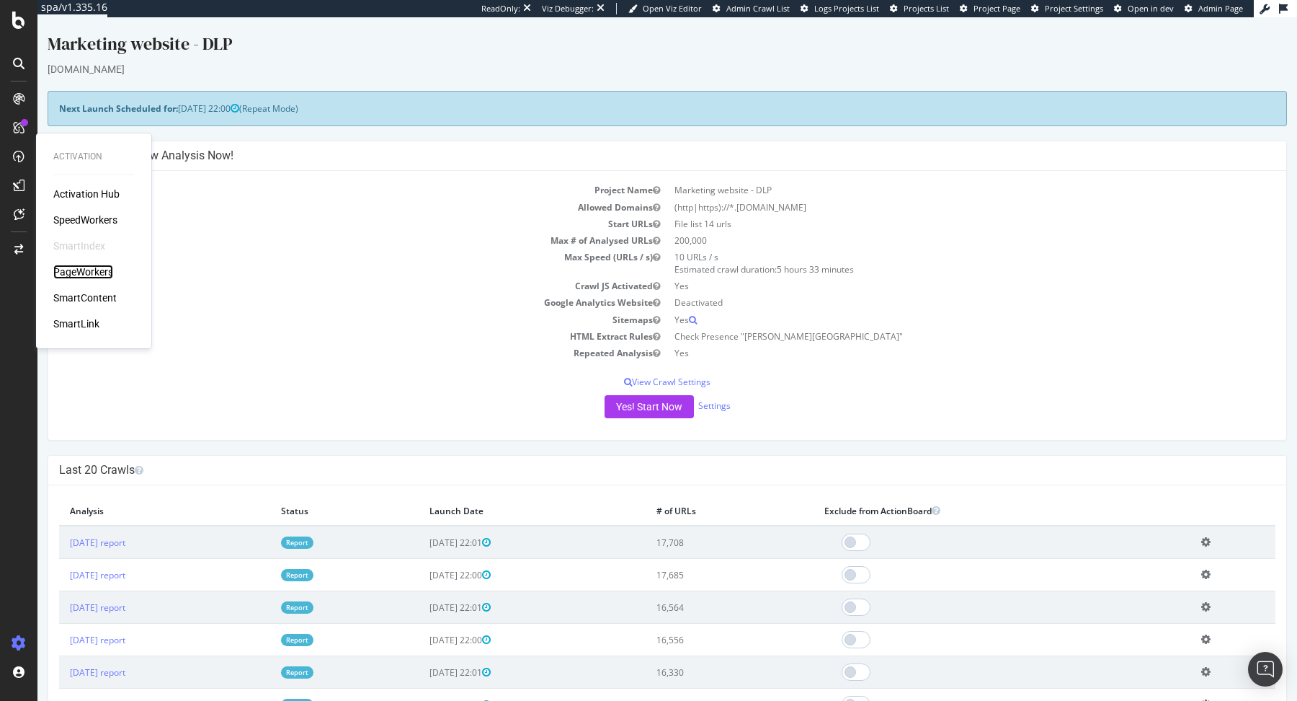
click at [85, 270] on div "PageWorkers" at bounding box center [83, 272] width 60 height 14
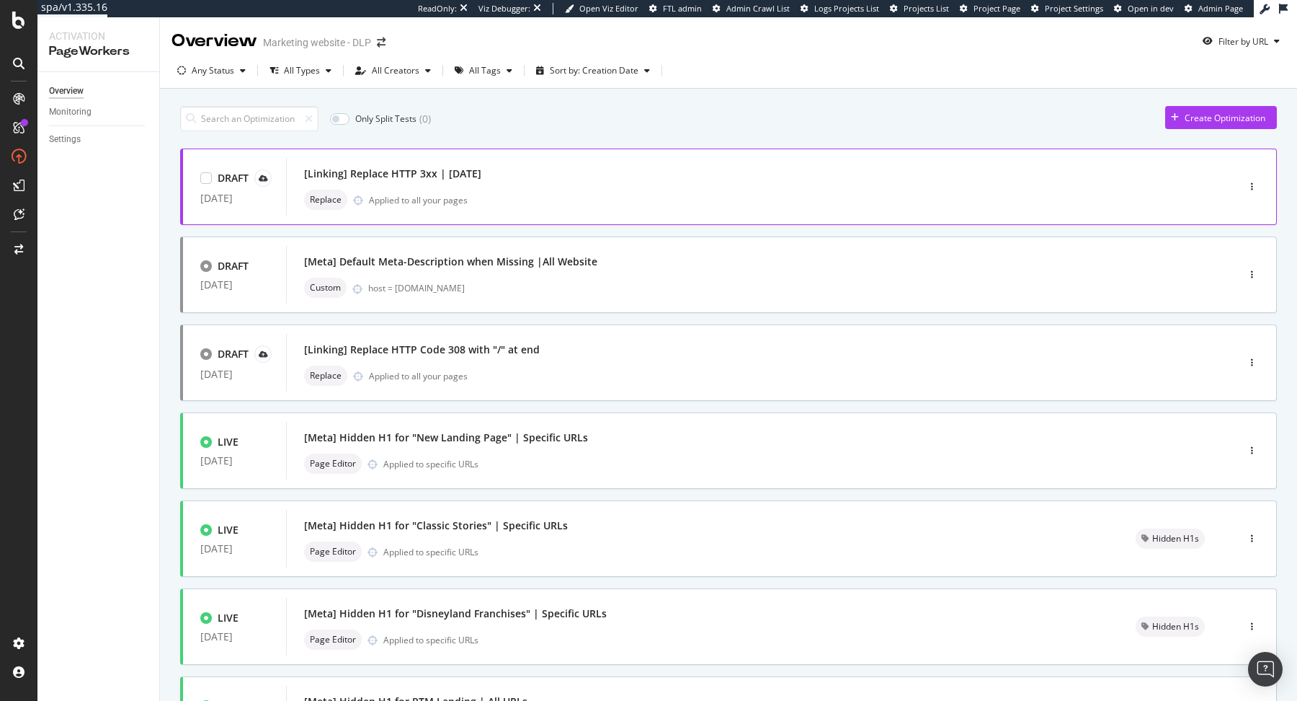
click at [481, 170] on div "[Linking] Replace HTTP 3xx | August 2025" at bounding box center [392, 173] width 177 height 14
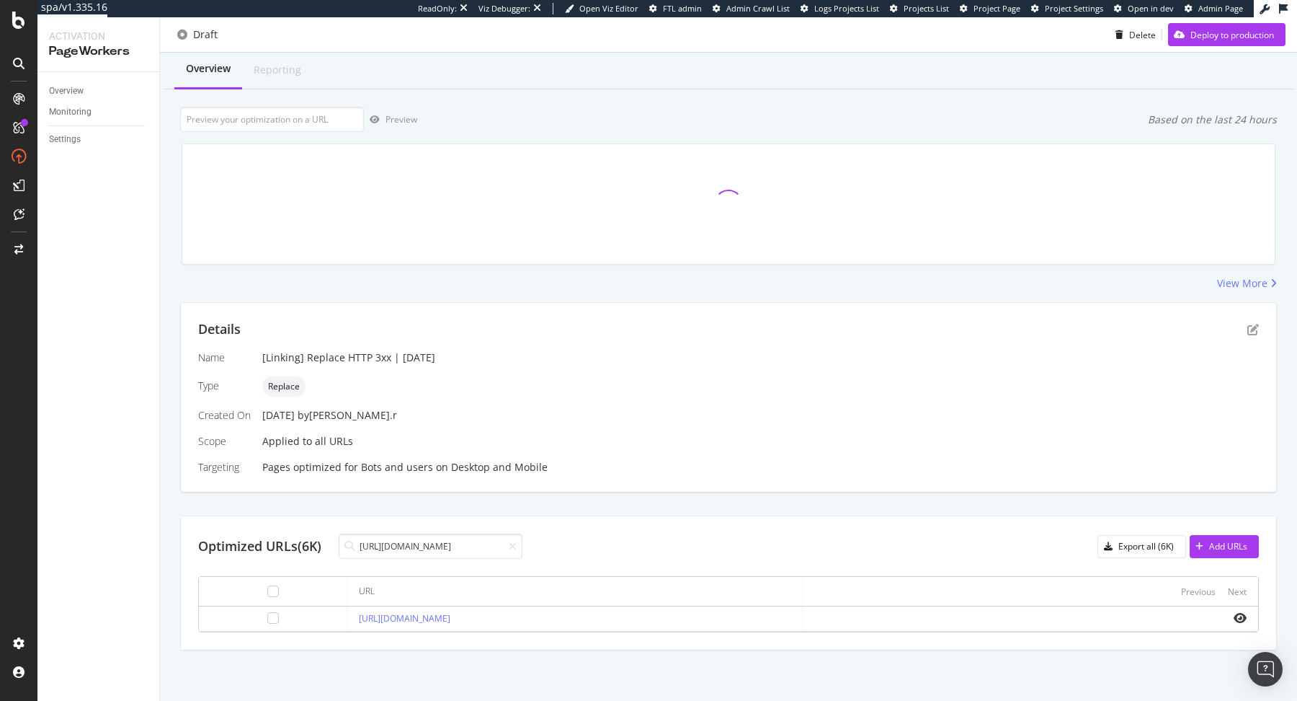
scroll to position [33, 0]
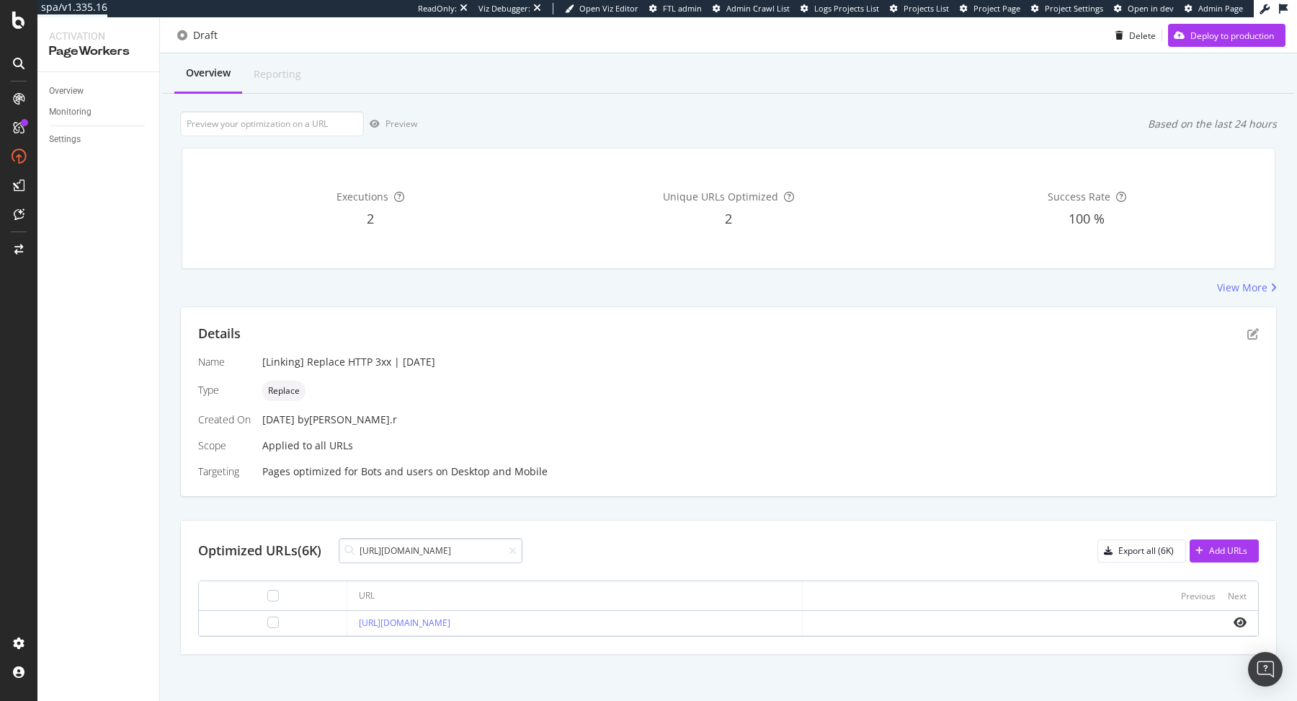
click at [461, 551] on input "https://www.disneylandparis.com/b2b/fr-be/index" at bounding box center [431, 550] width 184 height 25
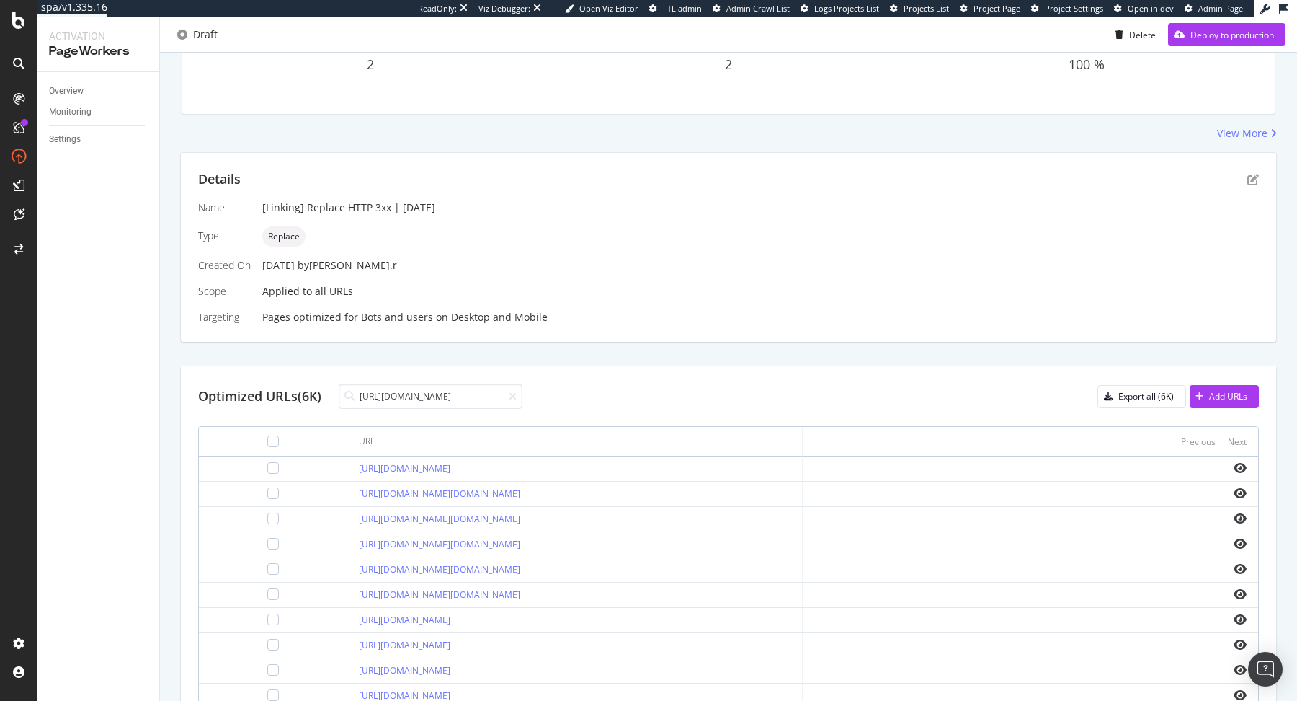
scroll to position [283, 0]
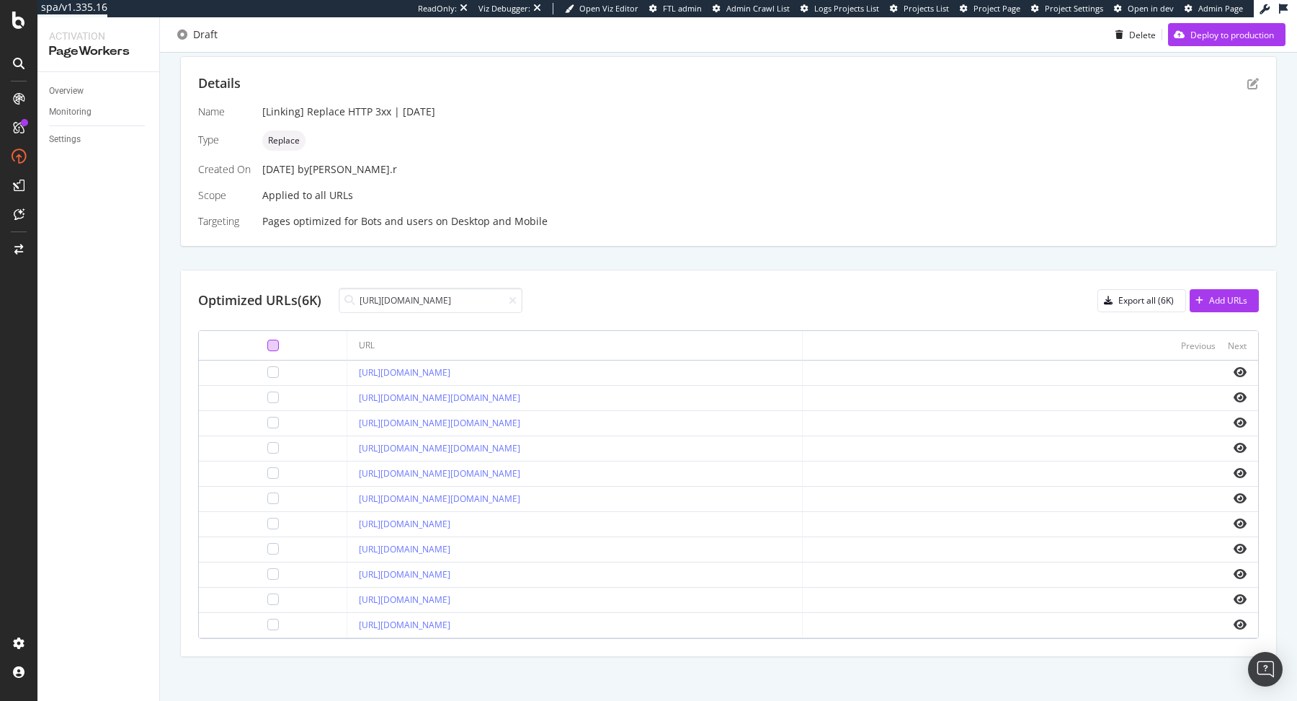
type input "https://www.disneylandparis.com/b2b/"
click at [267, 341] on div at bounding box center [273, 345] width 12 height 12
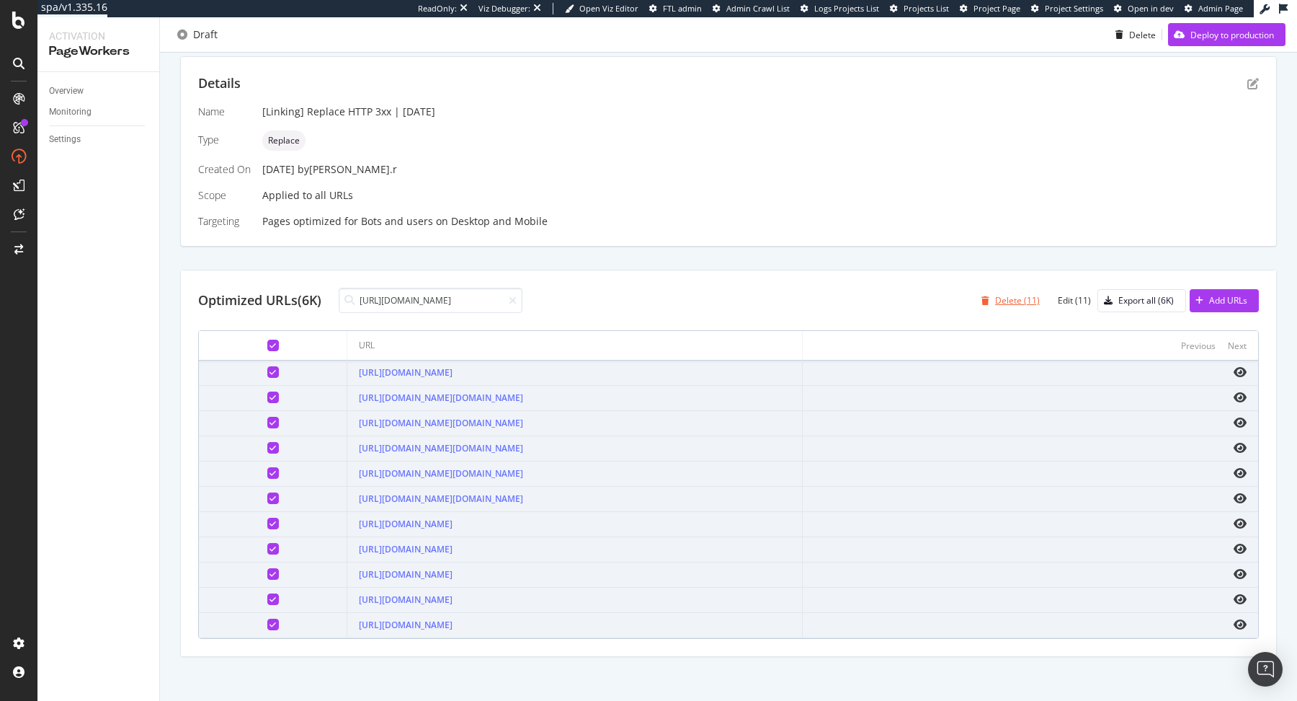
click at [1015, 303] on div "Delete (11)" at bounding box center [1017, 300] width 45 height 12
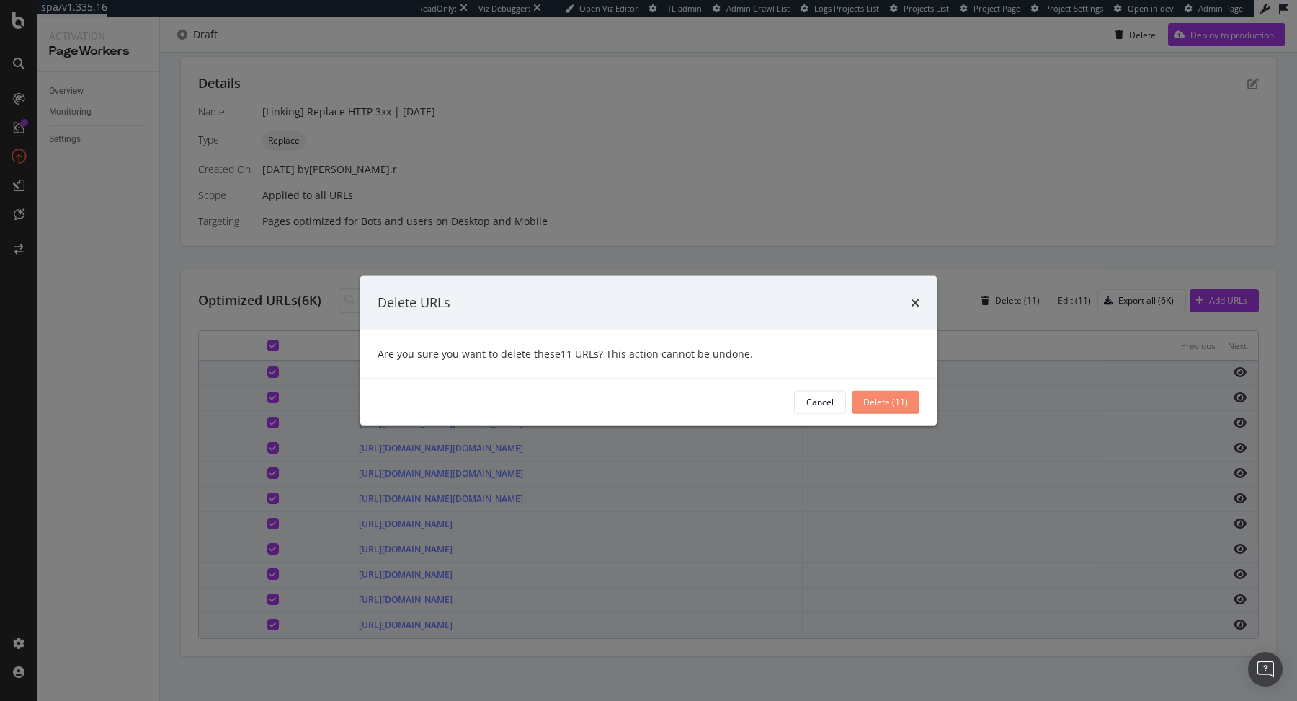
click at [883, 398] on div "Delete (11)" at bounding box center [885, 402] width 45 height 12
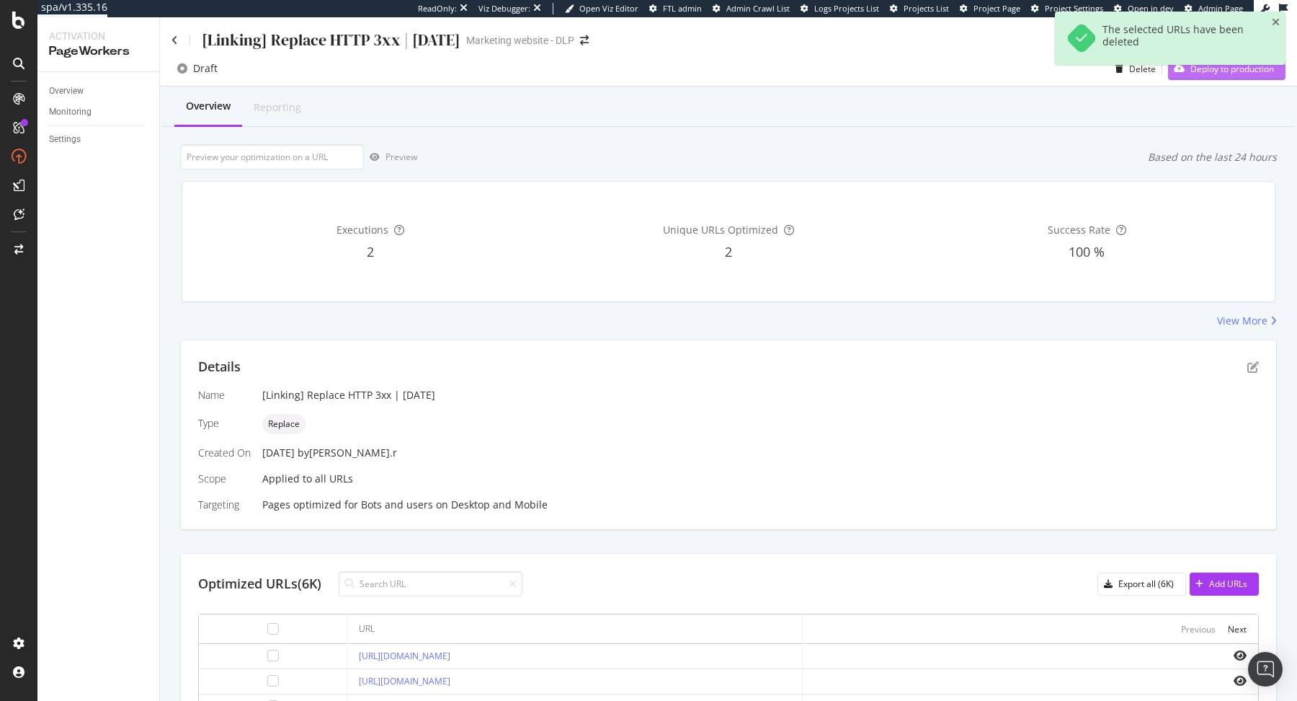
click at [1220, 77] on div "Deploy to production" at bounding box center [1221, 69] width 106 height 22
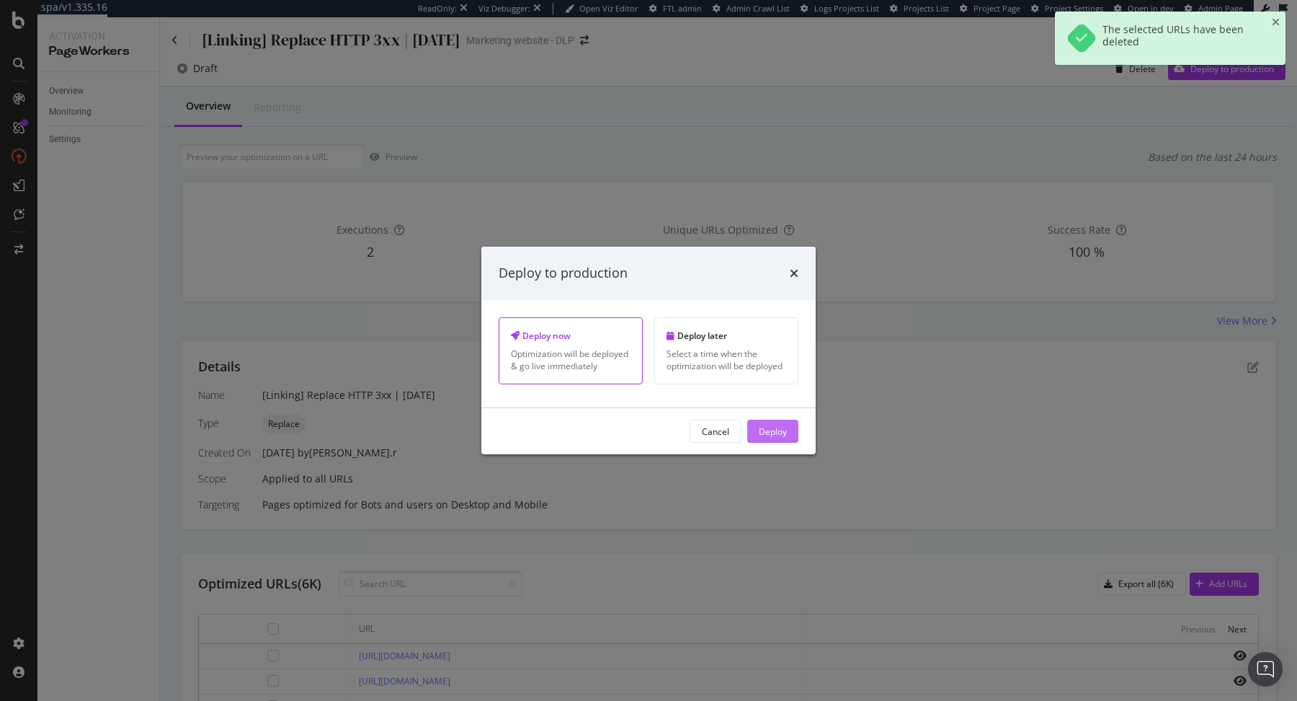
click at [763, 430] on div "Deploy" at bounding box center [773, 431] width 28 height 12
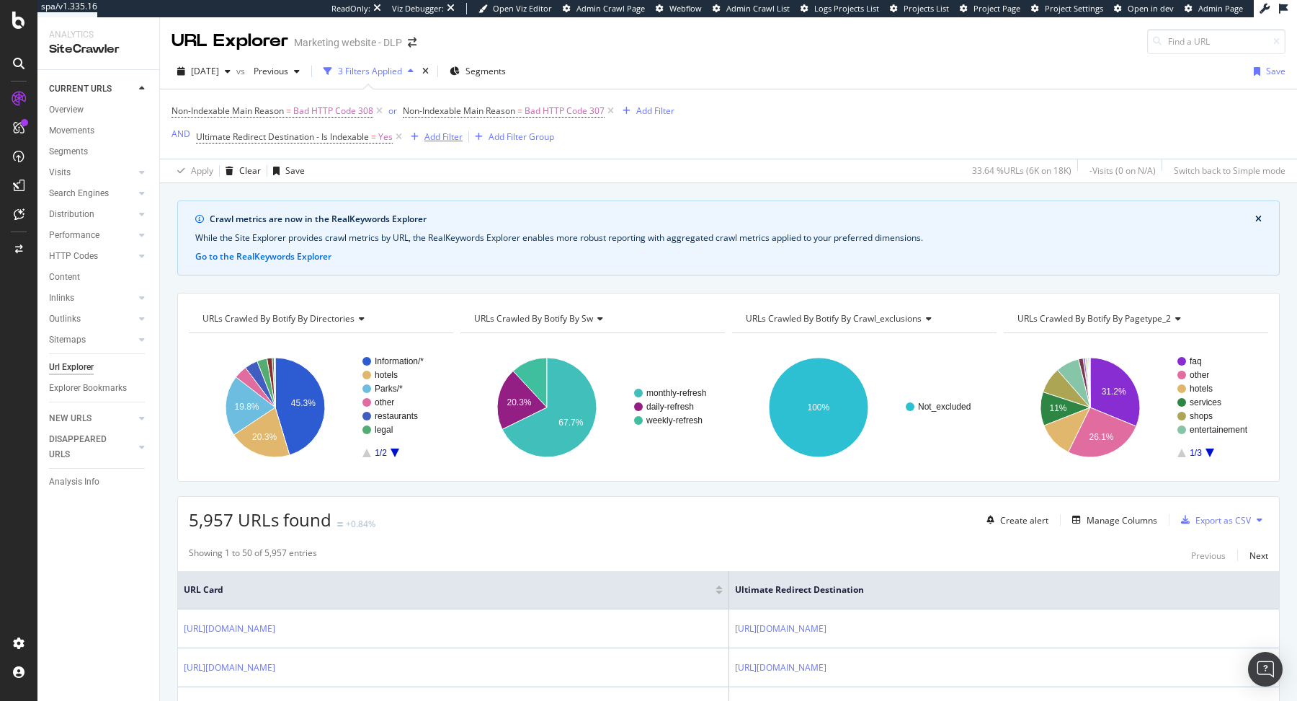
click at [445, 136] on div "Add Filter" at bounding box center [444, 136] width 38 height 12
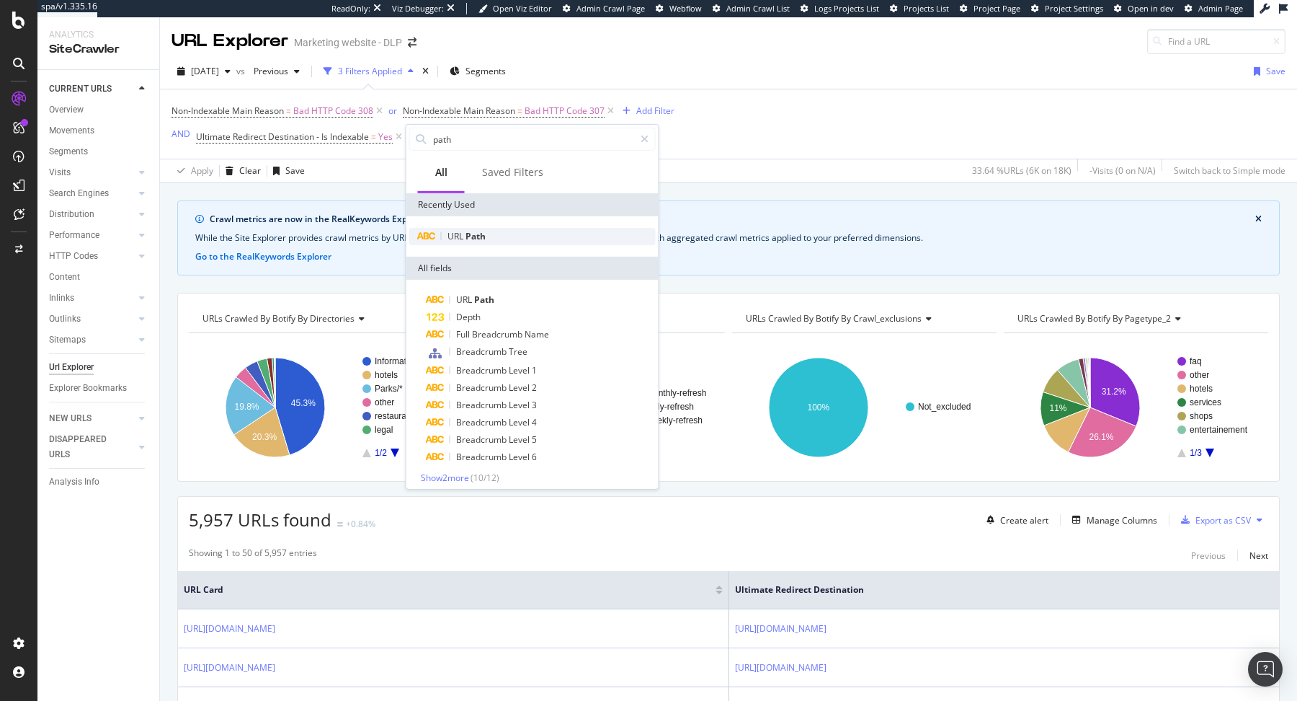
type input "path"
click at [484, 239] on span "Path" at bounding box center [476, 236] width 20 height 12
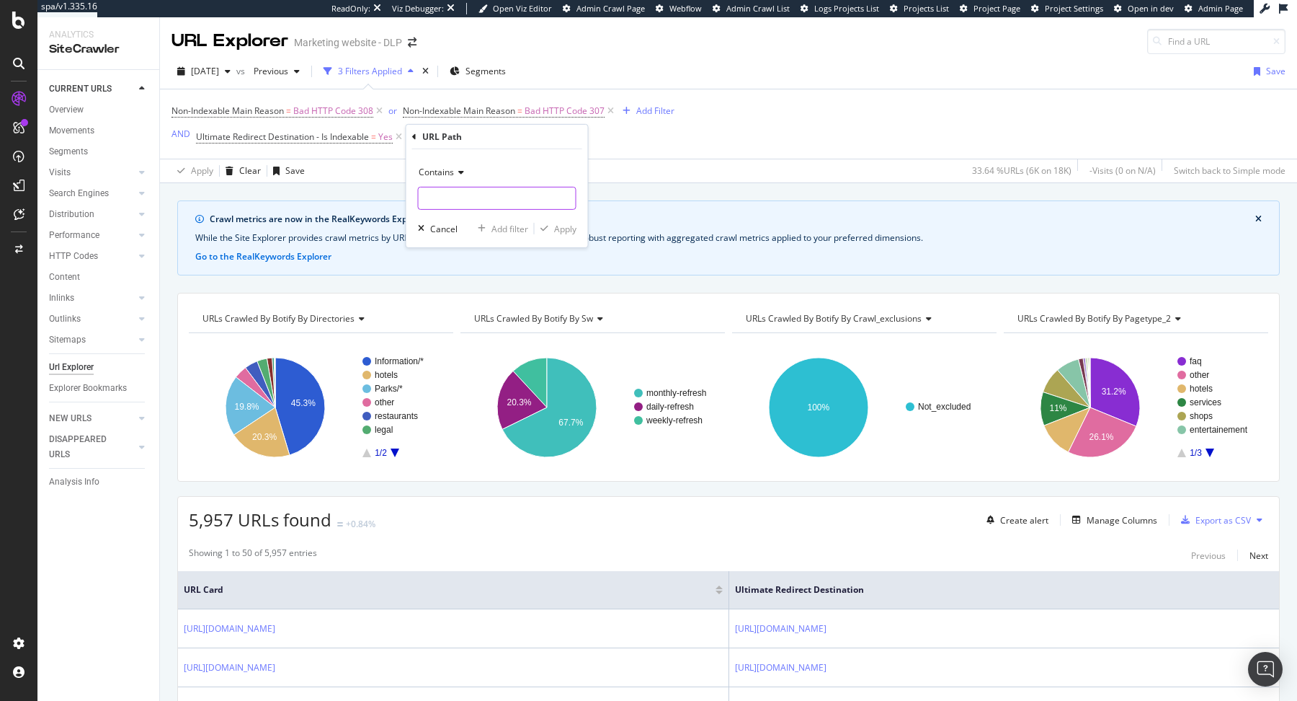
click at [472, 204] on input "text" at bounding box center [497, 198] width 157 height 23
type input "b2b"
click at [569, 223] on div "Apply" at bounding box center [565, 228] width 22 height 12
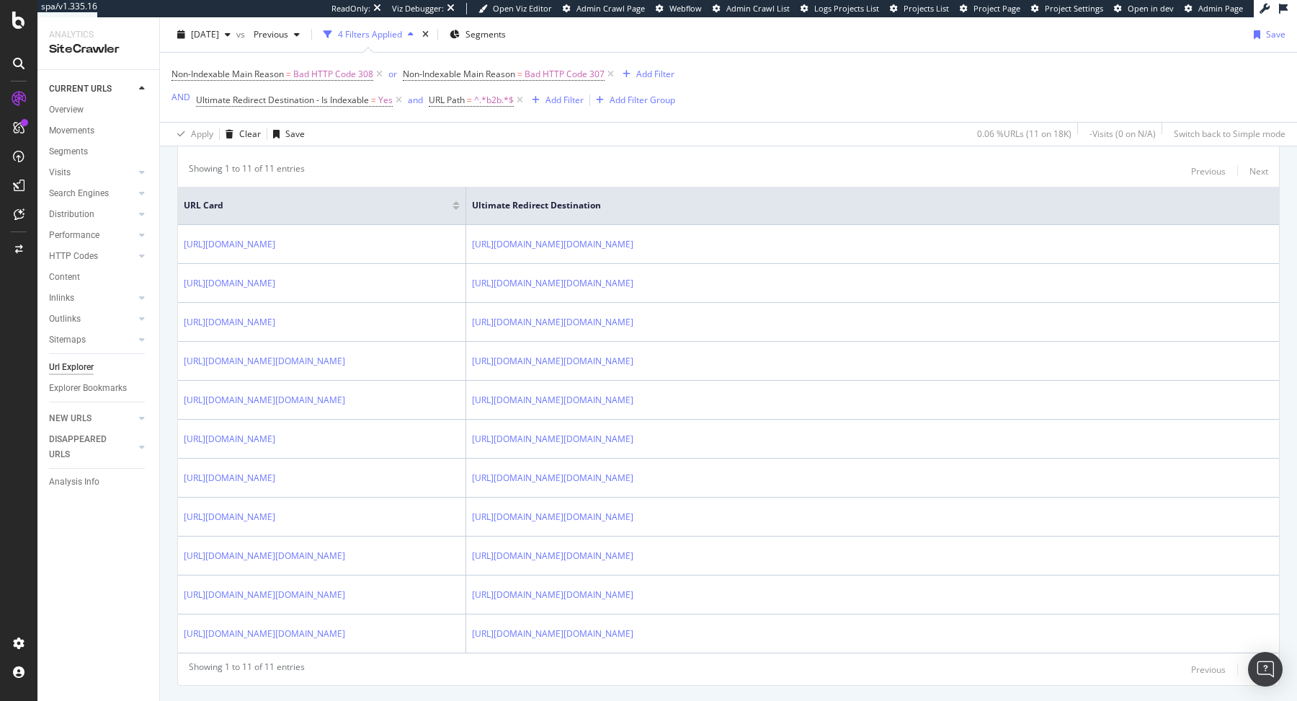
scroll to position [407, 0]
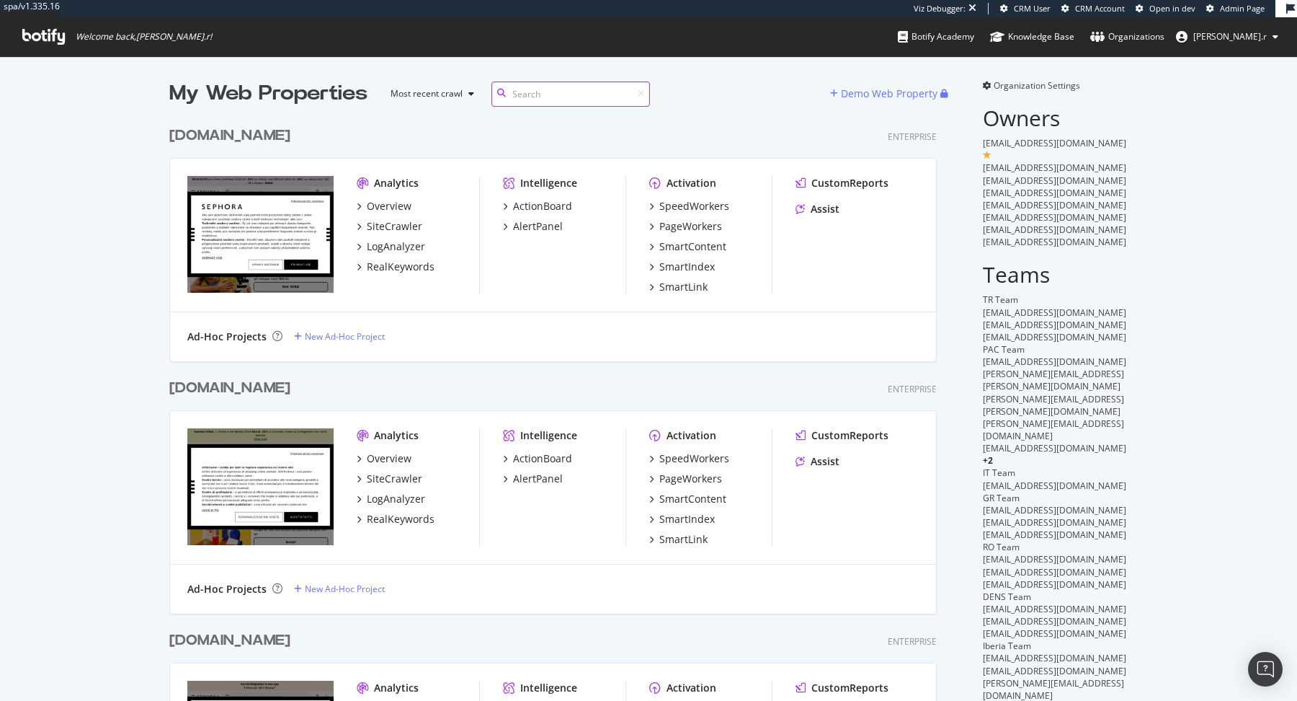
scroll to position [3491, 778]
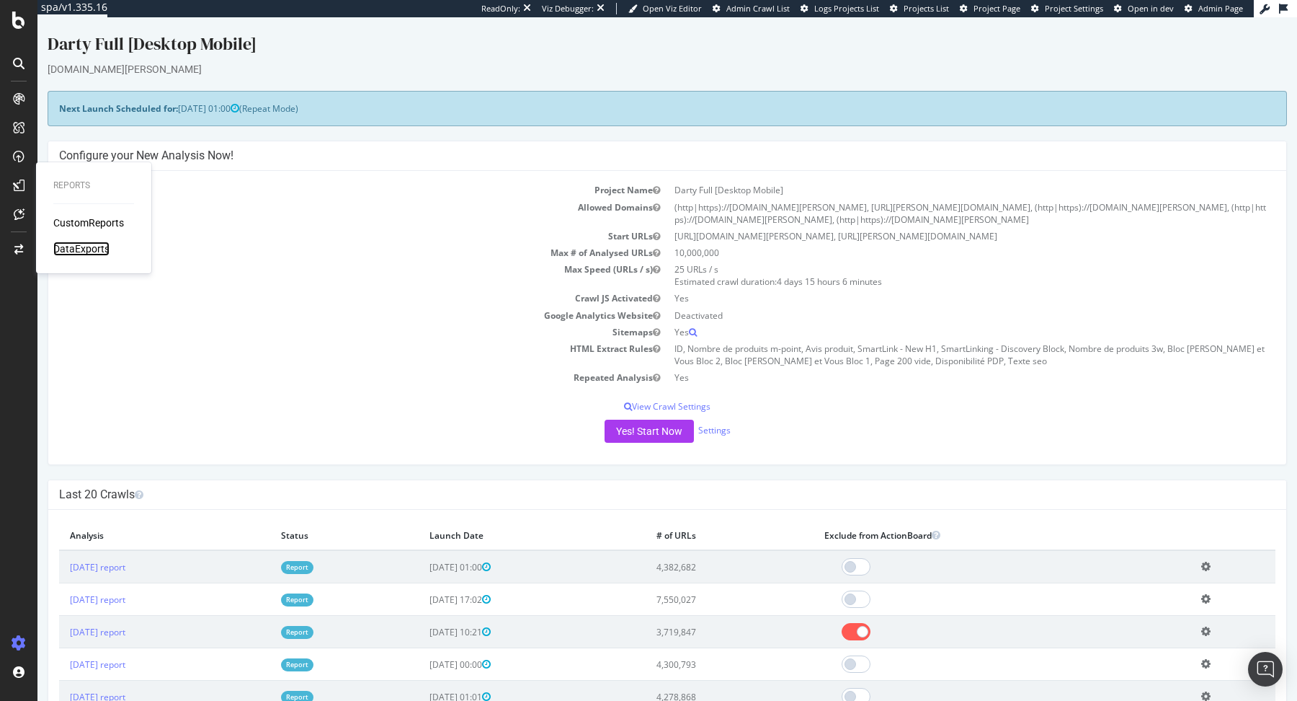
click at [93, 245] on div "DataExports" at bounding box center [81, 248] width 56 height 14
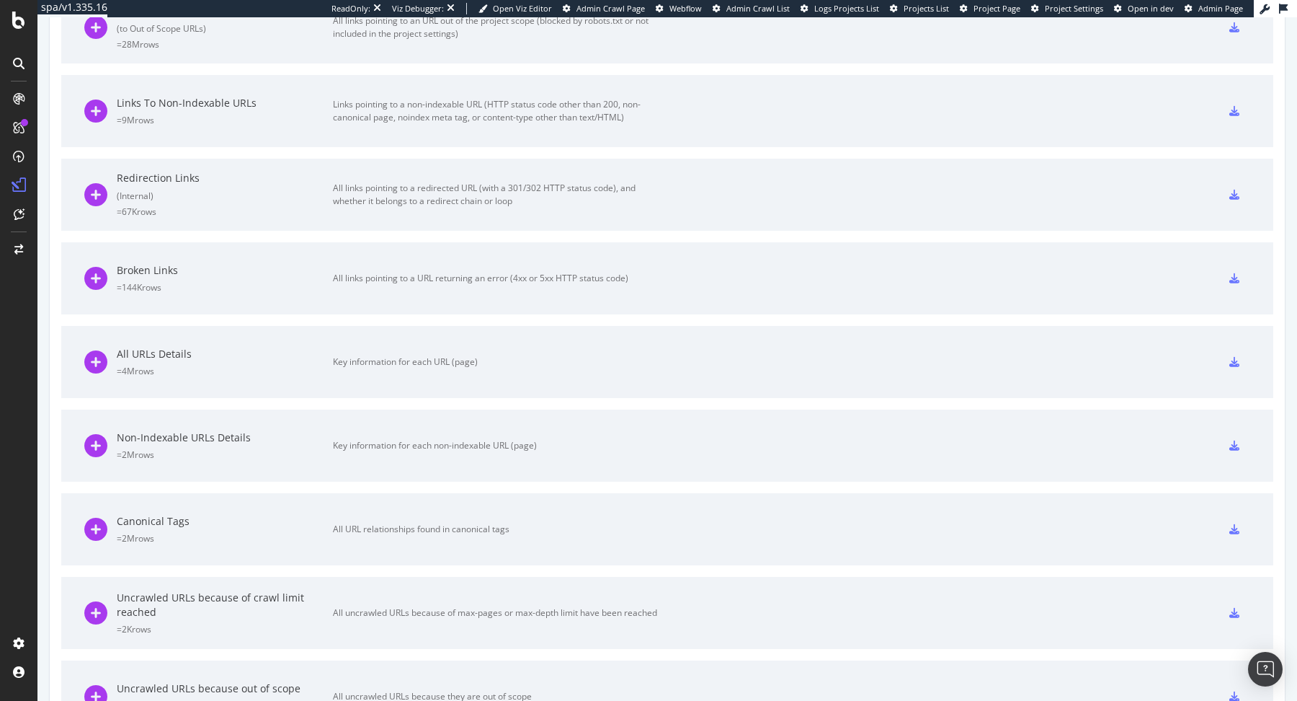
scroll to position [942, 0]
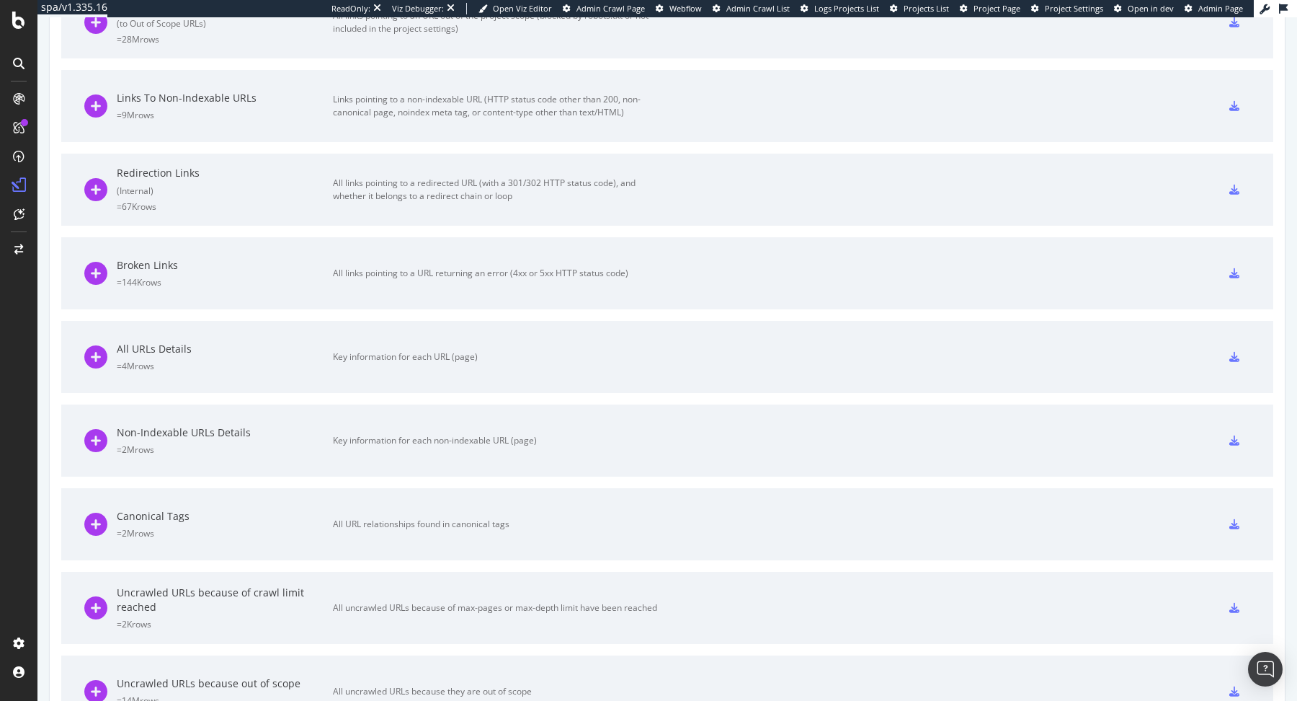
click at [229, 354] on div "All URLs Details = 4M rows" at bounding box center [225, 357] width 216 height 30
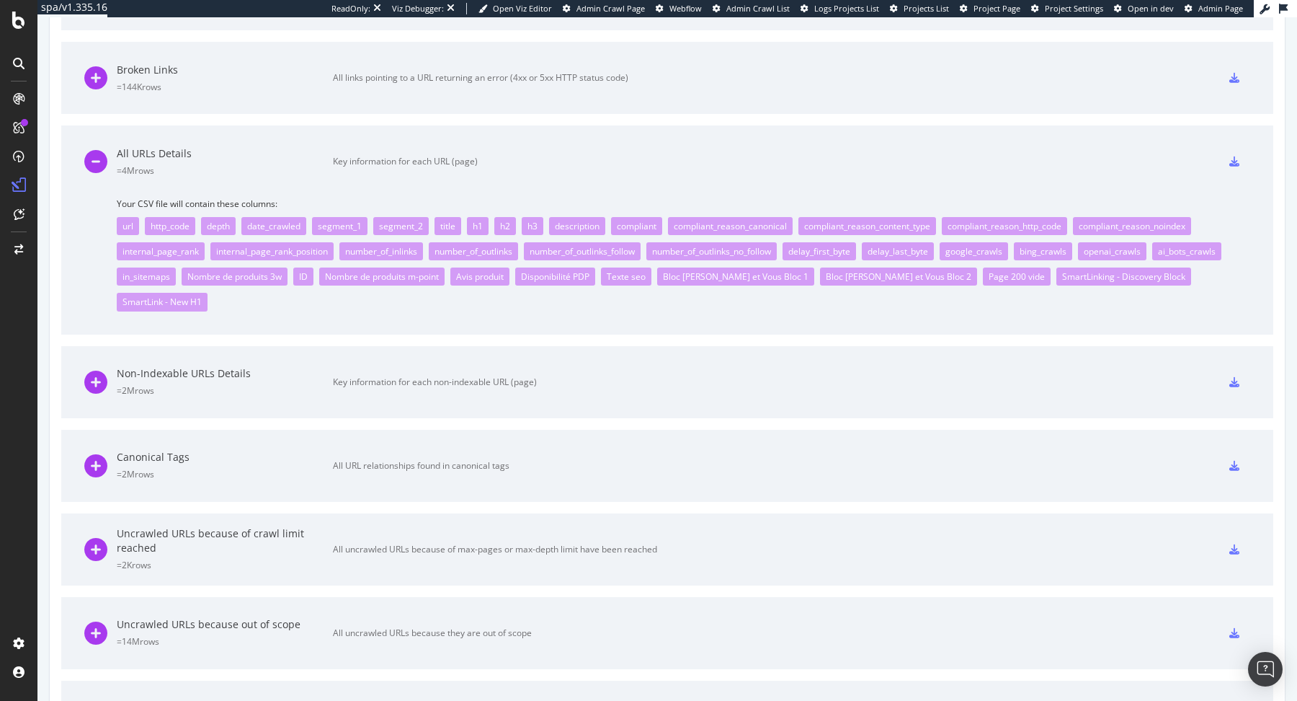
scroll to position [1132, 0]
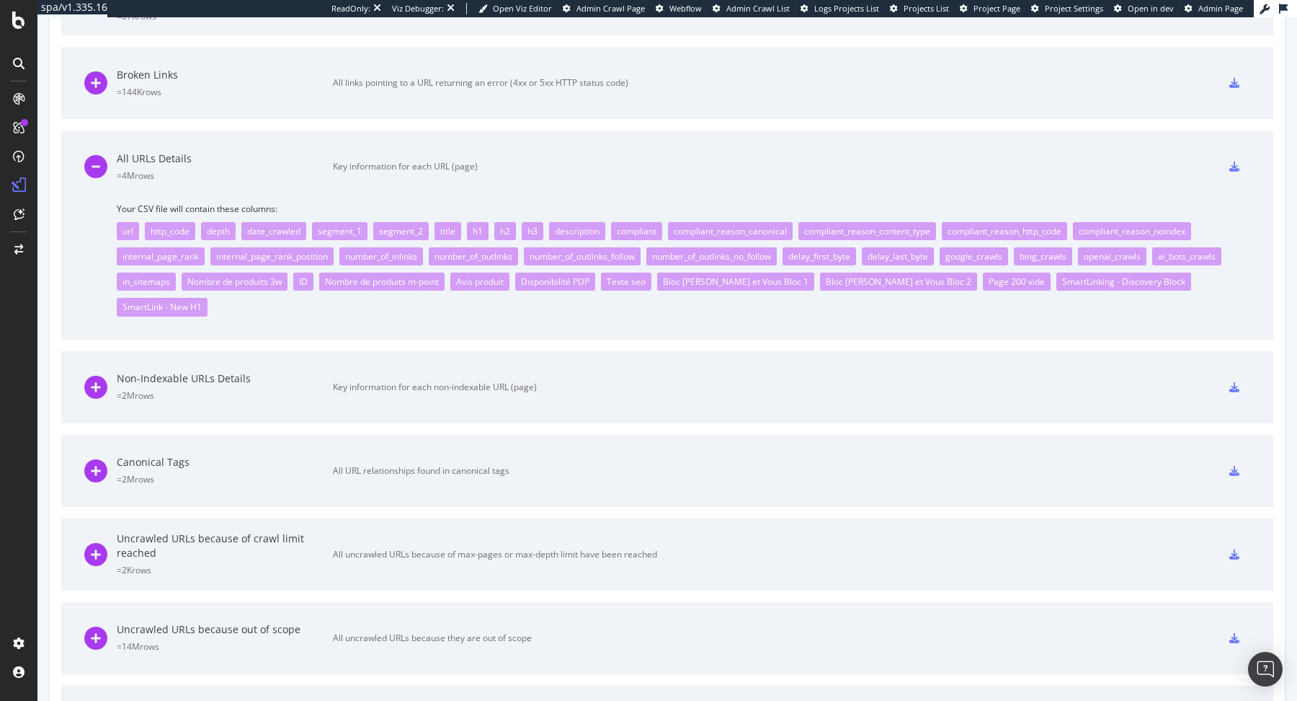
click at [252, 371] on div "Non-Indexable URLs Details" at bounding box center [225, 378] width 216 height 14
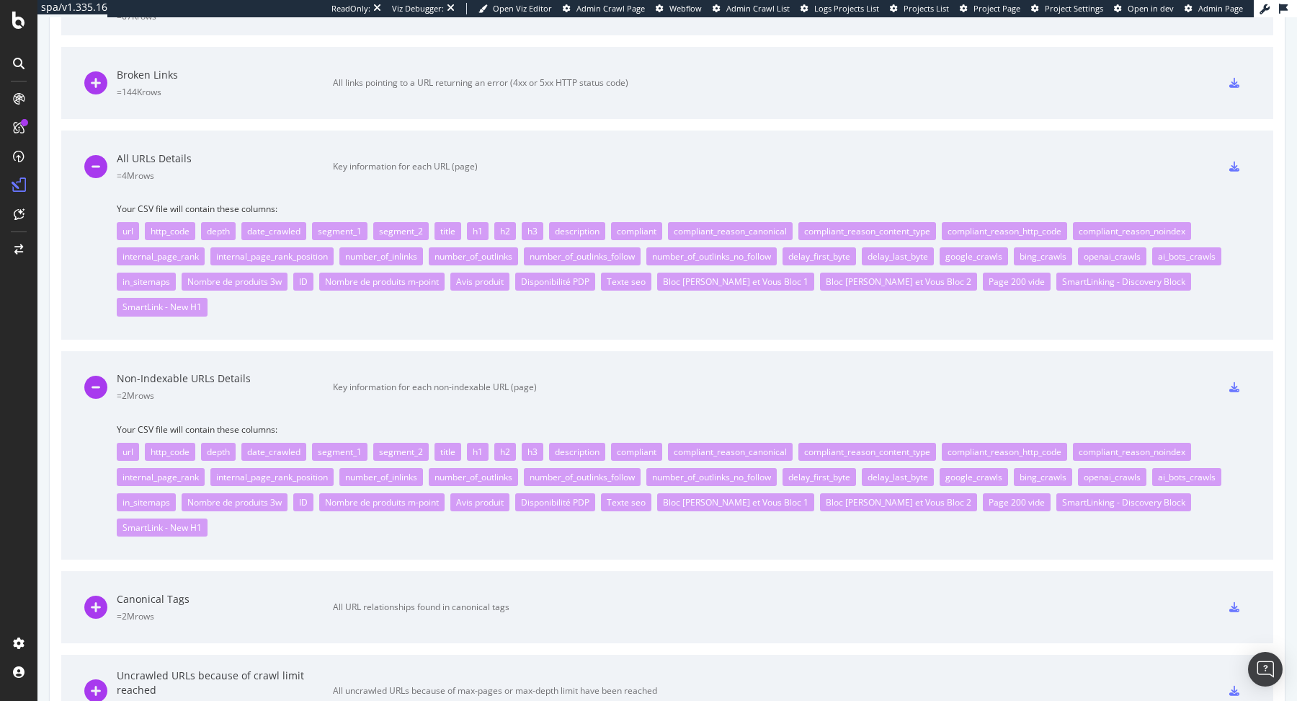
click at [252, 371] on div "Non-Indexable URLs Details" at bounding box center [225, 378] width 216 height 14
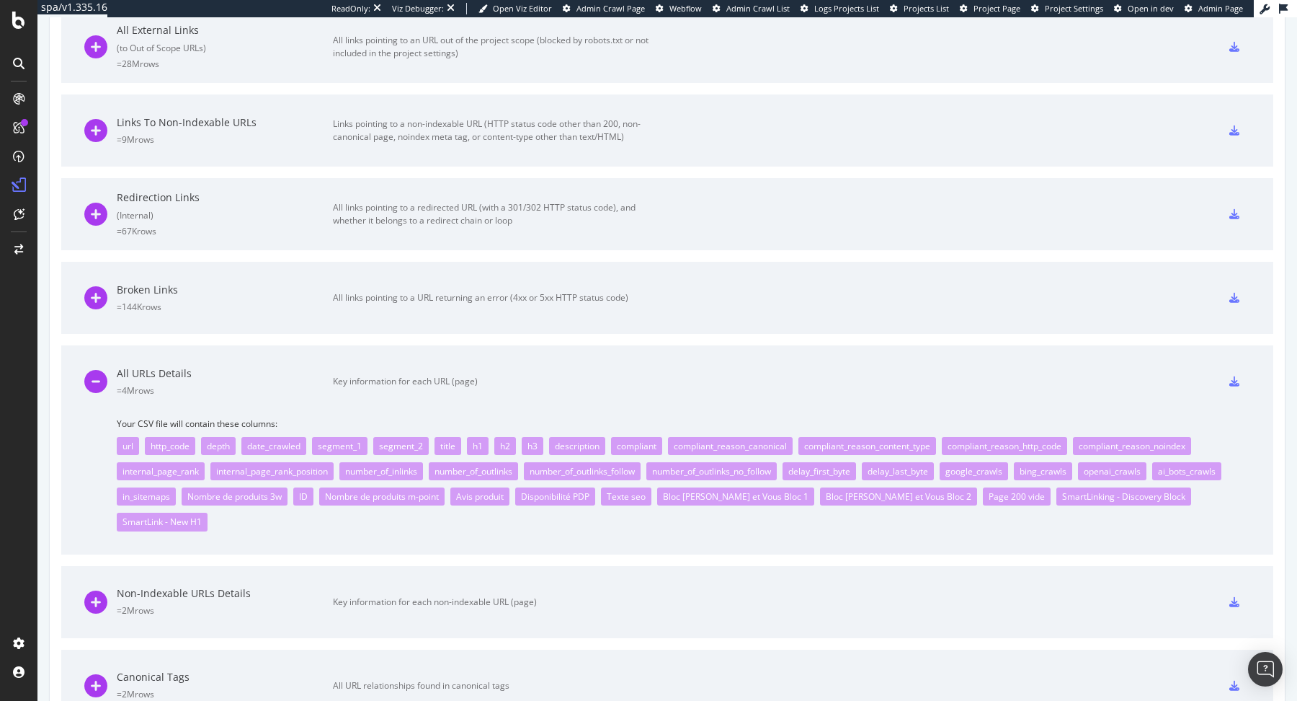
scroll to position [909, 0]
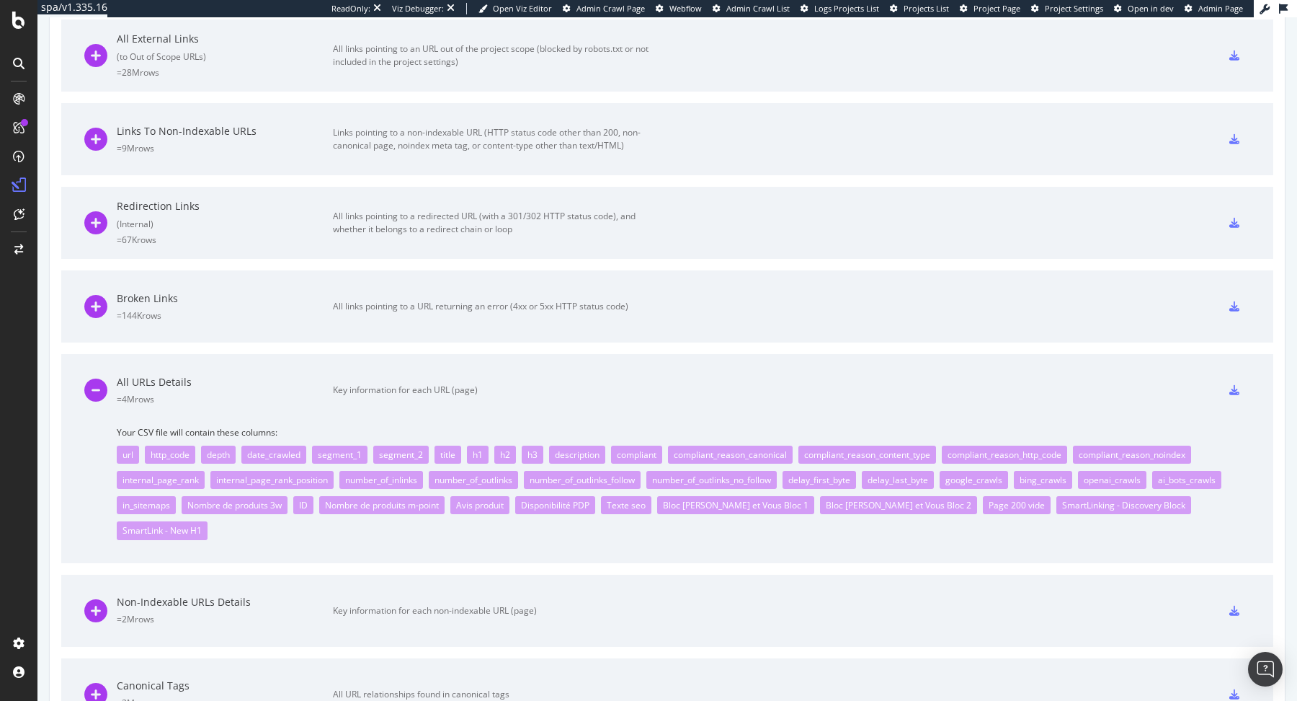
click at [253, 388] on div "All URLs Details = 4M rows" at bounding box center [225, 390] width 216 height 30
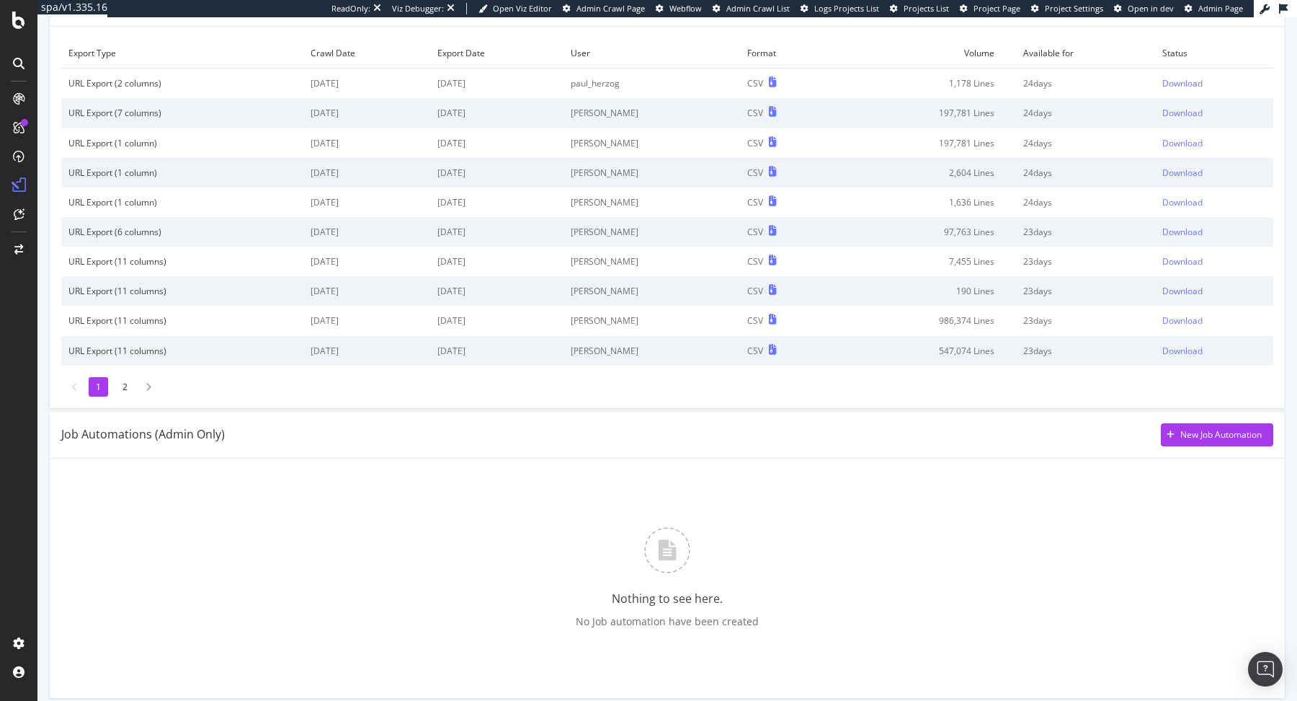
scroll to position [81, 0]
